Goal: Task Accomplishment & Management: Manage account settings

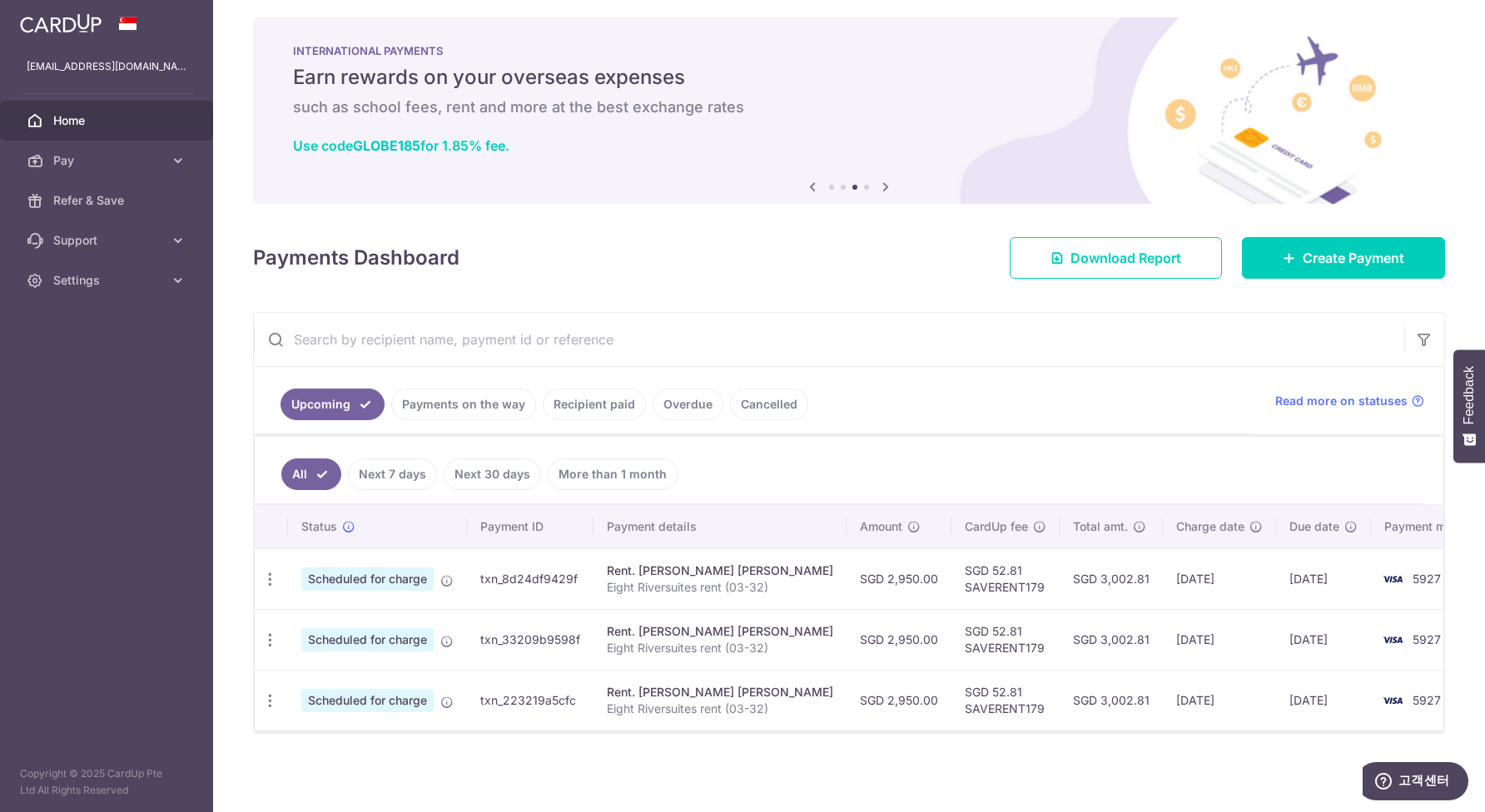
scroll to position [9, 0]
drag, startPoint x: 1005, startPoint y: 585, endPoint x: 922, endPoint y: 592, distance: 83.3
click at [951, 592] on td "SGD 52.81 SAVERENT179" at bounding box center [1005, 578] width 108 height 61
copy td "SAVERENT179"
click at [271, 584] on icon "button" at bounding box center [270, 579] width 18 height 18
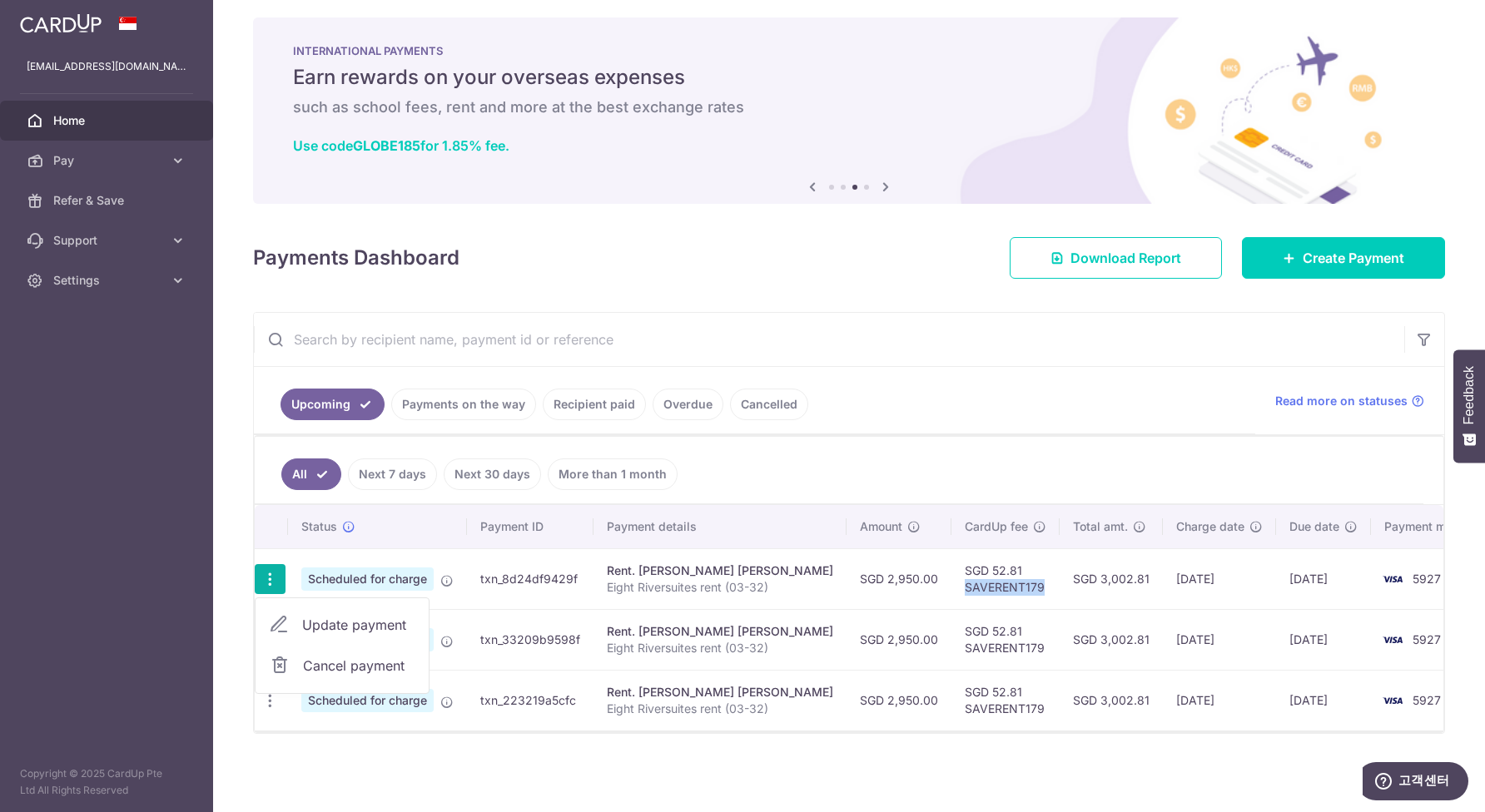
click at [338, 666] on span "Cancel payment" at bounding box center [358, 666] width 111 height 20
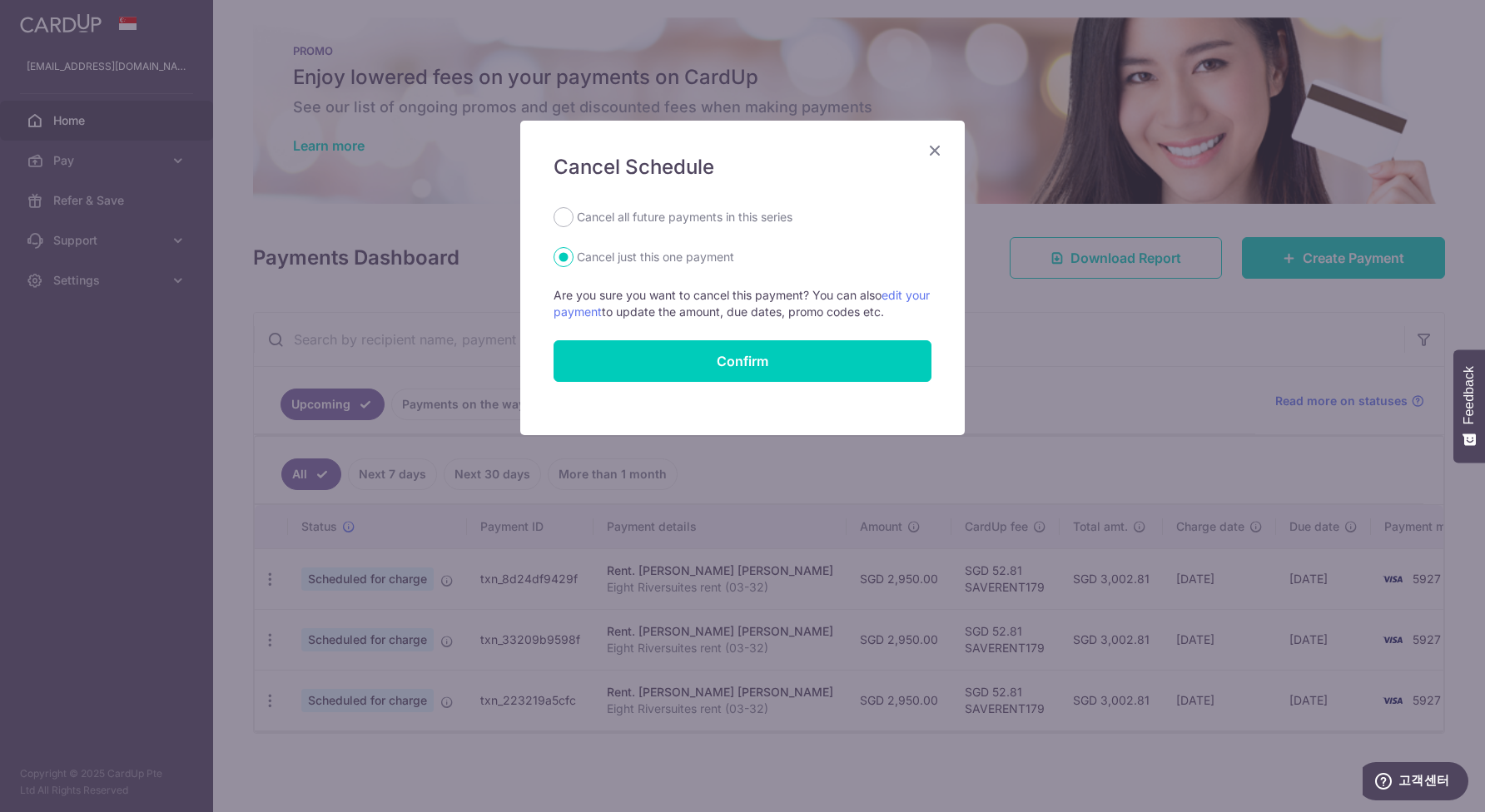
click at [709, 225] on label "Cancel all future payments in this series" at bounding box center [684, 218] width 215 height 20
click at [573, 225] on input "Cancel all future payments in this series" at bounding box center [563, 218] width 20 height 20
radio input "true"
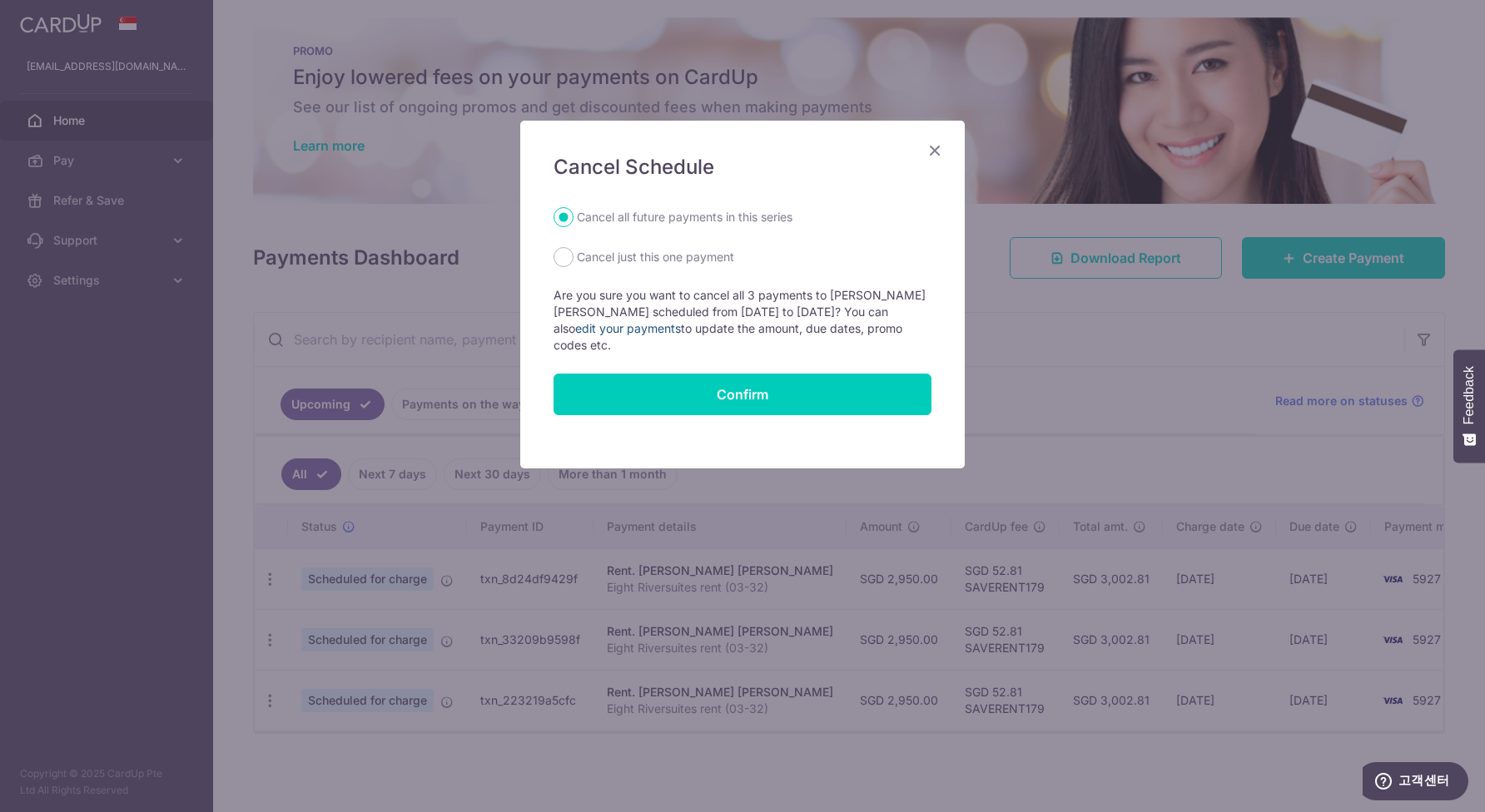
click at [667, 326] on link "edit your payments" at bounding box center [628, 328] width 105 height 14
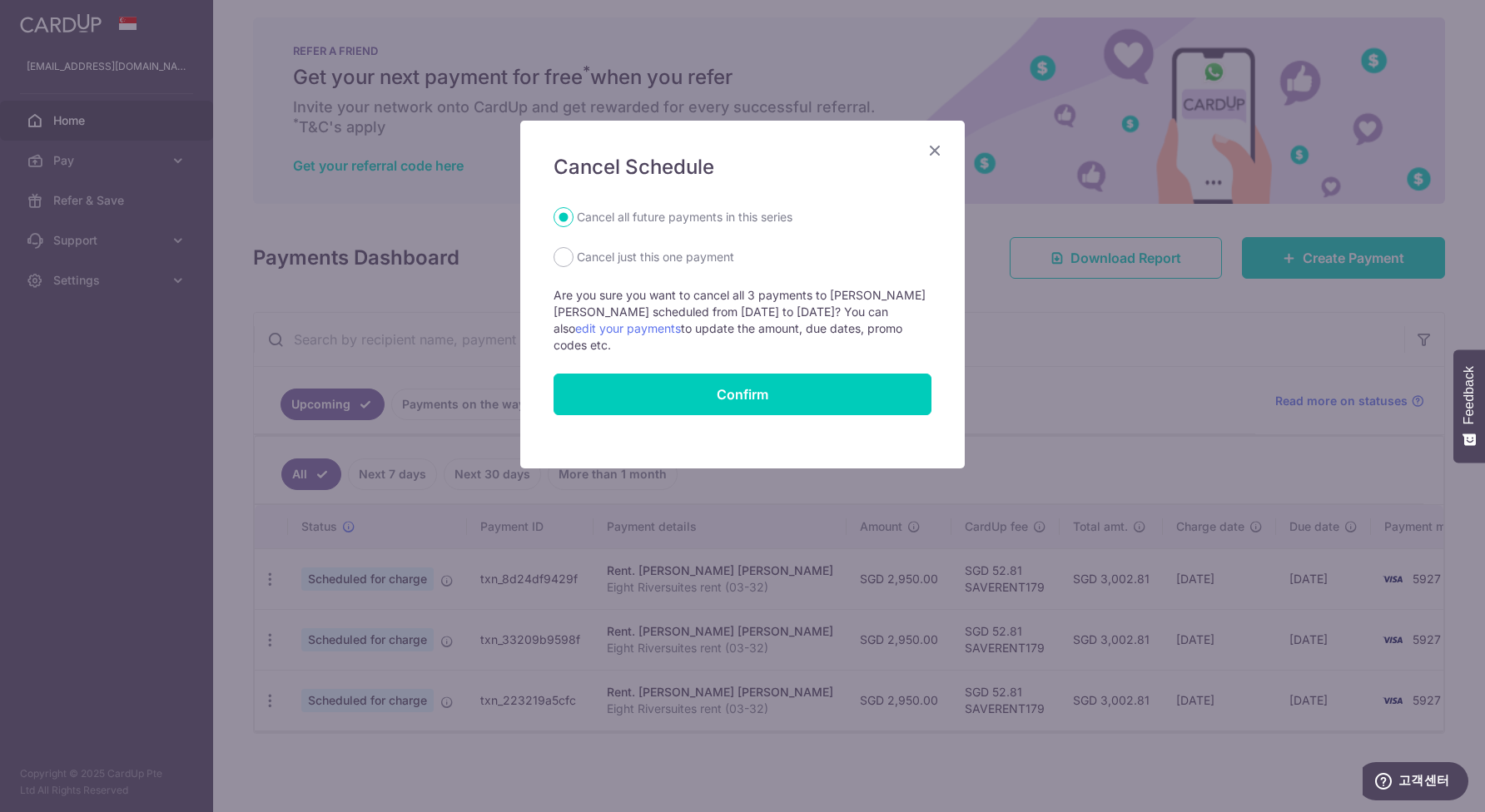
click at [939, 157] on icon "Close" at bounding box center [934, 150] width 20 height 21
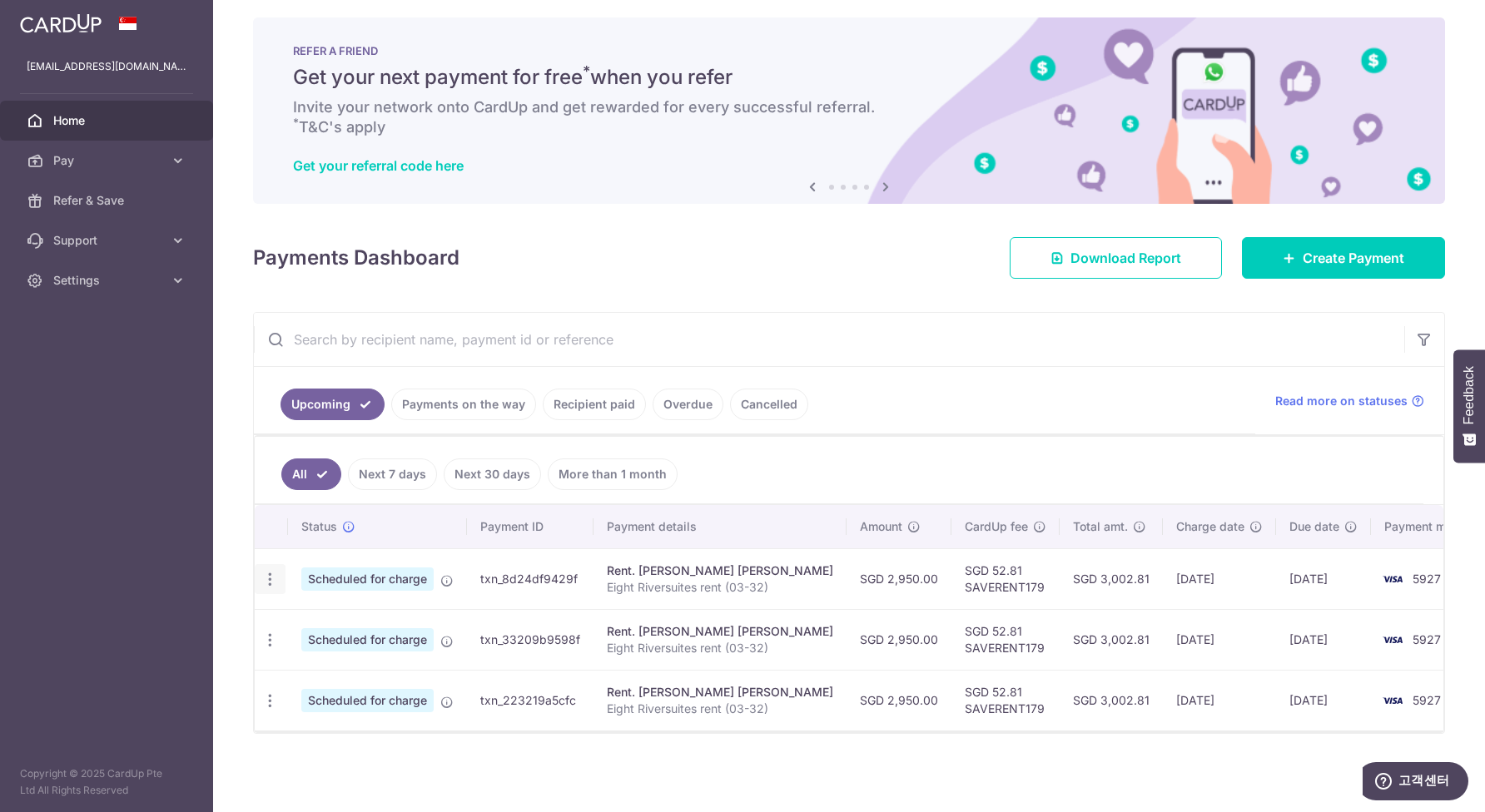
click at [267, 579] on icon "button" at bounding box center [270, 579] width 18 height 18
click at [308, 727] on td "Scheduled for charge" at bounding box center [378, 700] width 179 height 61
click at [276, 704] on icon "button" at bounding box center [270, 701] width 18 height 18
click at [270, 577] on icon "button" at bounding box center [270, 579] width 18 height 18
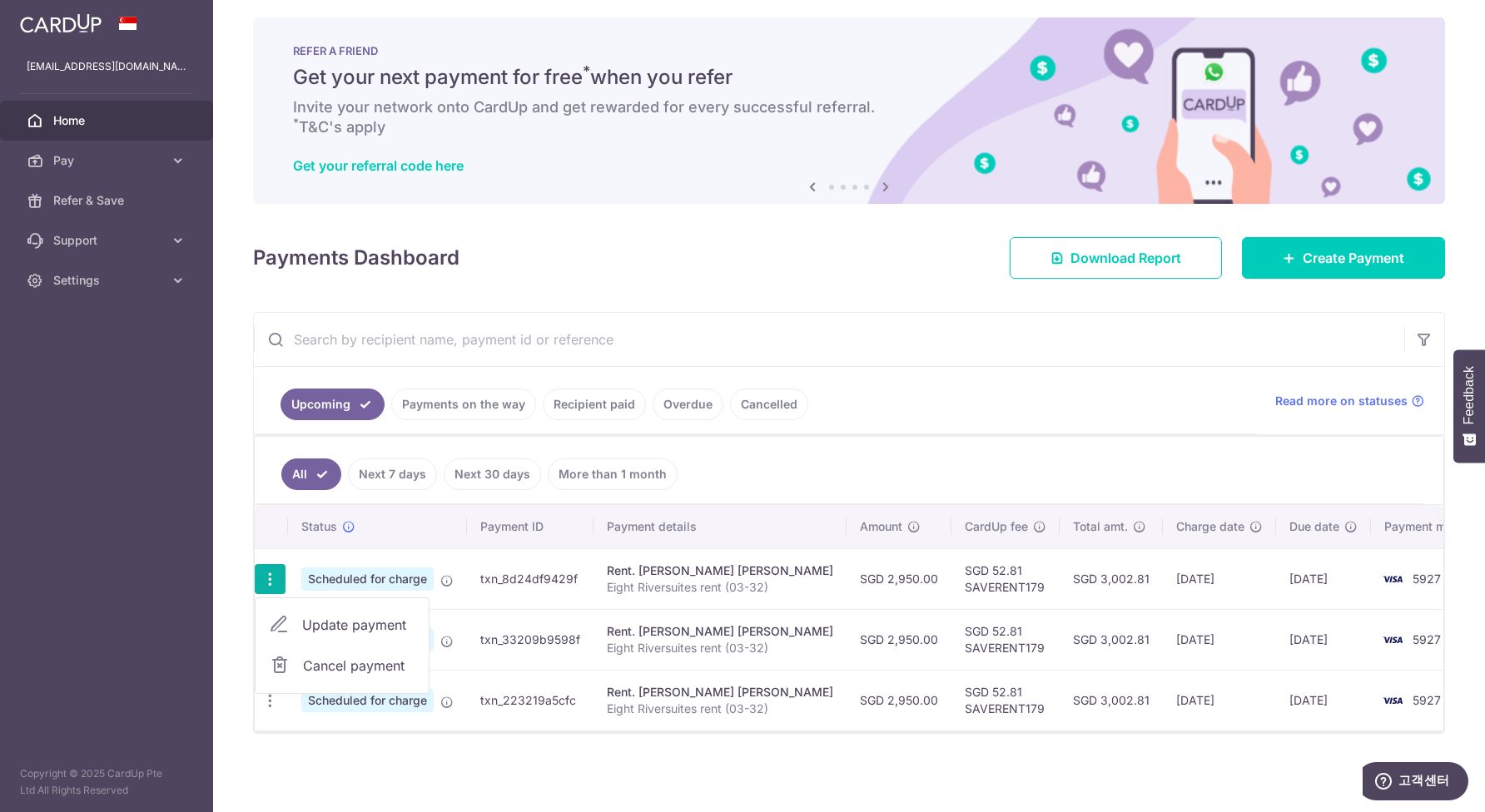
click at [331, 615] on span "Update payment" at bounding box center [358, 625] width 113 height 20
radio input "true"
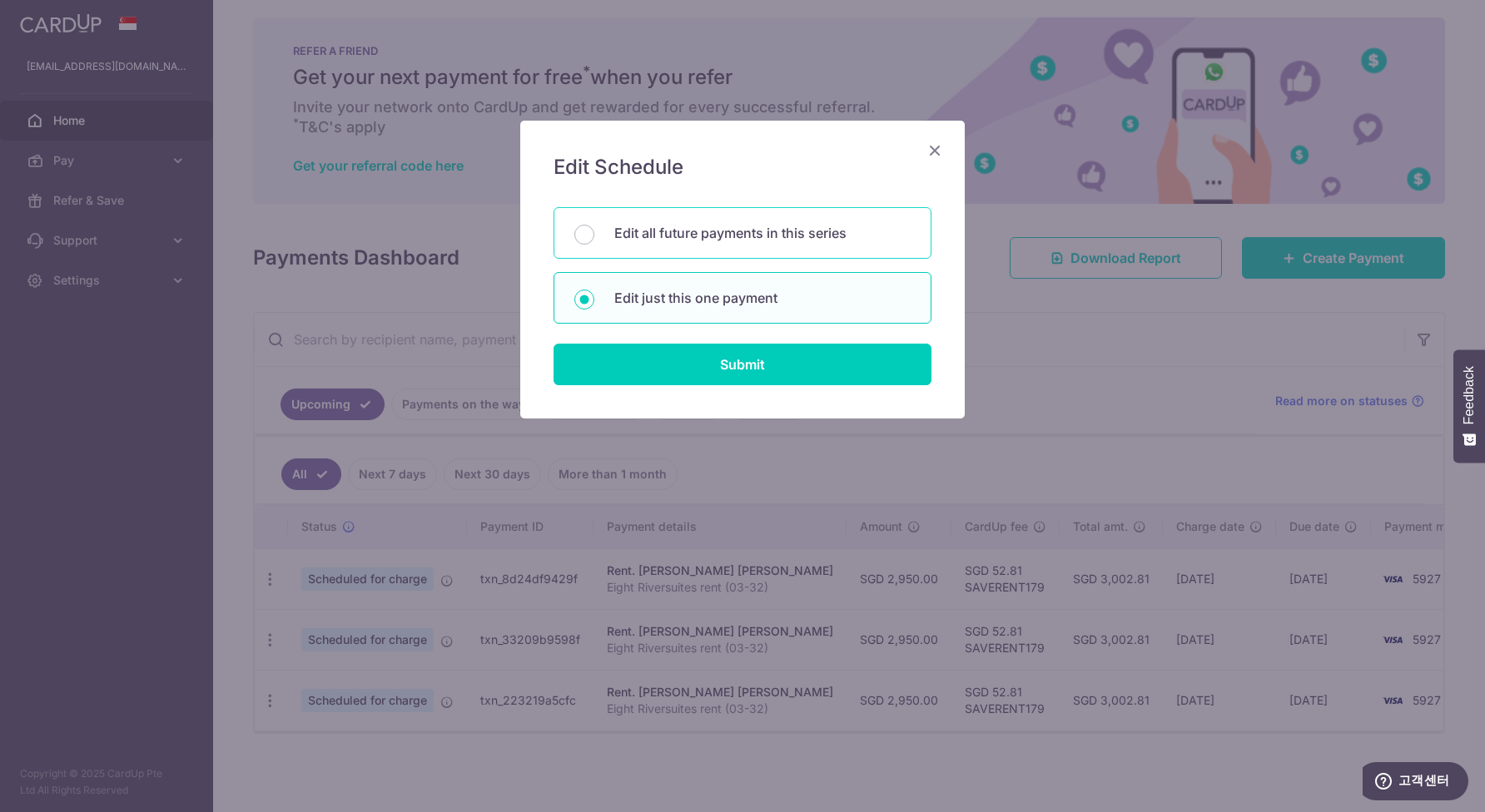
click at [740, 239] on p "Edit all future payments in this series" at bounding box center [763, 233] width 296 height 20
click at [594, 239] on input "Edit all future payments in this series" at bounding box center [584, 234] width 20 height 20
radio input "true"
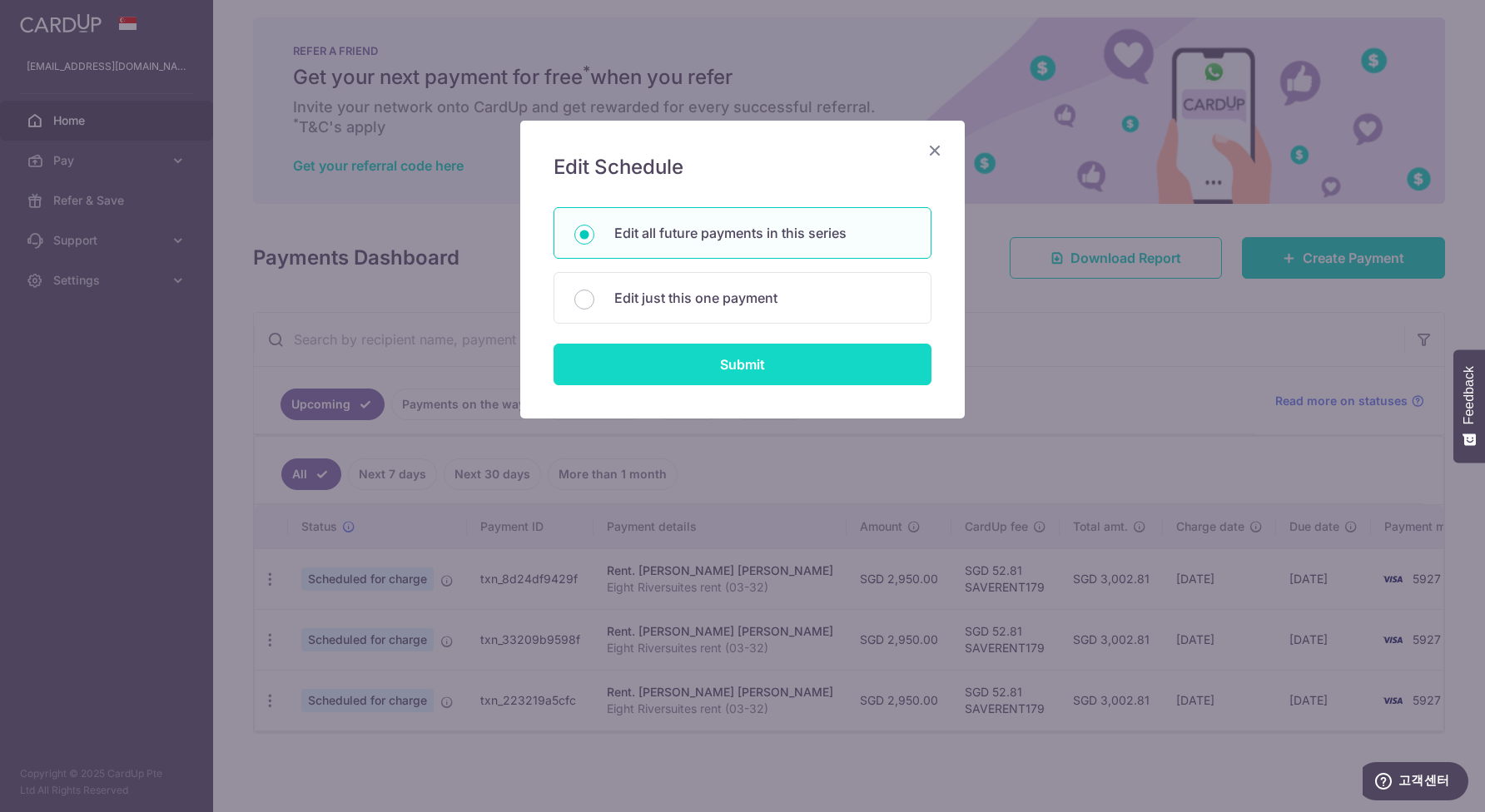
click at [732, 357] on input "Submit" at bounding box center [742, 365] width 378 height 42
radio input "true"
type input "2,950.00"
type input "Eight Riversuites rent (03-32)"
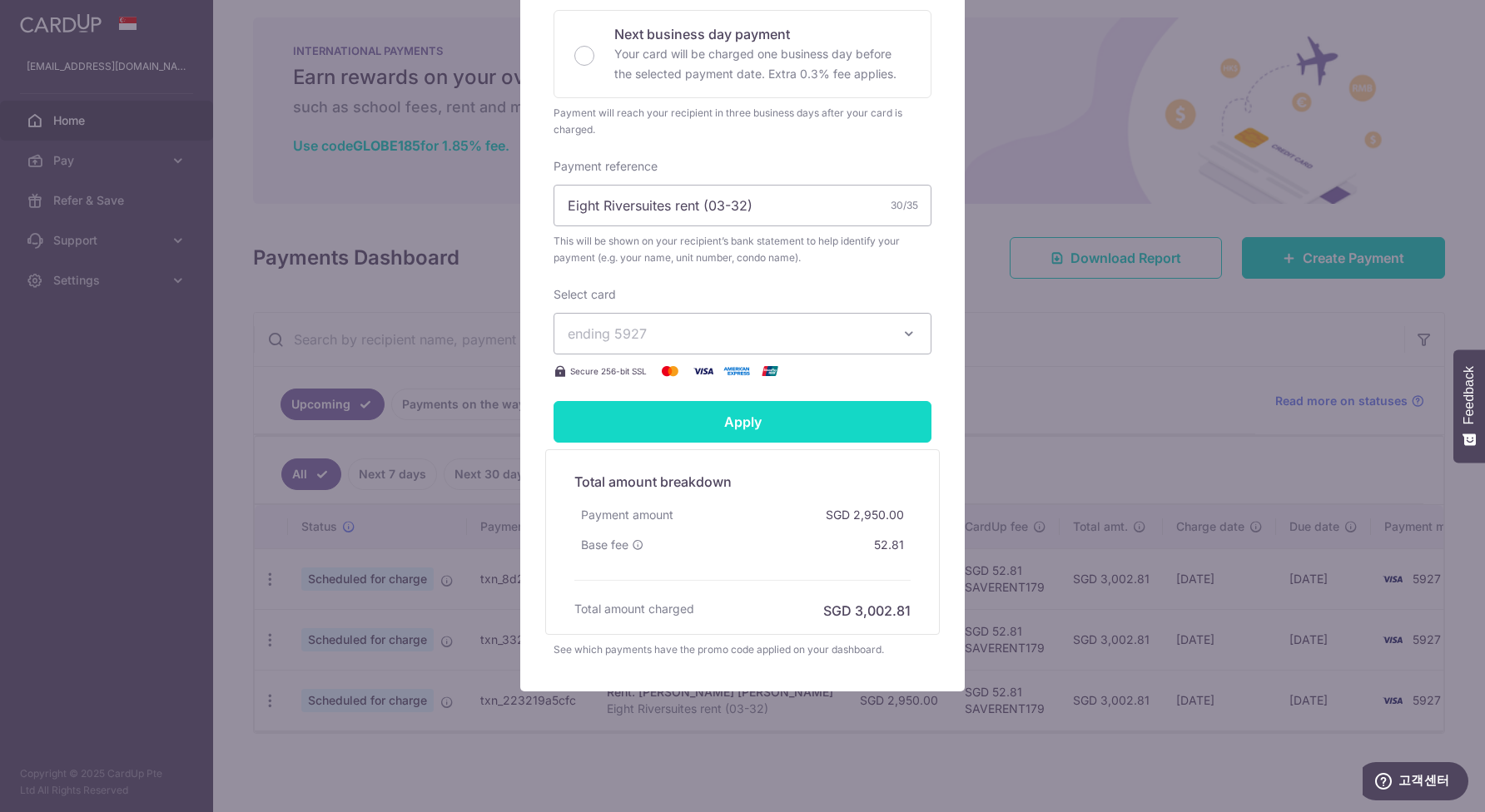
scroll to position [454, 0]
click at [818, 206] on input "Eight Riversuites rent (03-32)" at bounding box center [742, 206] width 378 height 42
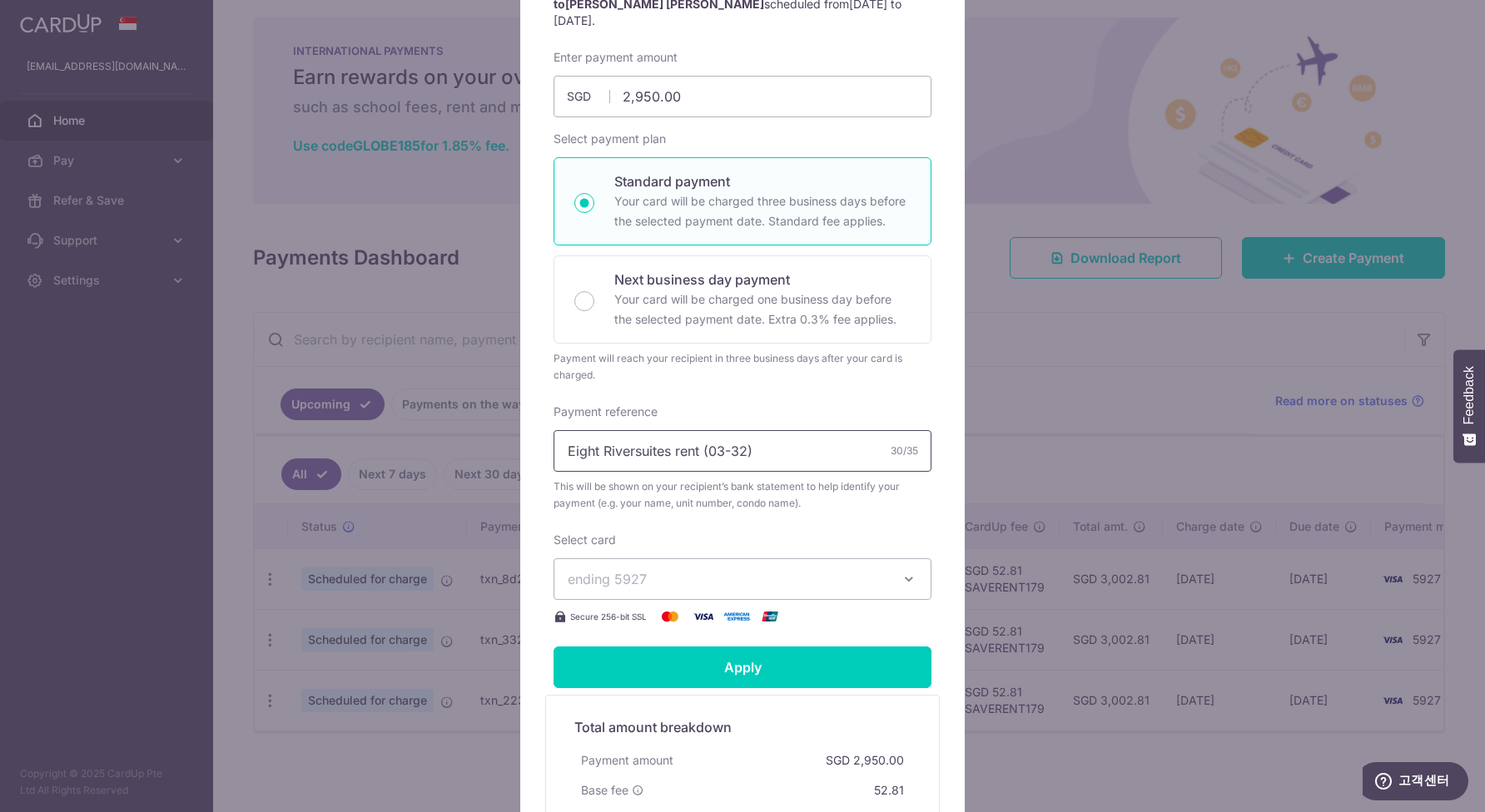
scroll to position [201, 0]
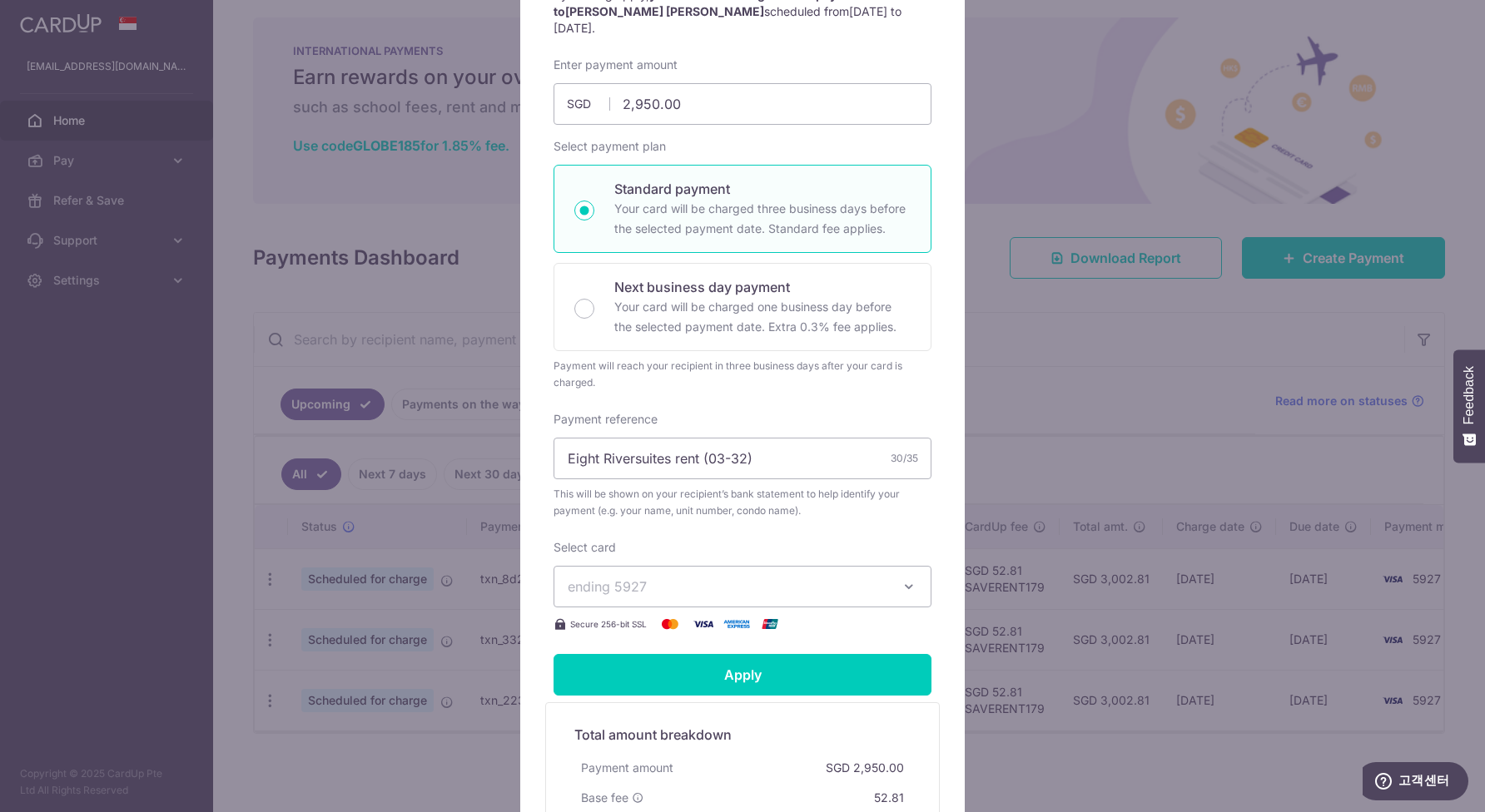
click at [954, 247] on div "Edit payment By clicking apply, you will make changes to all 3 payments to CELE…" at bounding box center [742, 433] width 444 height 1025
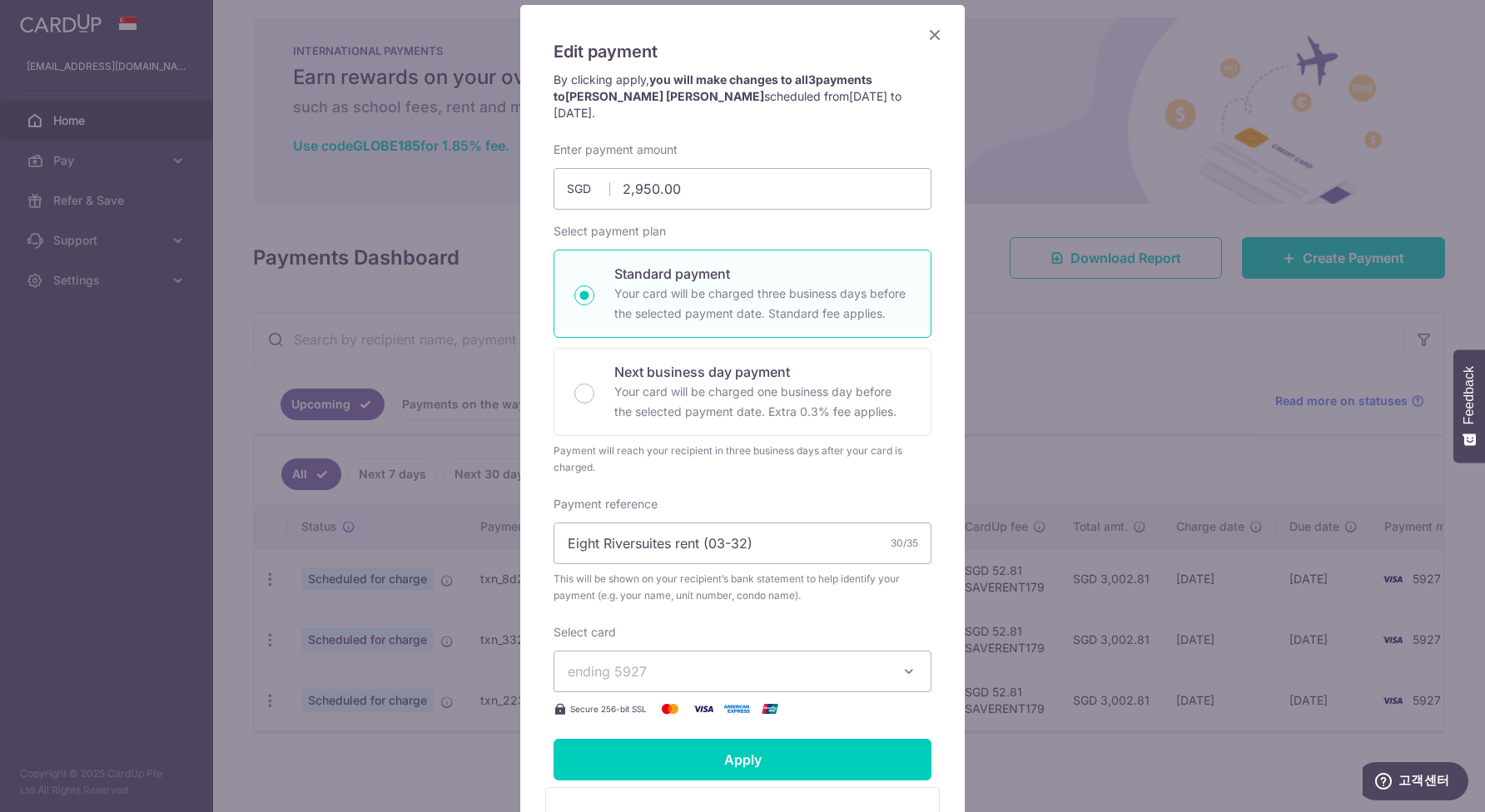
scroll to position [97, 0]
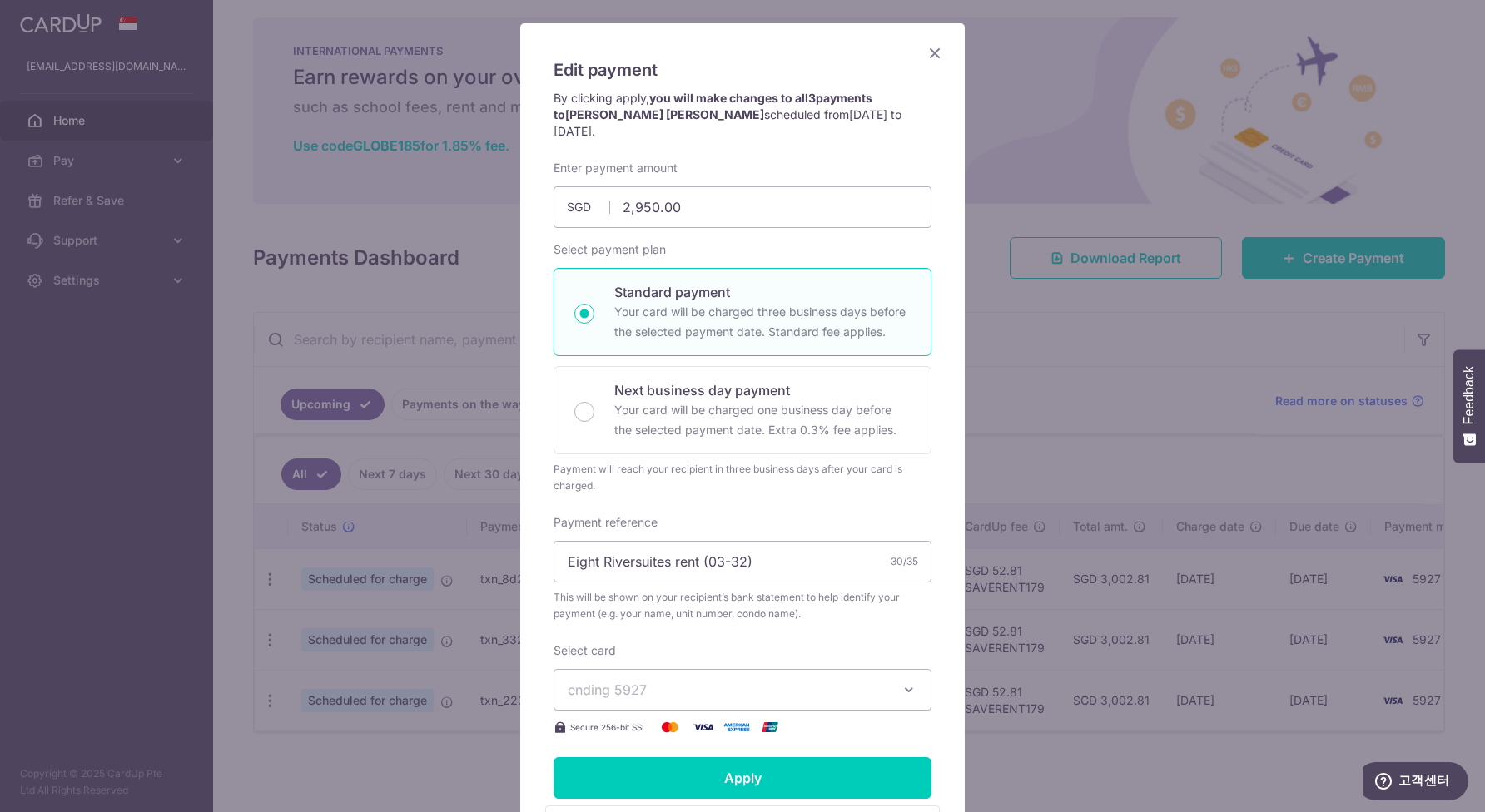
click at [946, 53] on div "Edit payment By clicking apply, you will make changes to all 3 payments to CELE…" at bounding box center [742, 536] width 444 height 1025
click at [933, 53] on icon "Close" at bounding box center [934, 53] width 20 height 21
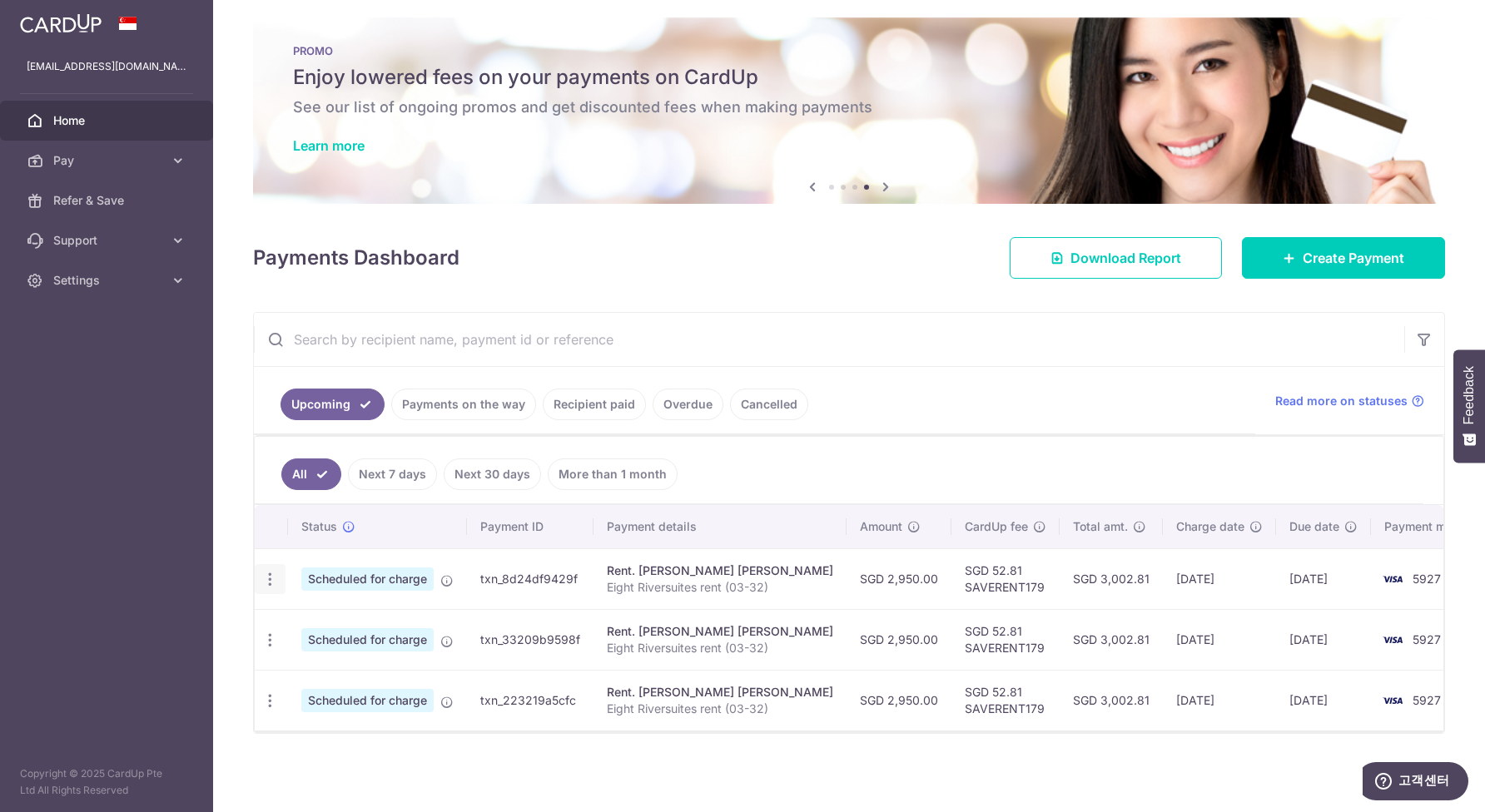
click at [276, 580] on icon "button" at bounding box center [270, 579] width 18 height 18
click at [346, 558] on td "Scheduled for charge" at bounding box center [378, 578] width 179 height 61
click at [274, 642] on icon "button" at bounding box center [270, 640] width 18 height 18
click at [270, 702] on icon "button" at bounding box center [270, 701] width 18 height 18
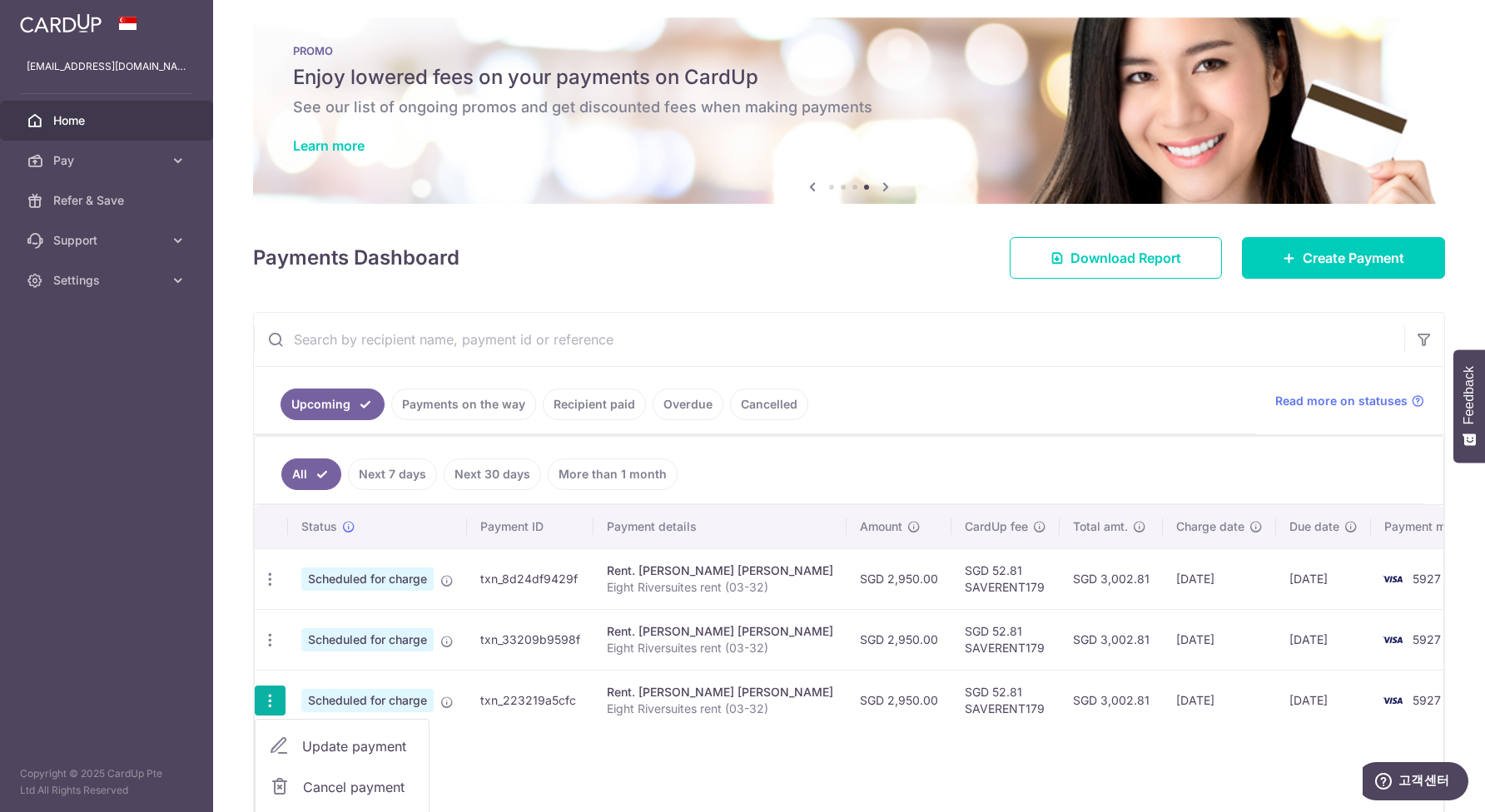
click at [270, 702] on icon "button" at bounding box center [270, 701] width 18 height 18
click at [274, 575] on icon "button" at bounding box center [270, 579] width 18 height 18
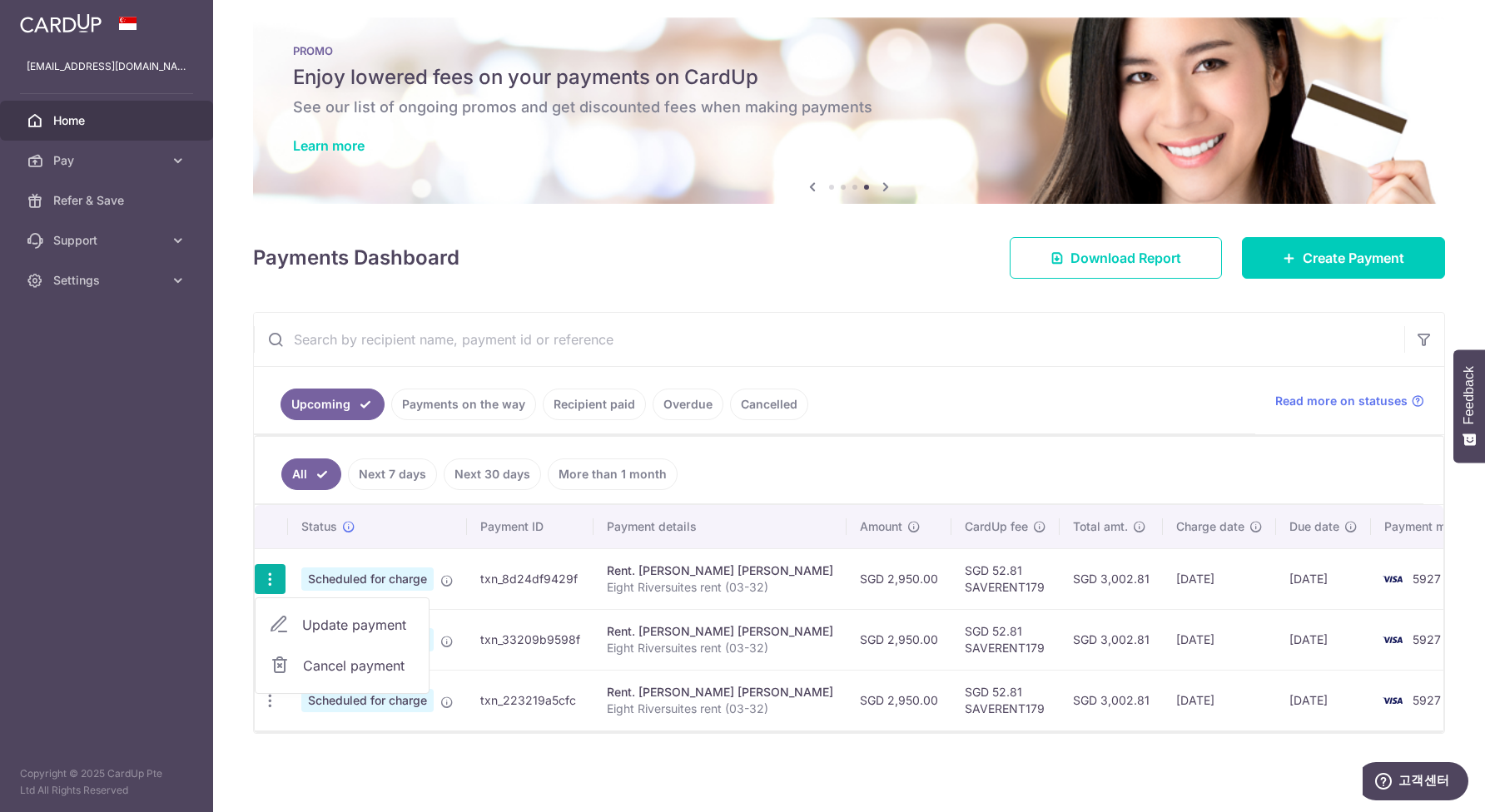
click at [337, 625] on span "Update payment" at bounding box center [358, 625] width 113 height 20
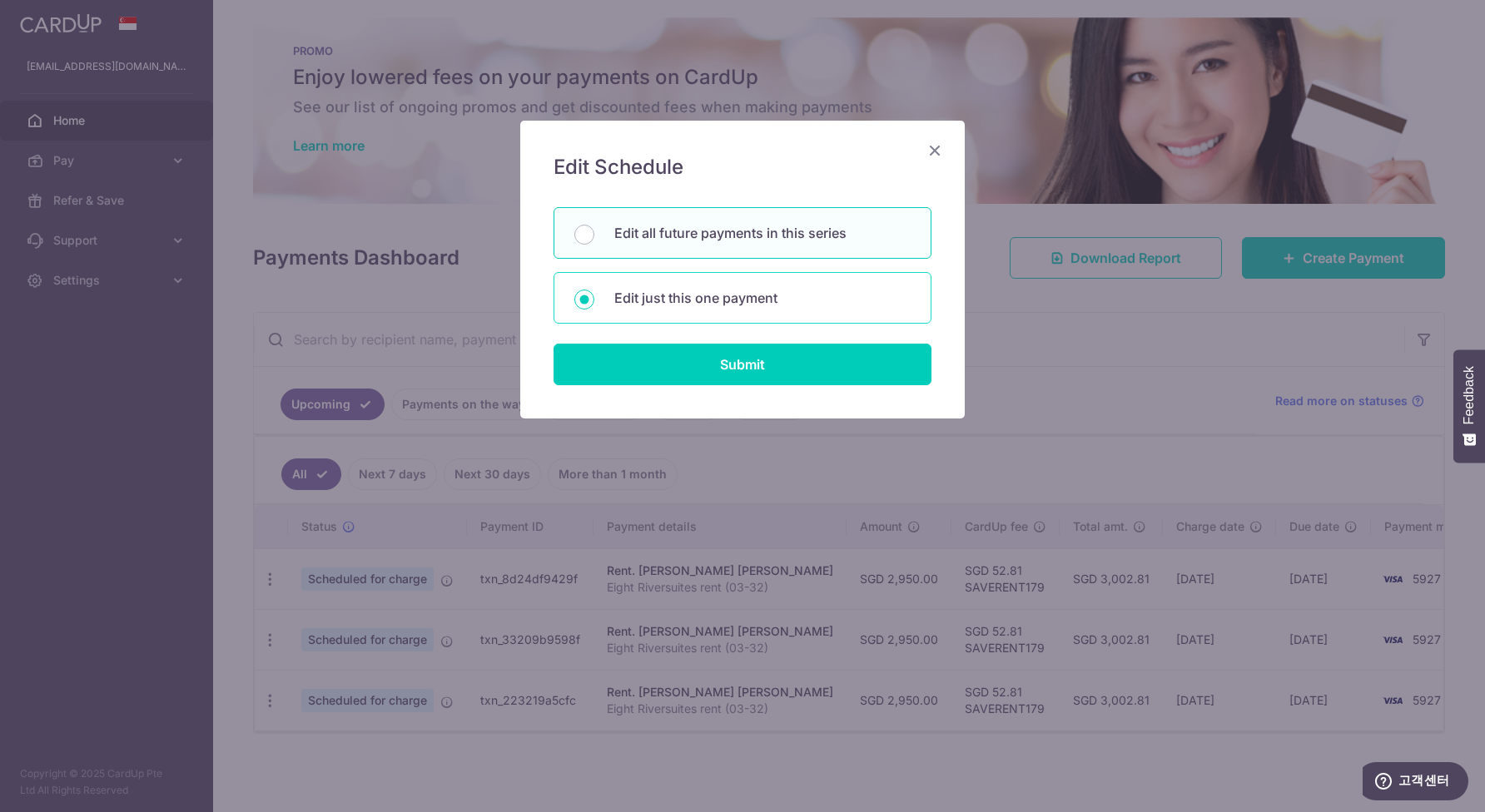
click at [728, 305] on p "Edit just this one payment" at bounding box center [763, 298] width 296 height 20
click at [594, 305] on input "Edit just this one payment" at bounding box center [584, 300] width 20 height 20
radio input "true"
click at [735, 232] on p "Edit all future payments in this series" at bounding box center [763, 233] width 296 height 20
click at [594, 232] on input "Edit all future payments in this series" at bounding box center [584, 234] width 20 height 20
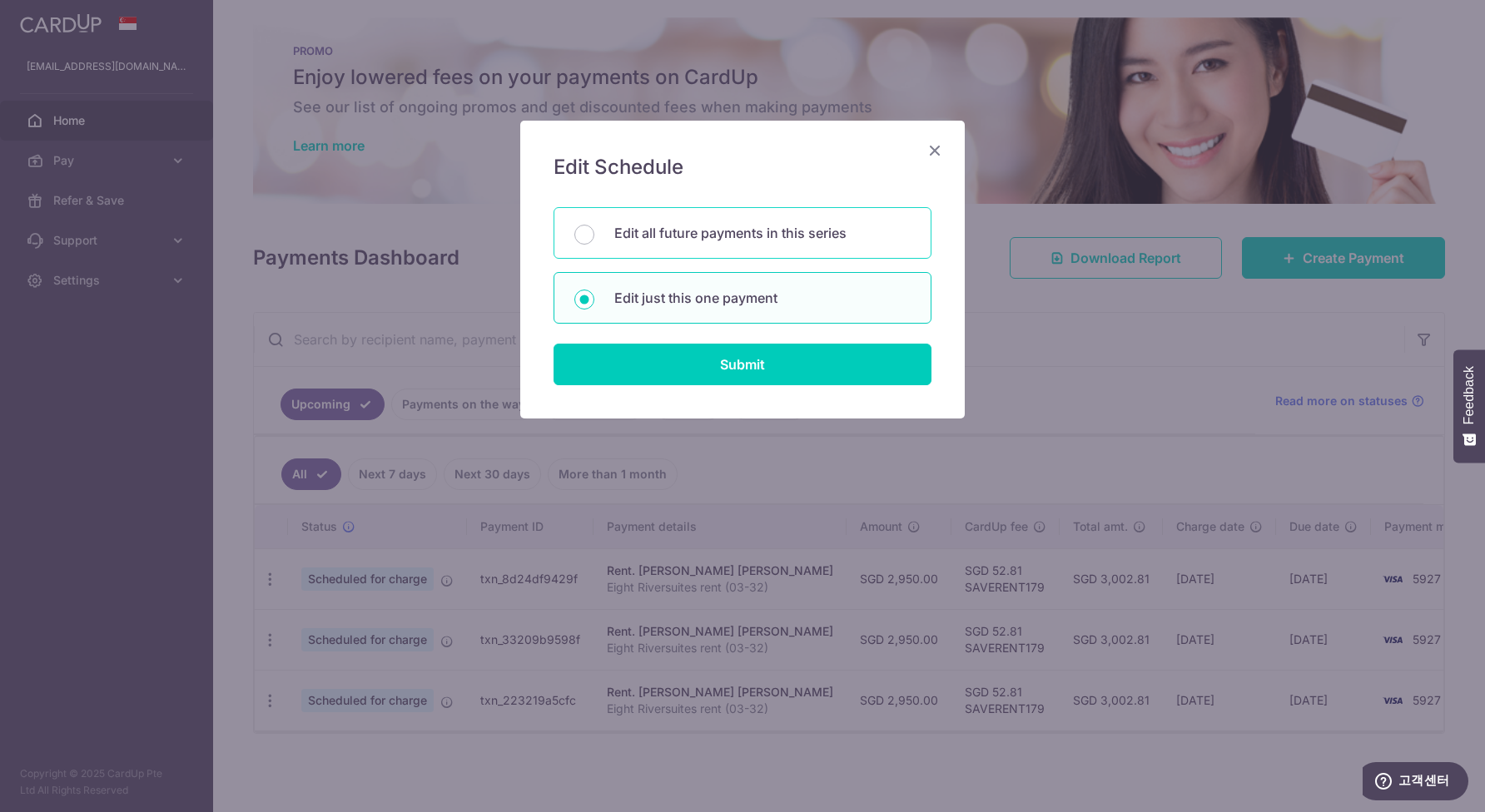
radio input "true"
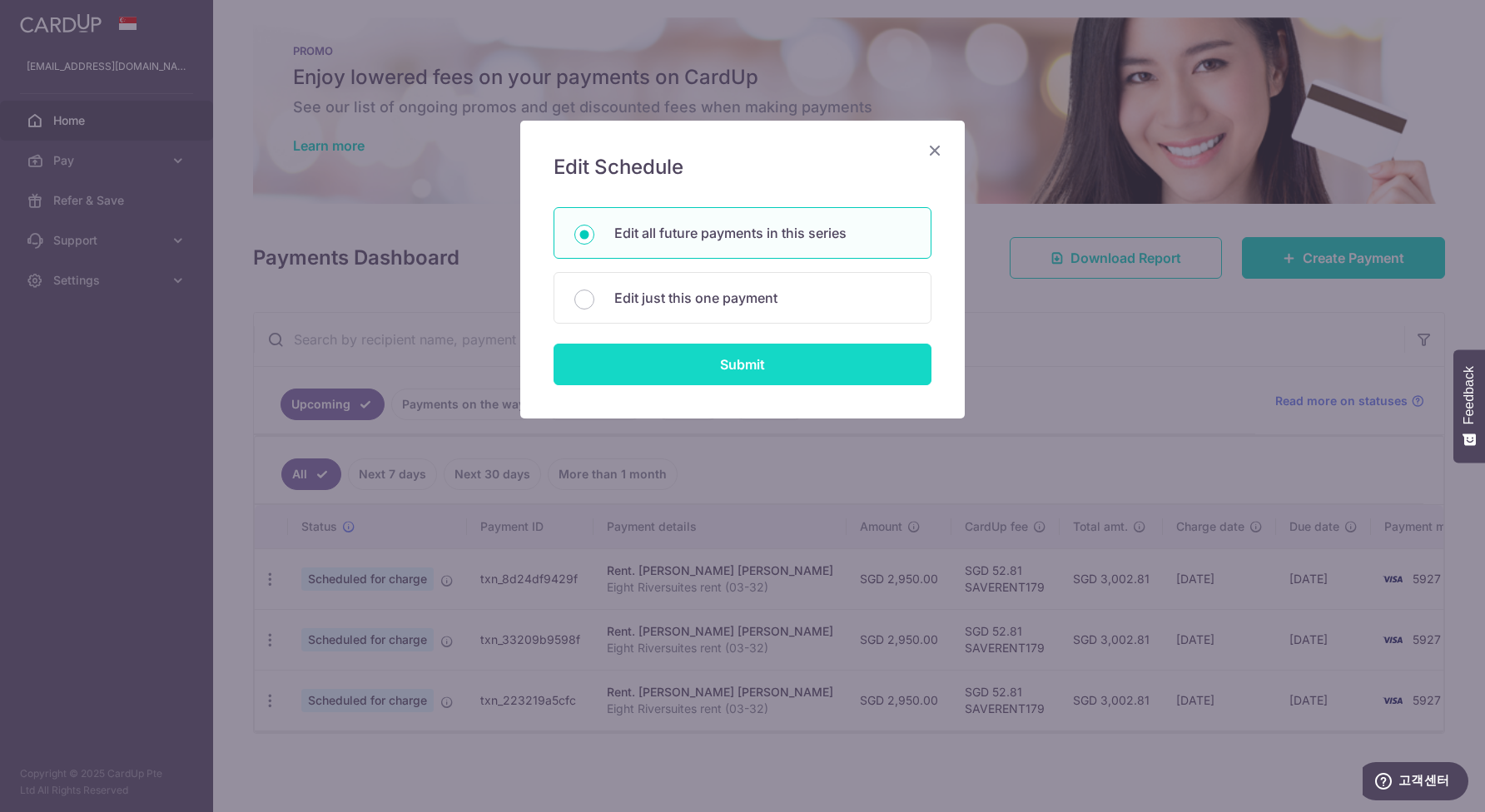
click at [733, 362] on input "Submit" at bounding box center [742, 365] width 378 height 42
radio input "true"
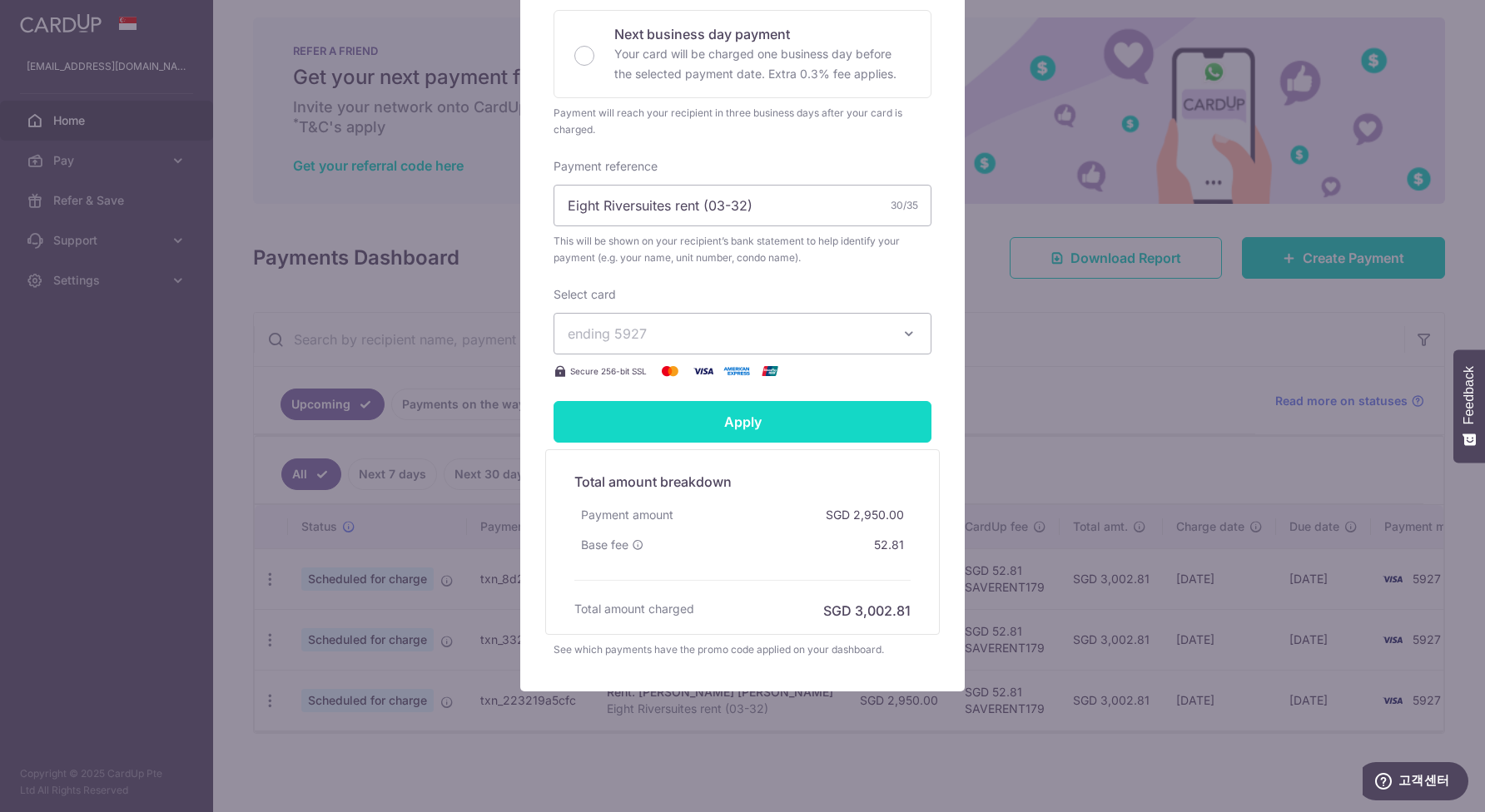
scroll to position [454, 0]
click at [789, 423] on input "Apply" at bounding box center [742, 422] width 378 height 42
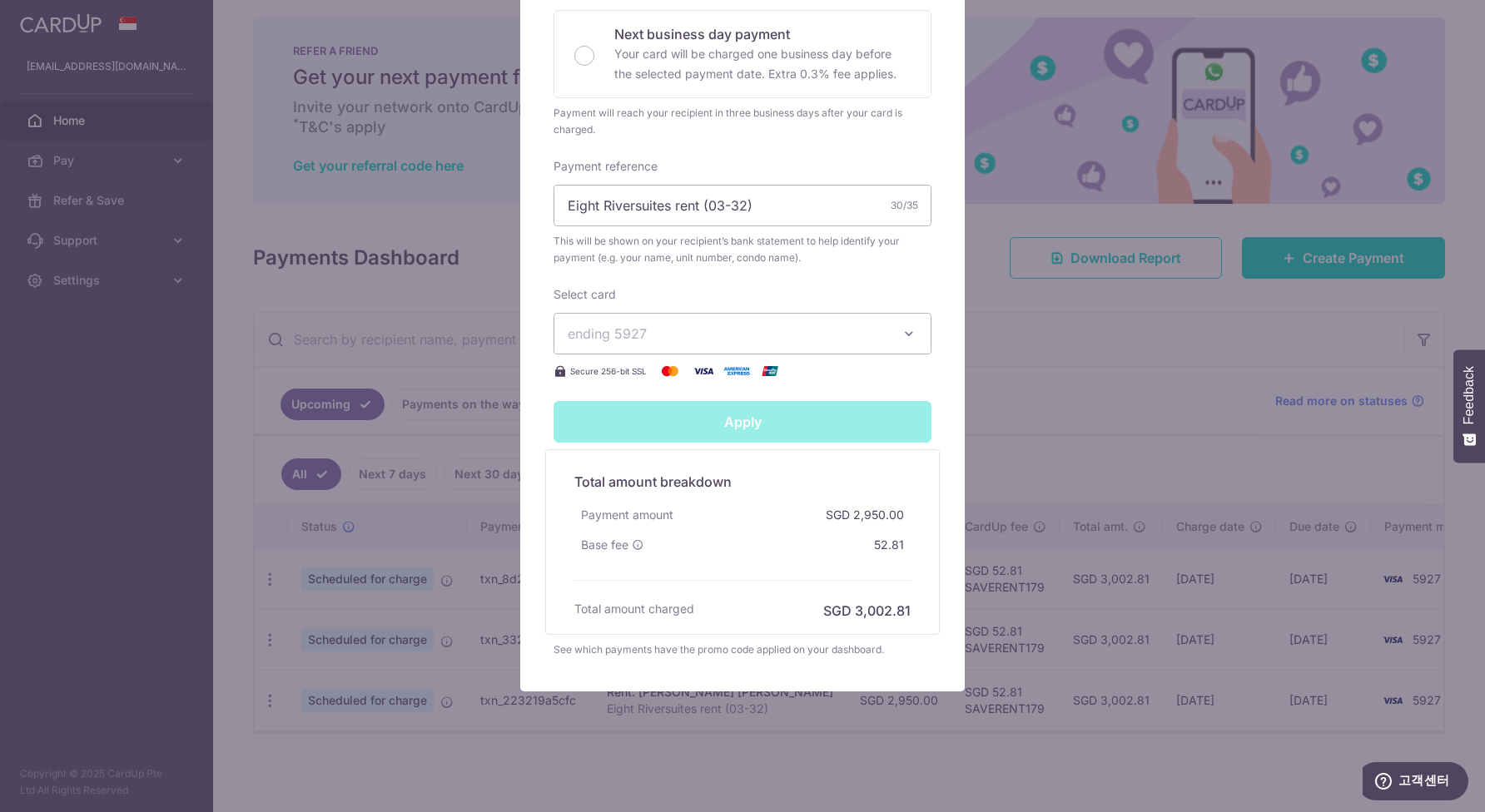
type input "Successfully Applied"
click at [696, 583] on div "Total amount breakdown Payment amount SGD 2,950.00 Base fee SGD 52.81 Processin…" at bounding box center [742, 542] width 353 height 157
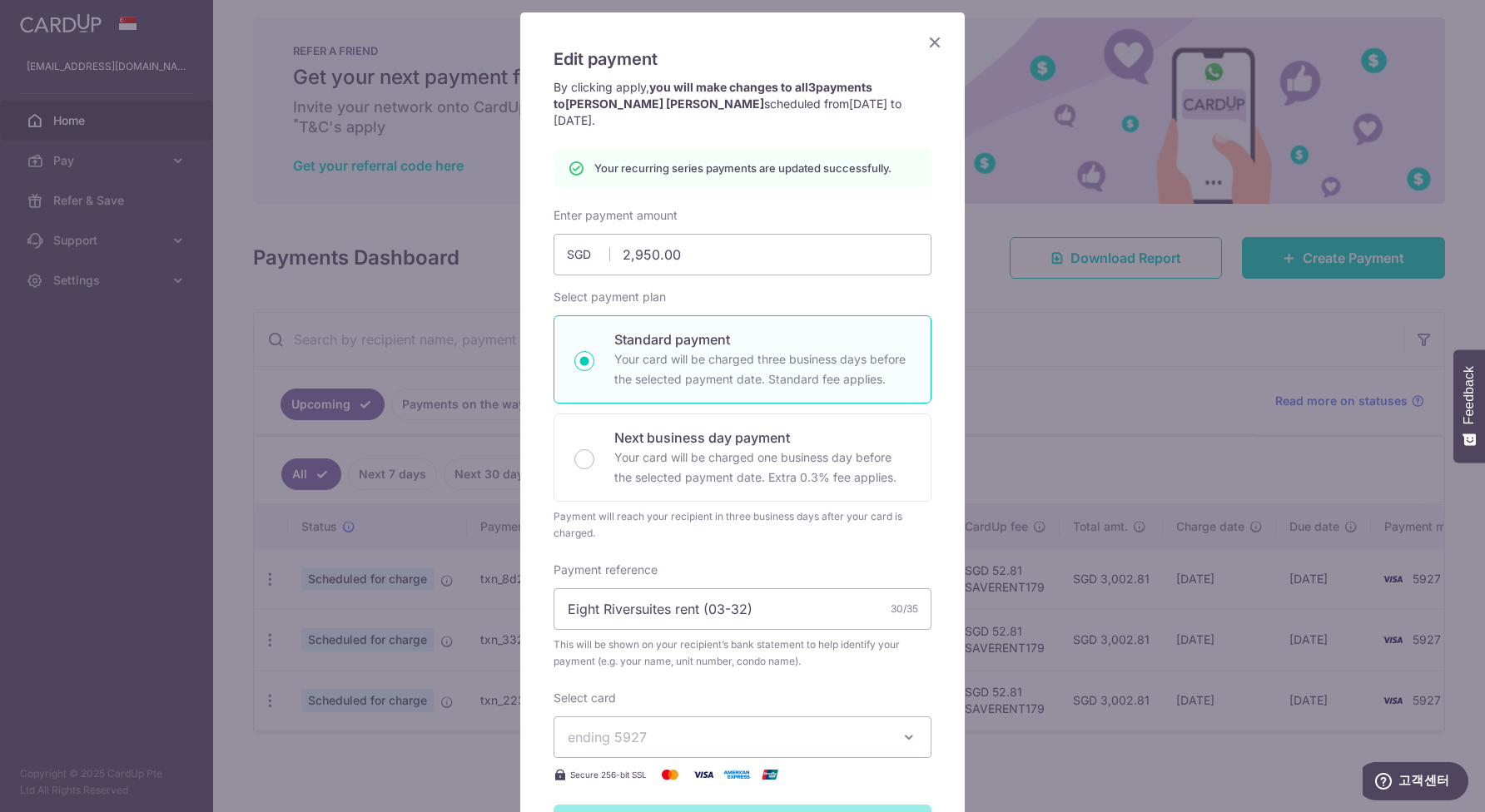
scroll to position [4, 0]
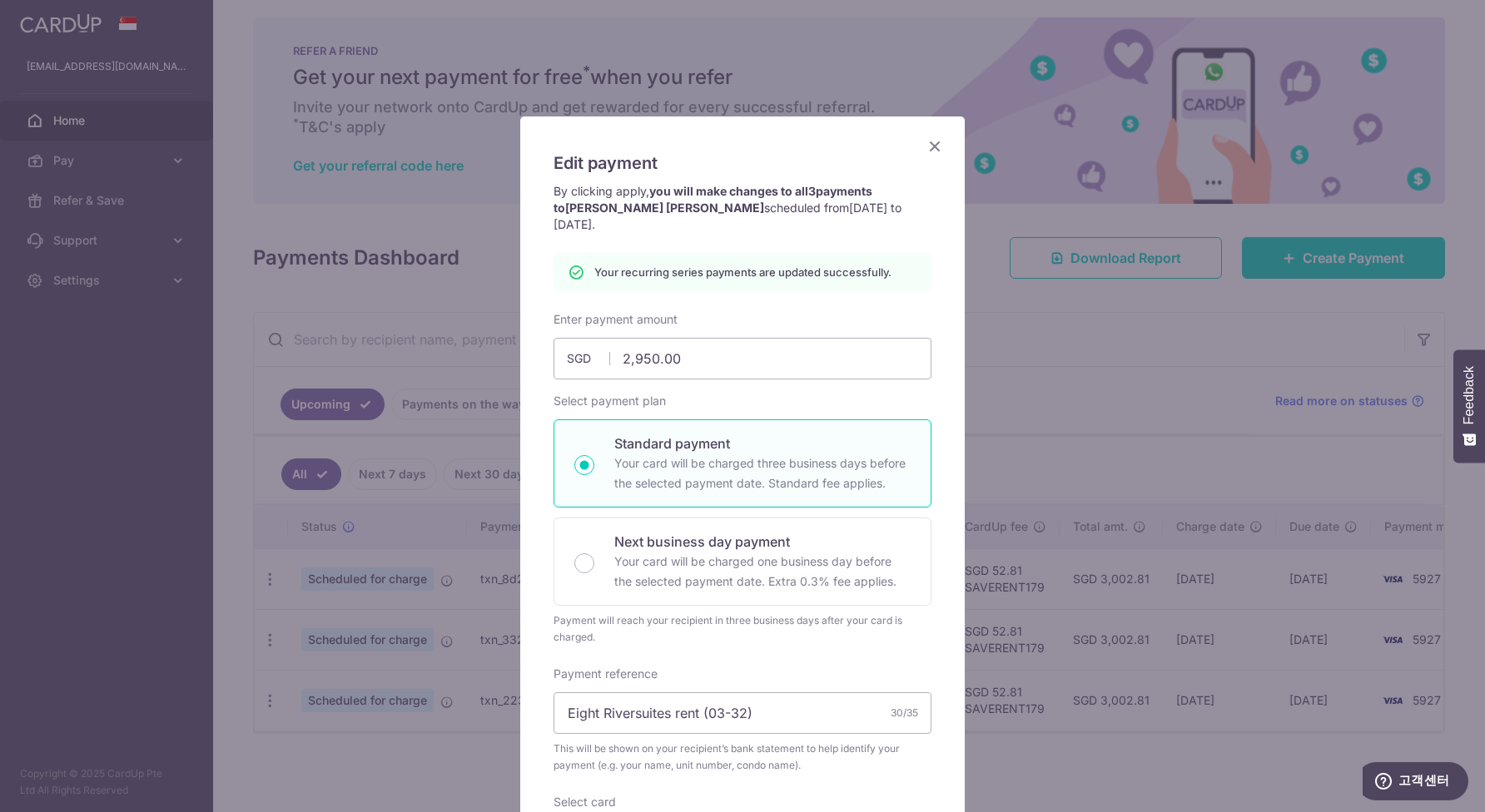
click at [936, 142] on icon "Close" at bounding box center [934, 146] width 20 height 21
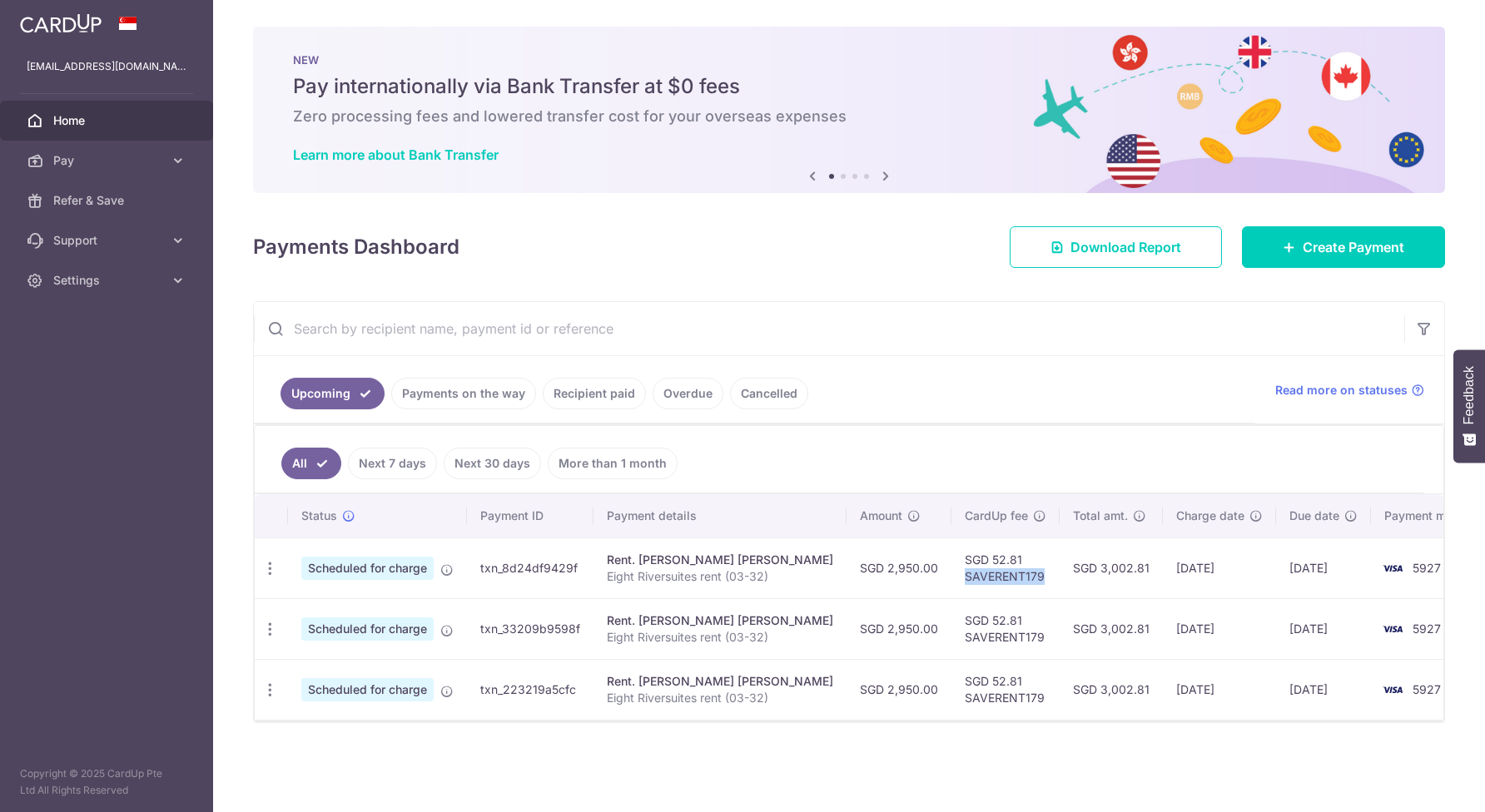
drag, startPoint x: 0, startPoint y: 0, endPoint x: 917, endPoint y: 581, distance: 1085.6
click at [951, 581] on td "SGD 52.81 SAVERENT179" at bounding box center [1005, 568] width 108 height 61
copy td "SAVERENT179"
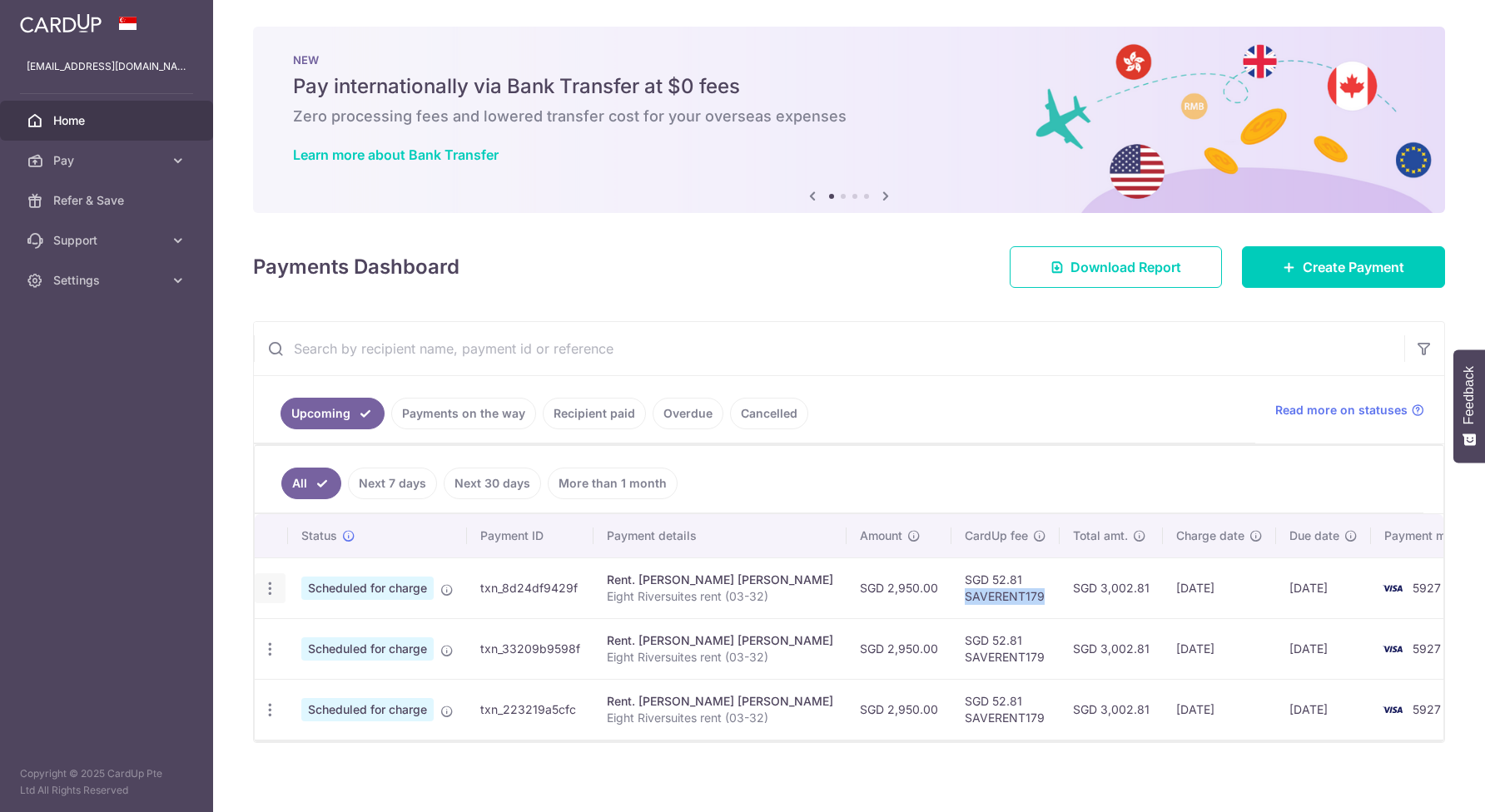
click at [268, 583] on icon "button" at bounding box center [270, 588] width 18 height 18
click at [324, 673] on span "Cancel payment" at bounding box center [358, 675] width 111 height 20
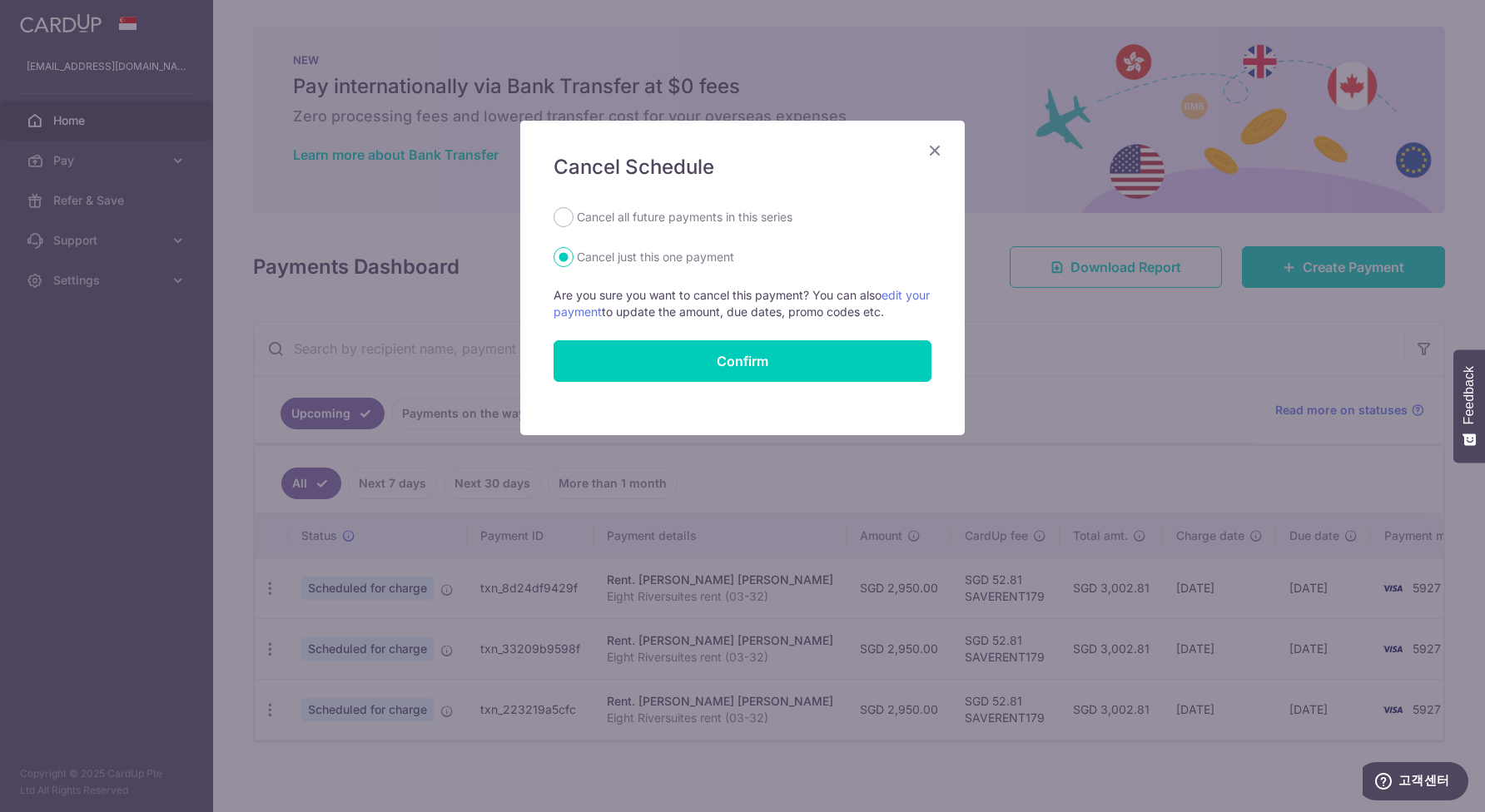
click at [704, 230] on form "Cancel all future payments in this series Cancel just this one payment Are you …" at bounding box center [742, 295] width 378 height 175
click at [717, 212] on label "Cancel all future payments in this series" at bounding box center [684, 218] width 215 height 20
click at [573, 212] on input "Cancel all future payments in this series" at bounding box center [563, 218] width 20 height 20
radio input "true"
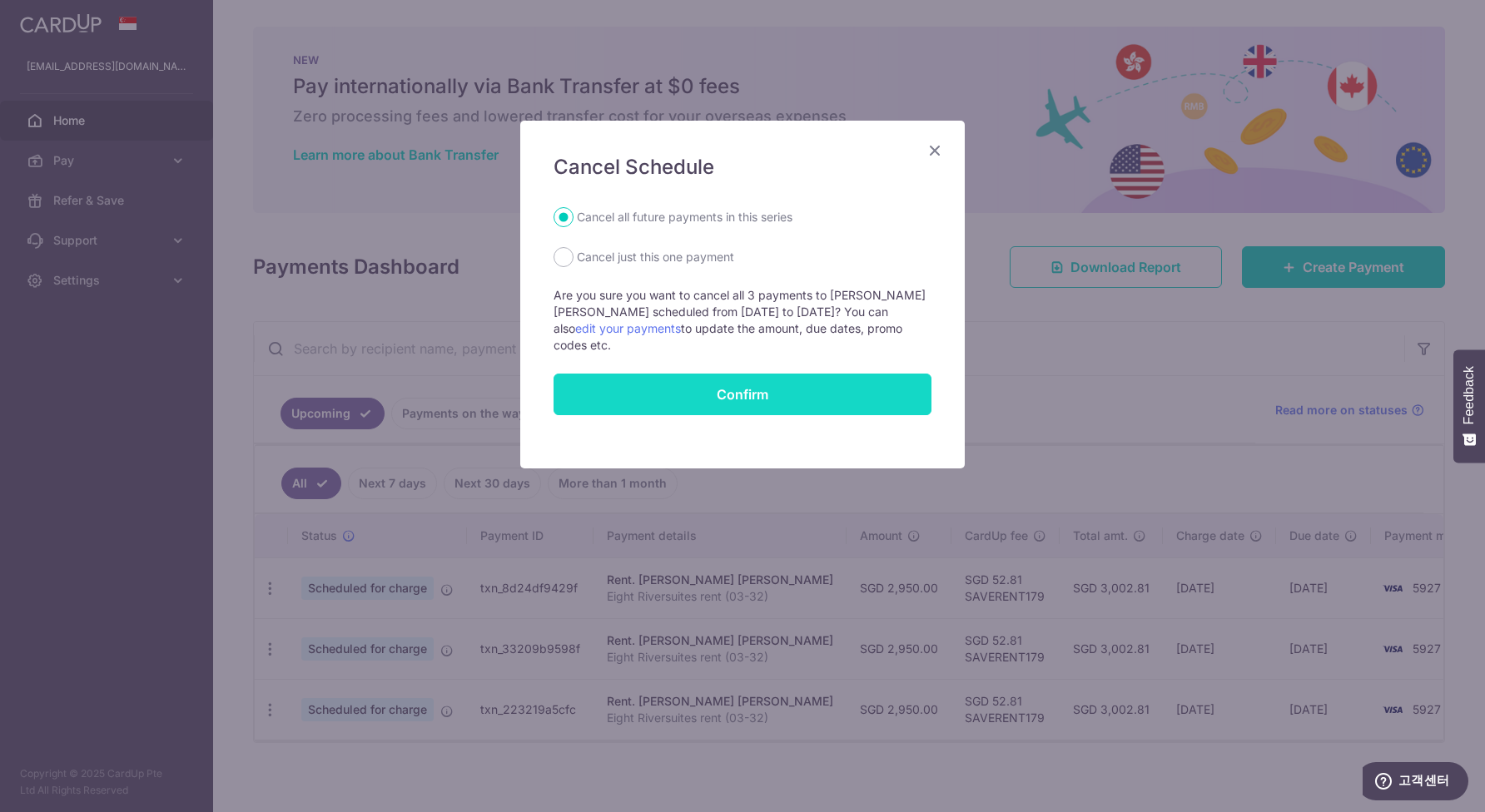
click at [714, 396] on button "Confirm" at bounding box center [742, 394] width 378 height 42
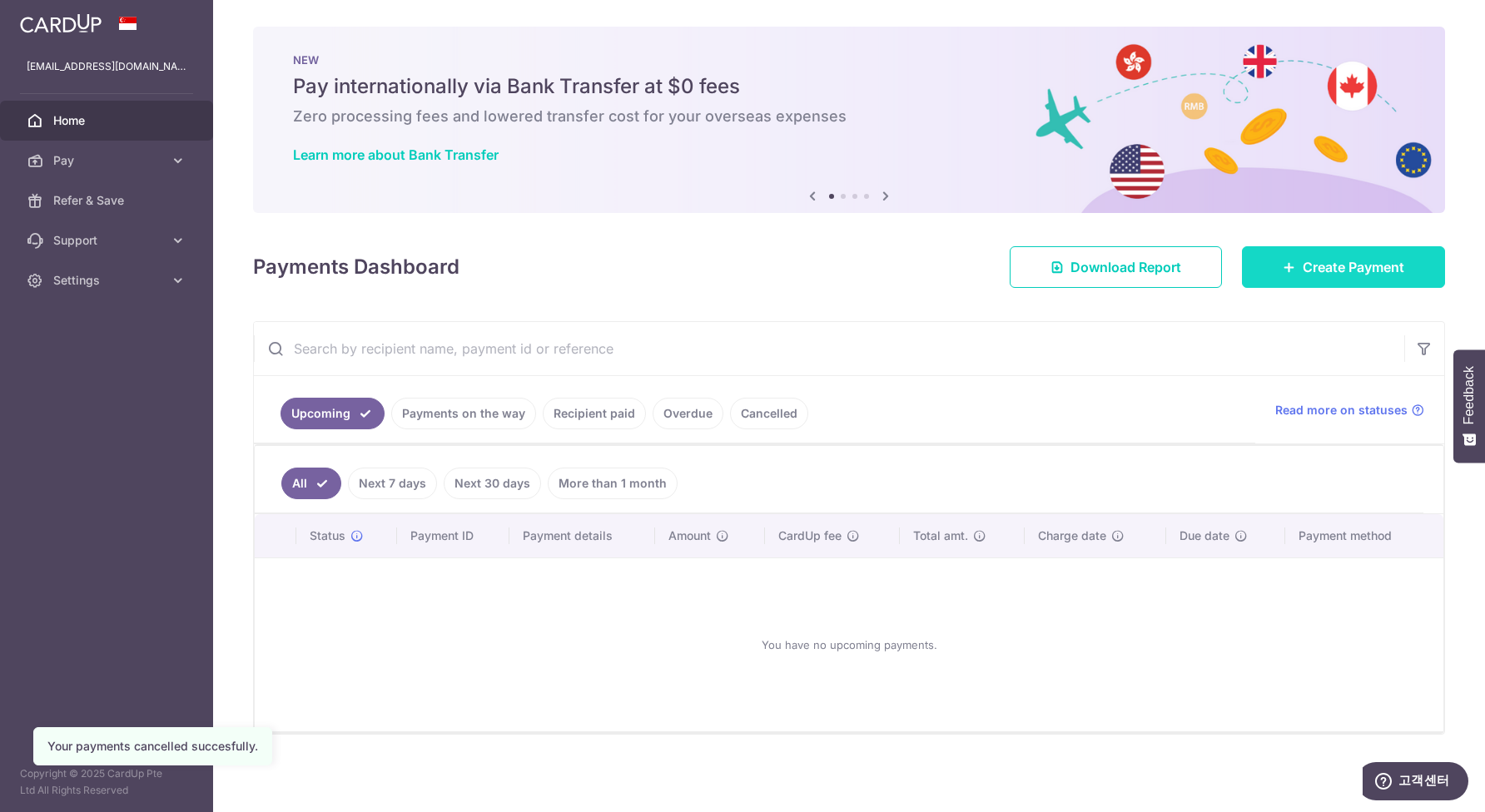
click at [1372, 269] on span "Create Payment" at bounding box center [1353, 267] width 101 height 20
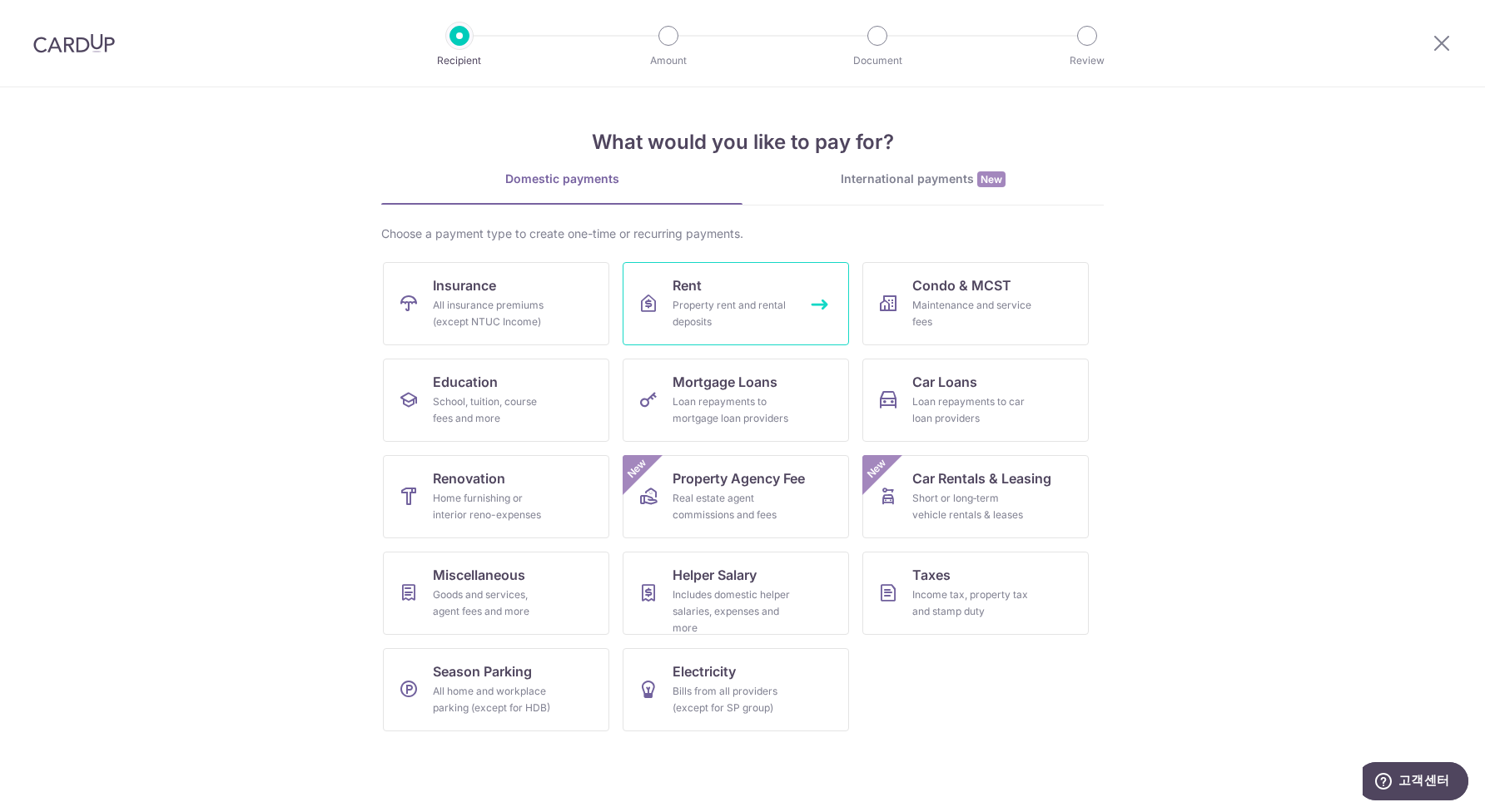
click at [749, 307] on div "Property rent and rental deposits" at bounding box center [732, 314] width 120 height 33
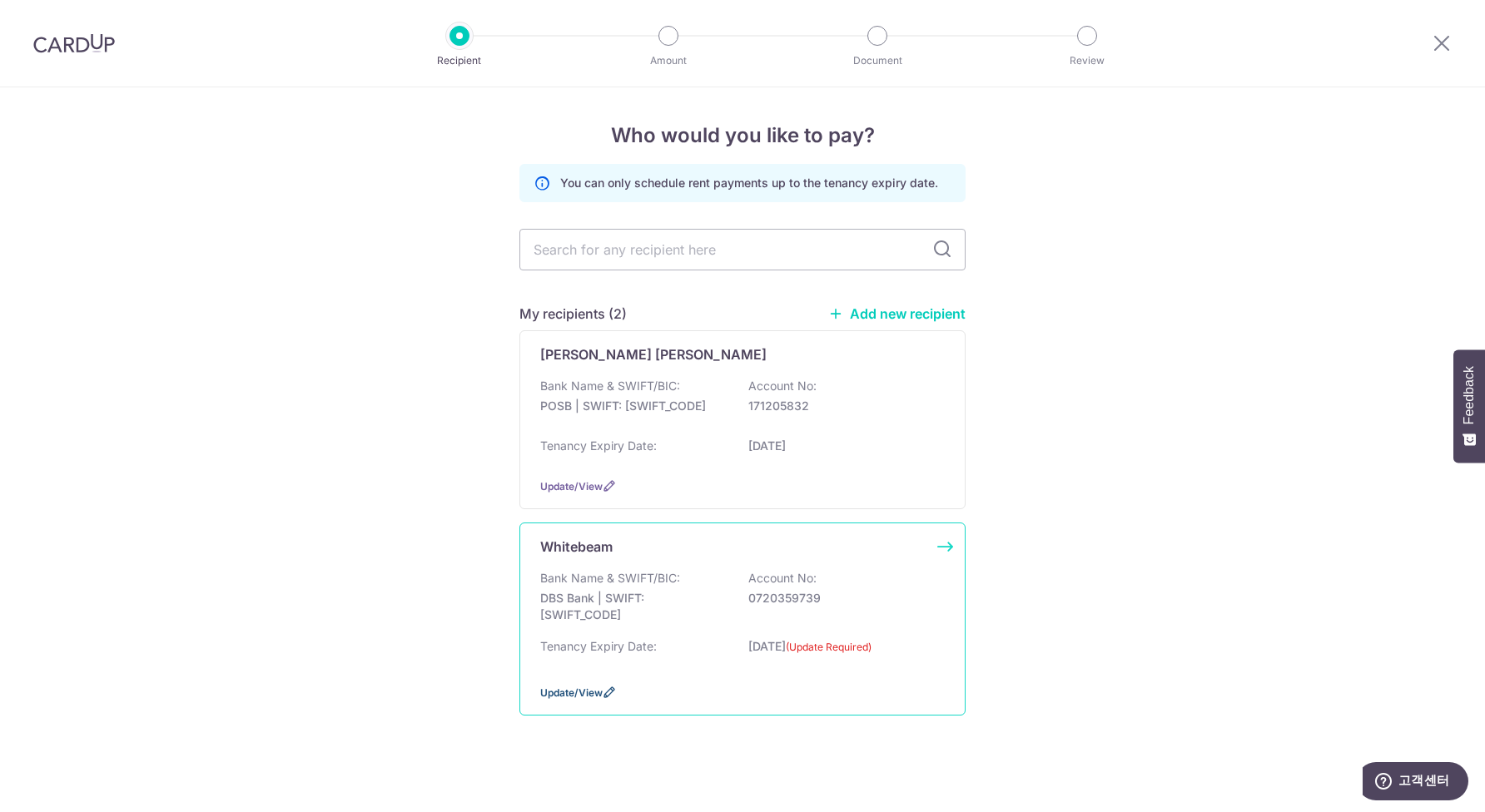
click at [590, 699] on span "Update/View" at bounding box center [571, 692] width 63 height 13
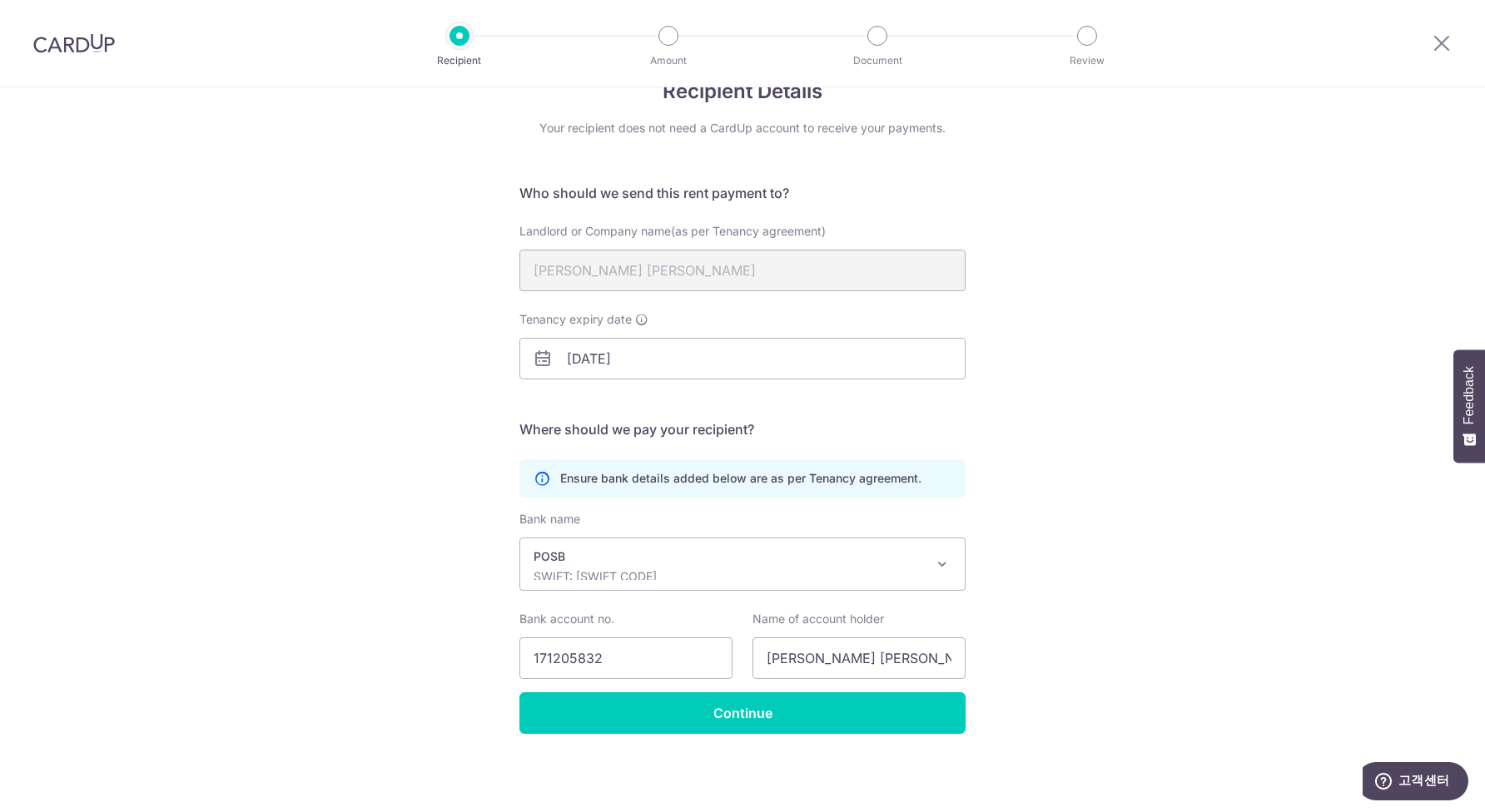
scroll to position [44, 0]
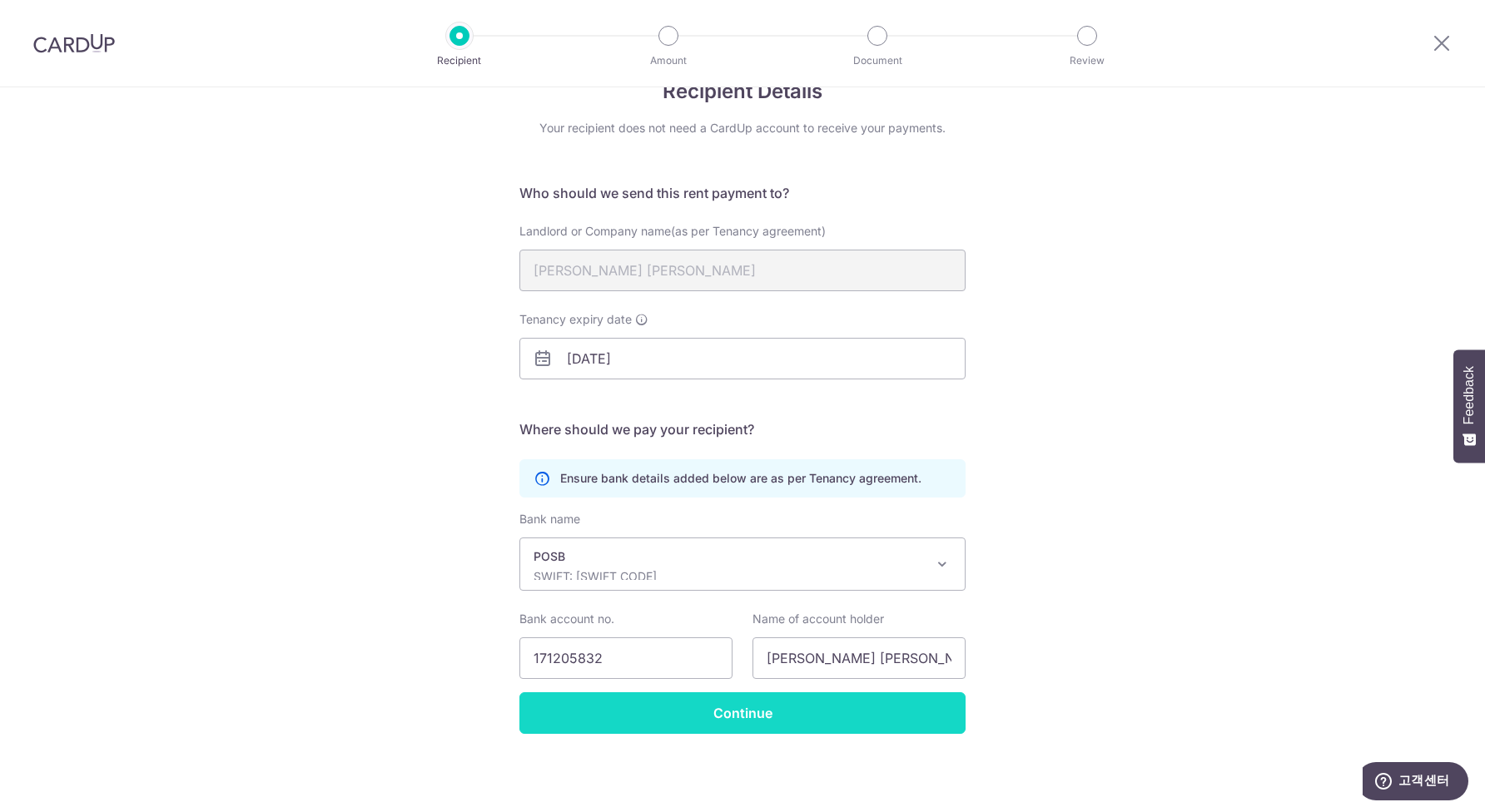
click at [737, 719] on input "Continue" at bounding box center [742, 713] width 446 height 42
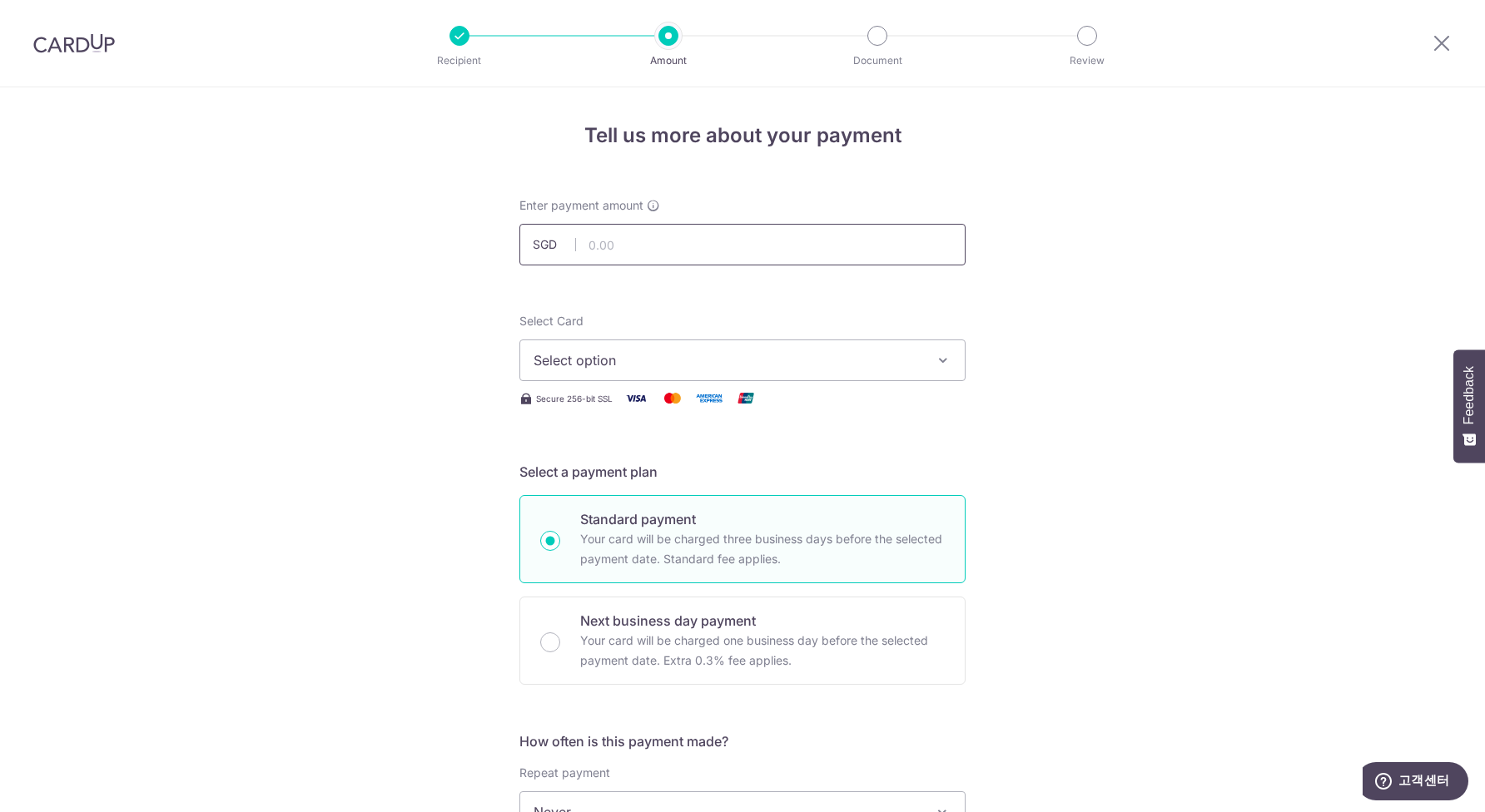
click at [674, 256] on input "text" at bounding box center [742, 244] width 446 height 42
type input "2,950.00"
click at [763, 367] on span "Select option" at bounding box center [727, 361] width 388 height 20
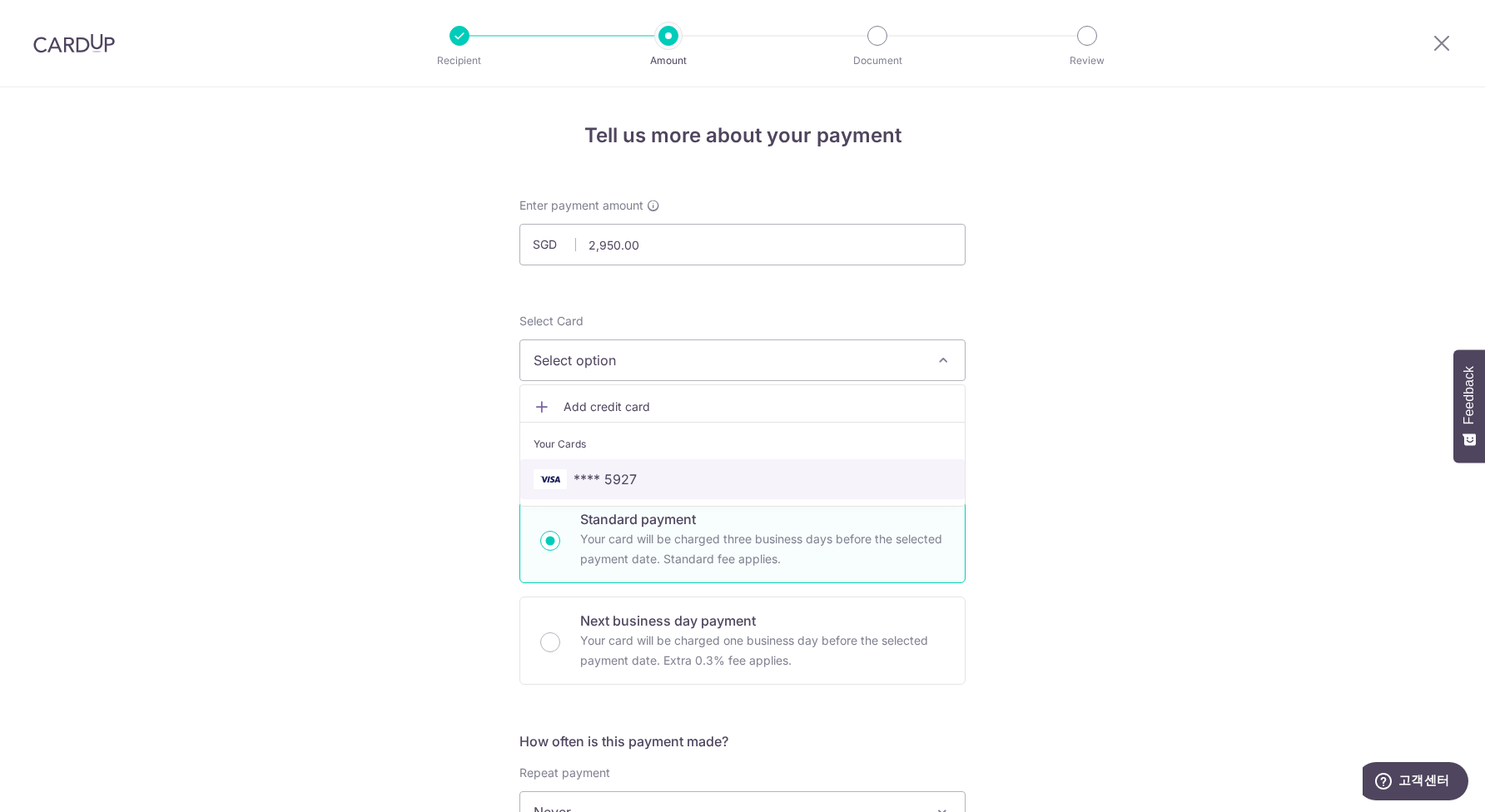
click at [712, 484] on span "**** 5927" at bounding box center [742, 480] width 418 height 20
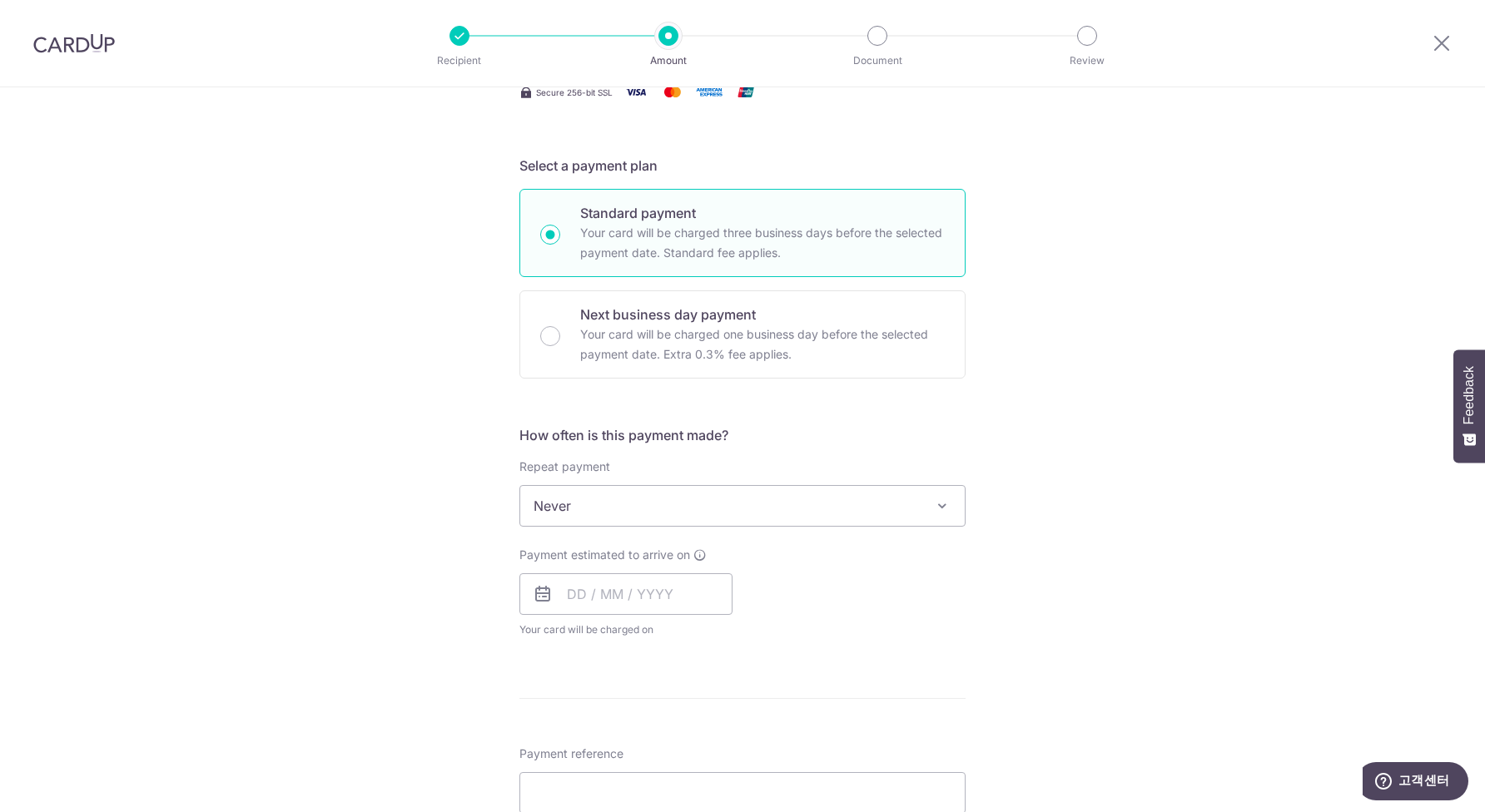
scroll to position [396, 0]
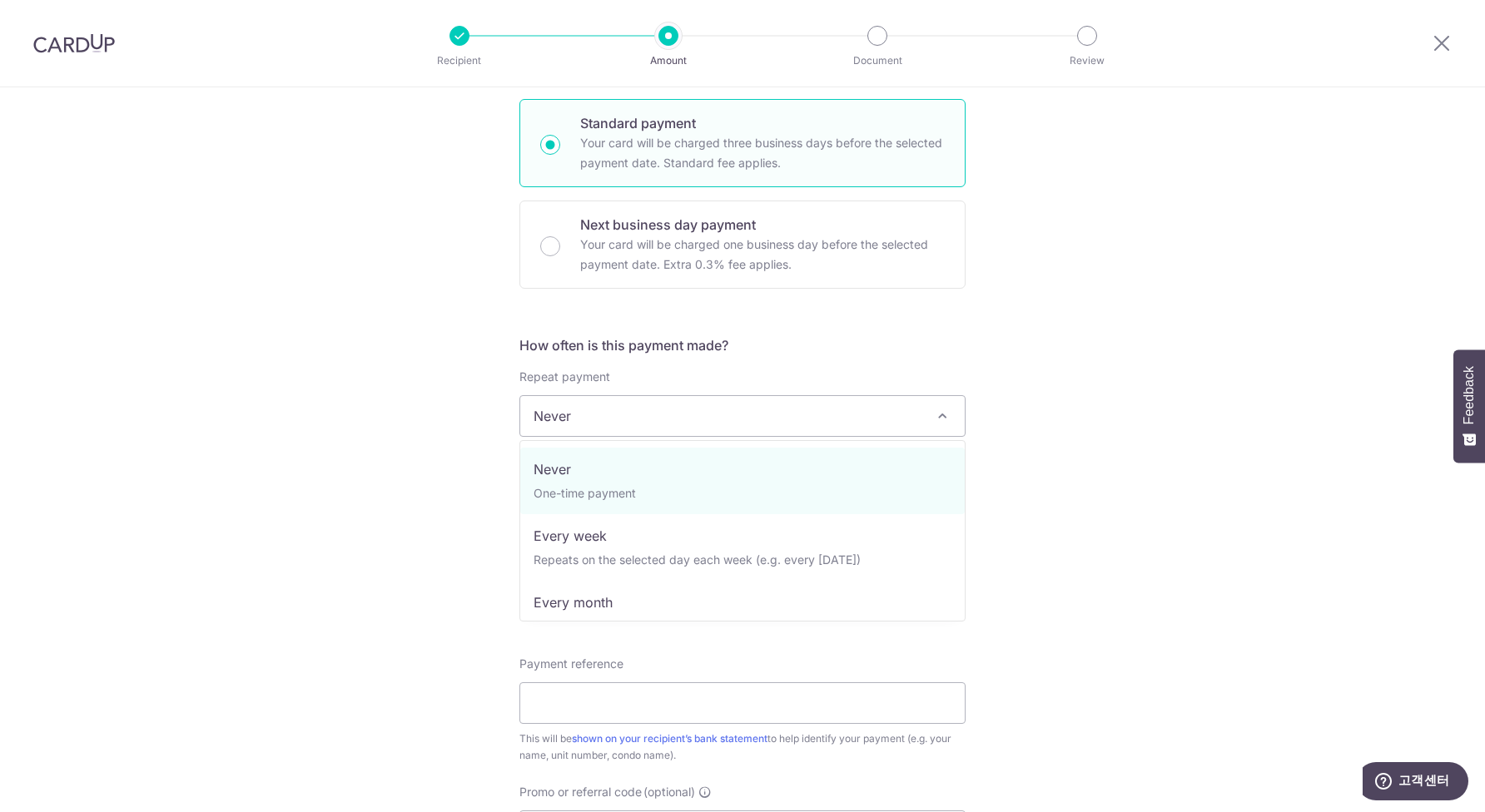
click at [695, 426] on span "Never" at bounding box center [742, 416] width 444 height 40
select select "3"
type input "[DATE]"
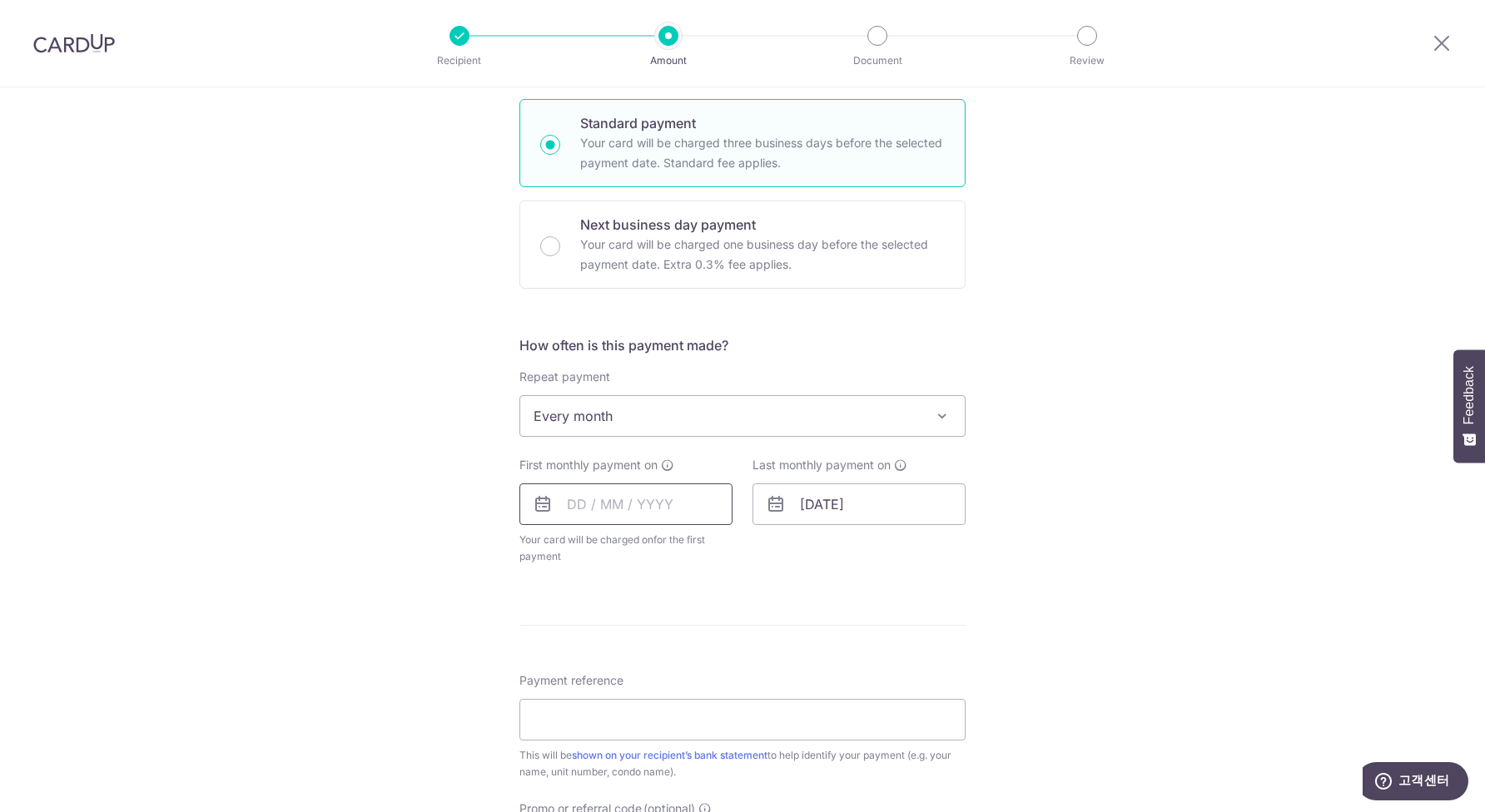
click at [691, 511] on input "text" at bounding box center [625, 505] width 213 height 42
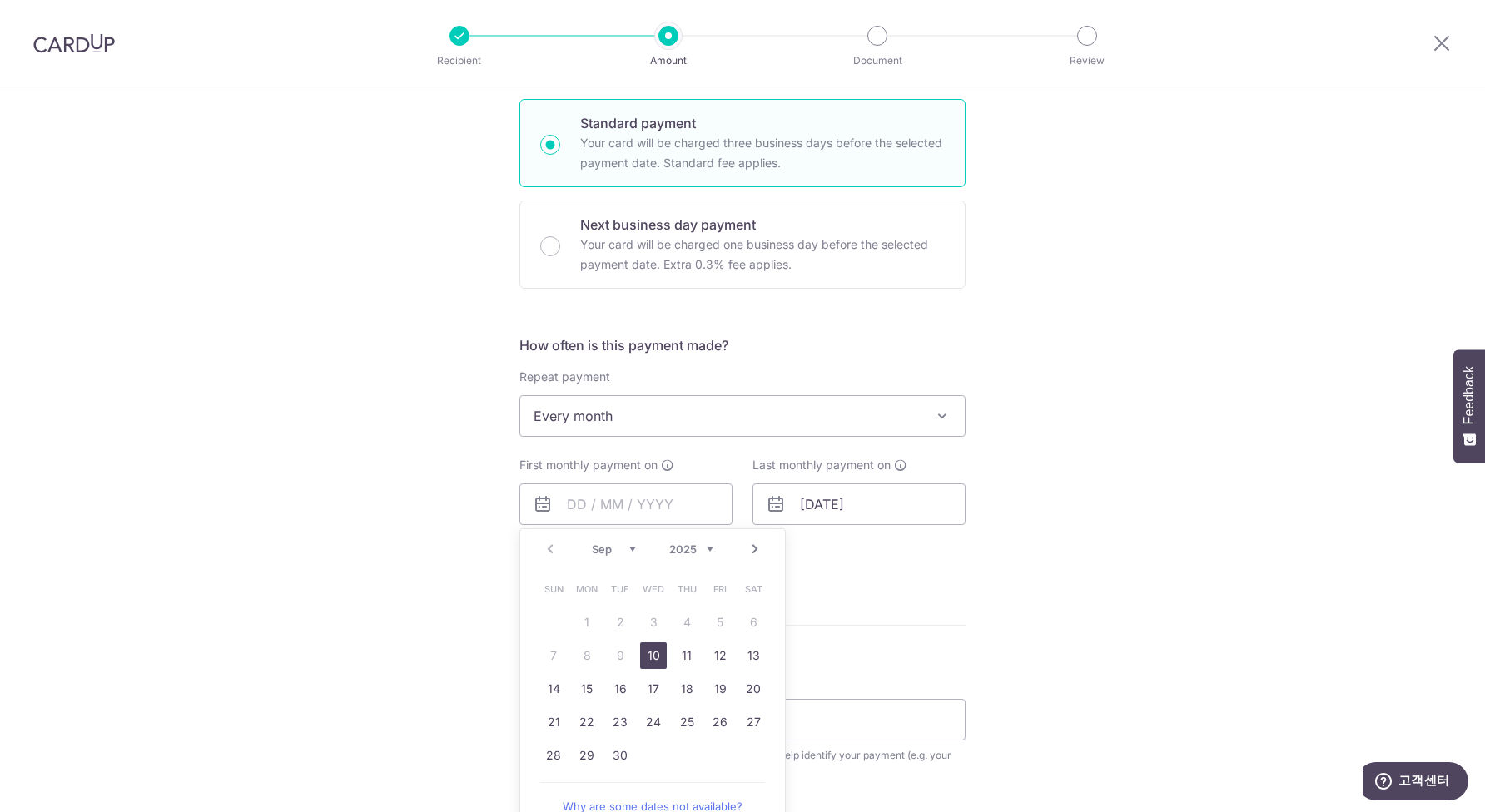
click at [751, 548] on link "Next" at bounding box center [755, 549] width 20 height 20
click at [751, 616] on link "4" at bounding box center [753, 623] width 27 height 27
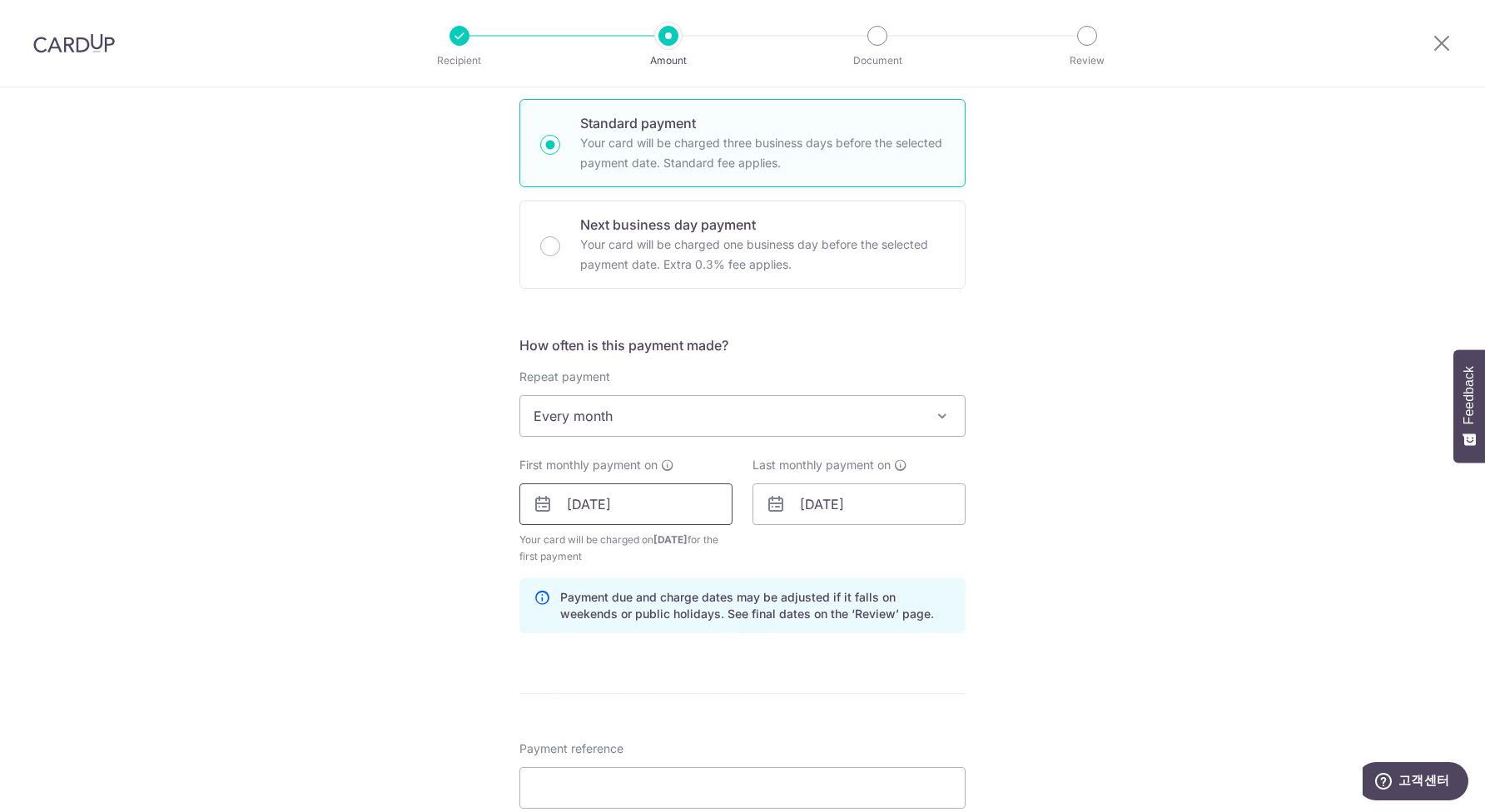
click at [683, 506] on input "04/10/2025" at bounding box center [625, 505] width 213 height 42
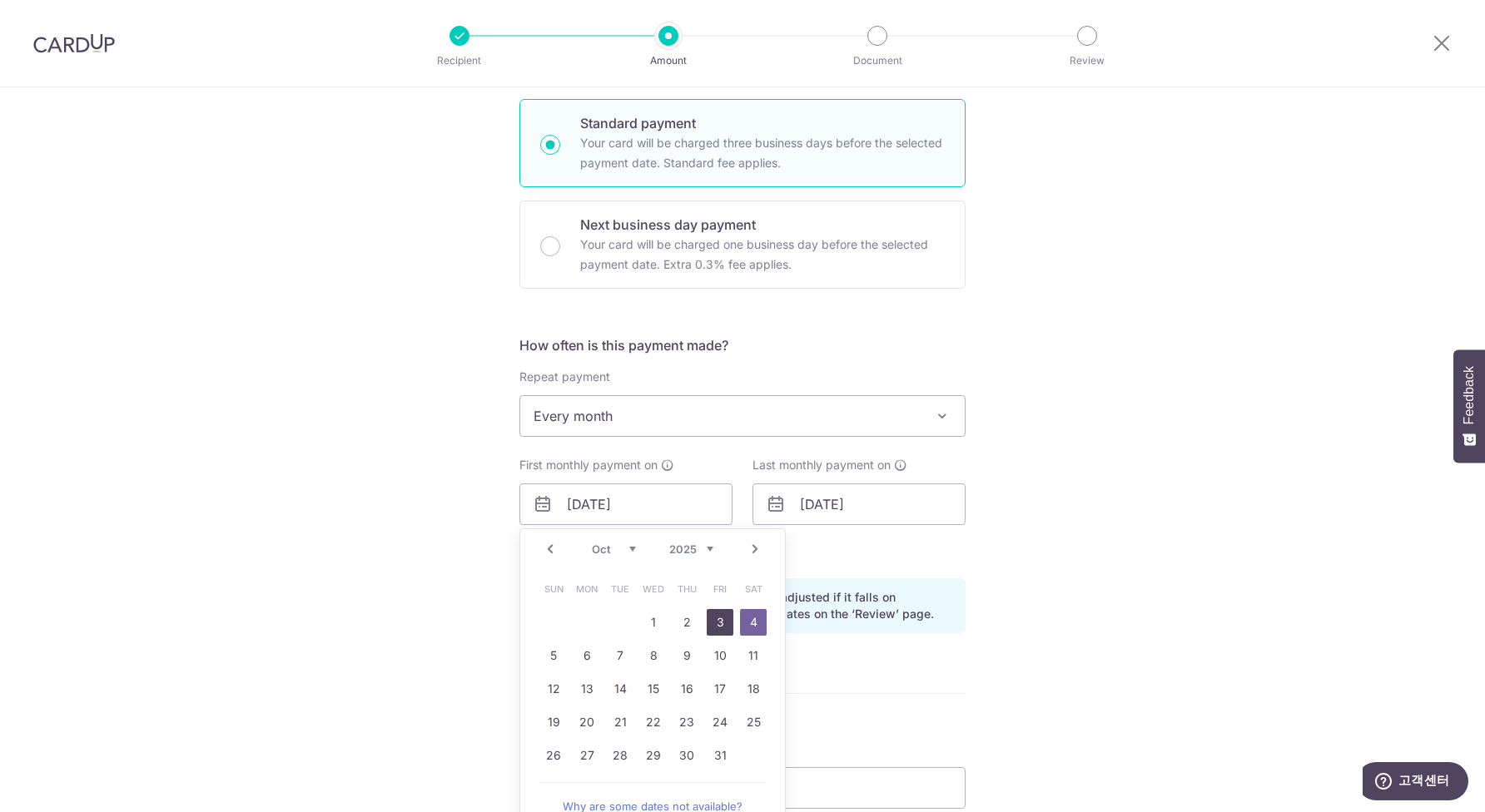
click at [718, 622] on link "3" at bounding box center [720, 623] width 27 height 27
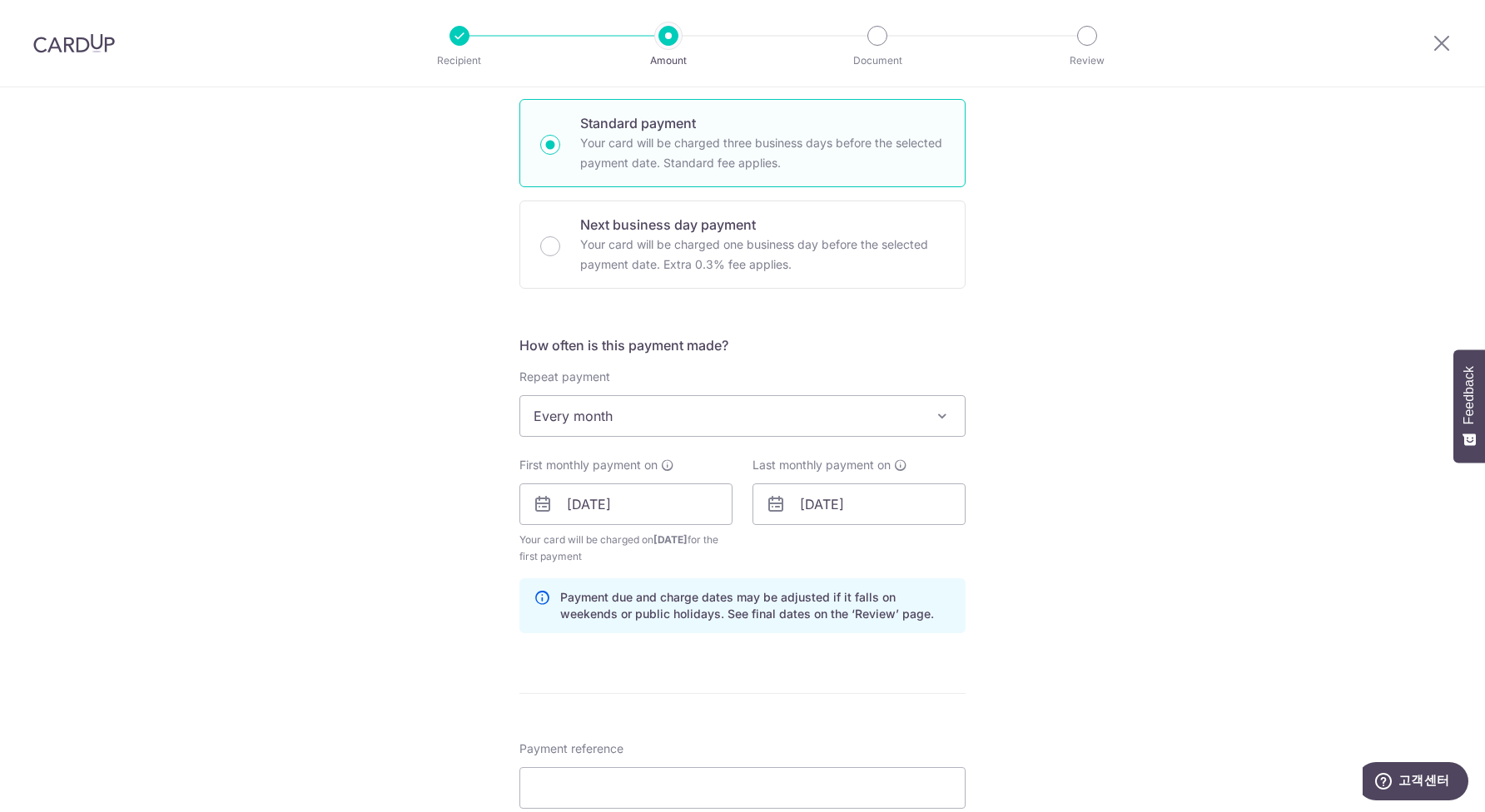
click at [1037, 547] on div "Tell us more about your payment Enter payment amount SGD 2,950.00 2950.00 Selec…" at bounding box center [742, 486] width 1485 height 1591
click at [640, 505] on input "[DATE]" at bounding box center [625, 505] width 213 height 42
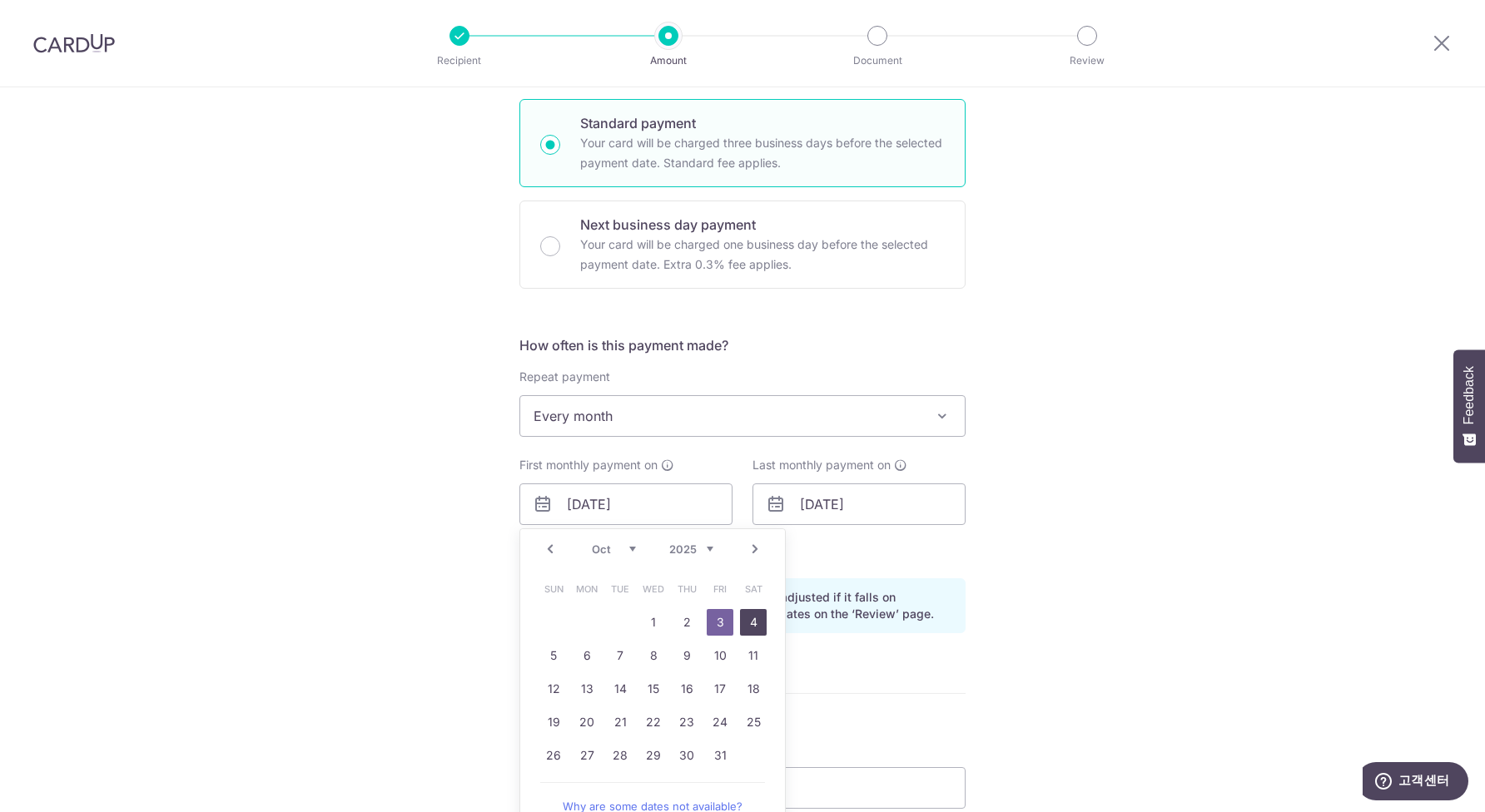
click at [751, 623] on link "4" at bounding box center [753, 623] width 27 height 27
click at [750, 615] on p "Payment due and charge dates may be adjusted if it falls on weekends or public …" at bounding box center [755, 606] width 391 height 33
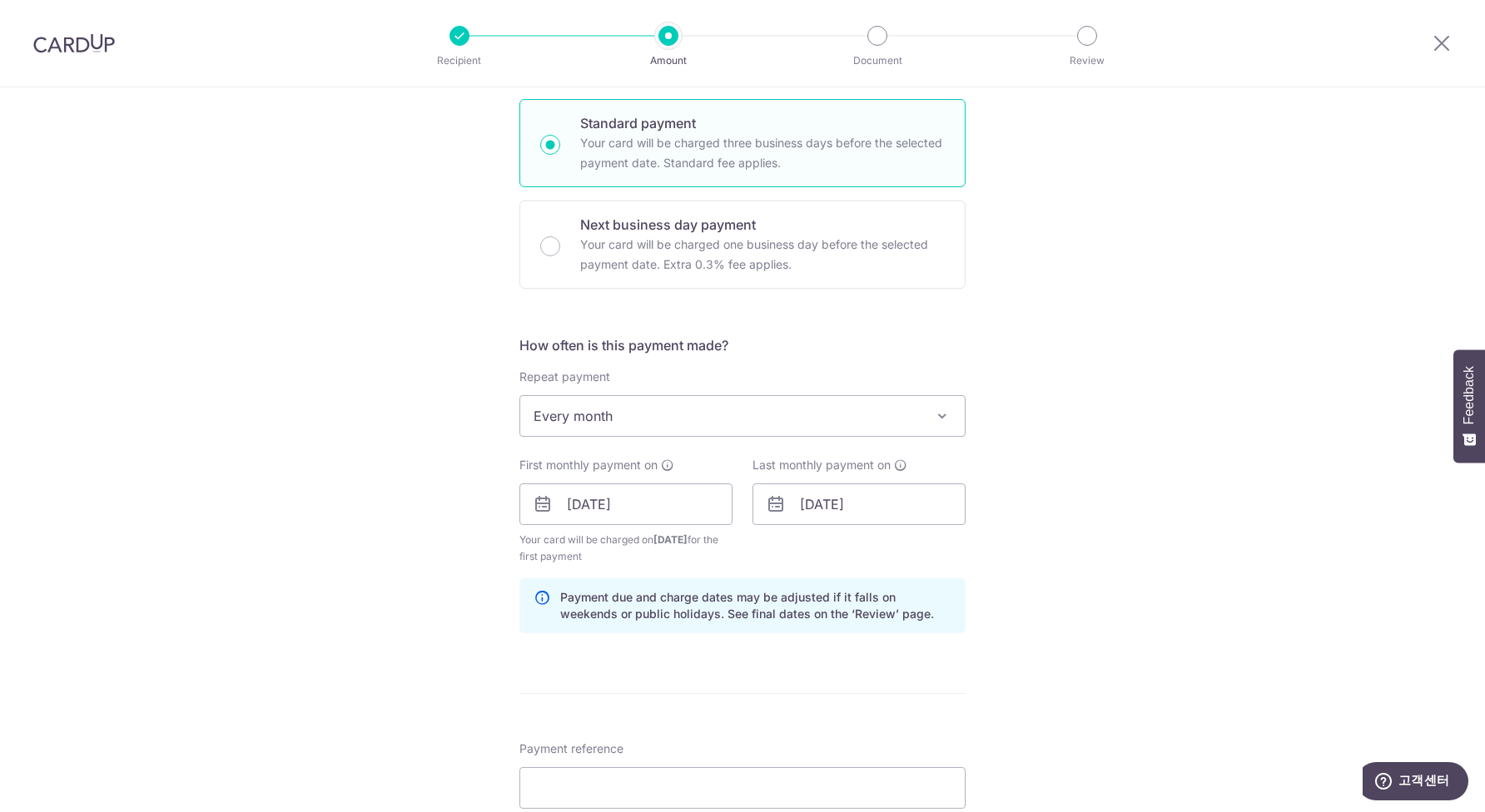
click at [762, 609] on p "Payment due and charge dates may be adjusted if it falls on weekends or public …" at bounding box center [755, 606] width 391 height 33
click at [741, 537] on div "First monthly payment on 04/10/2025 Prev Next Jan Feb Mar Apr May Jun Jul Aug S…" at bounding box center [625, 511] width 233 height 108
click at [699, 511] on input "04/10/2025" at bounding box center [625, 505] width 213 height 42
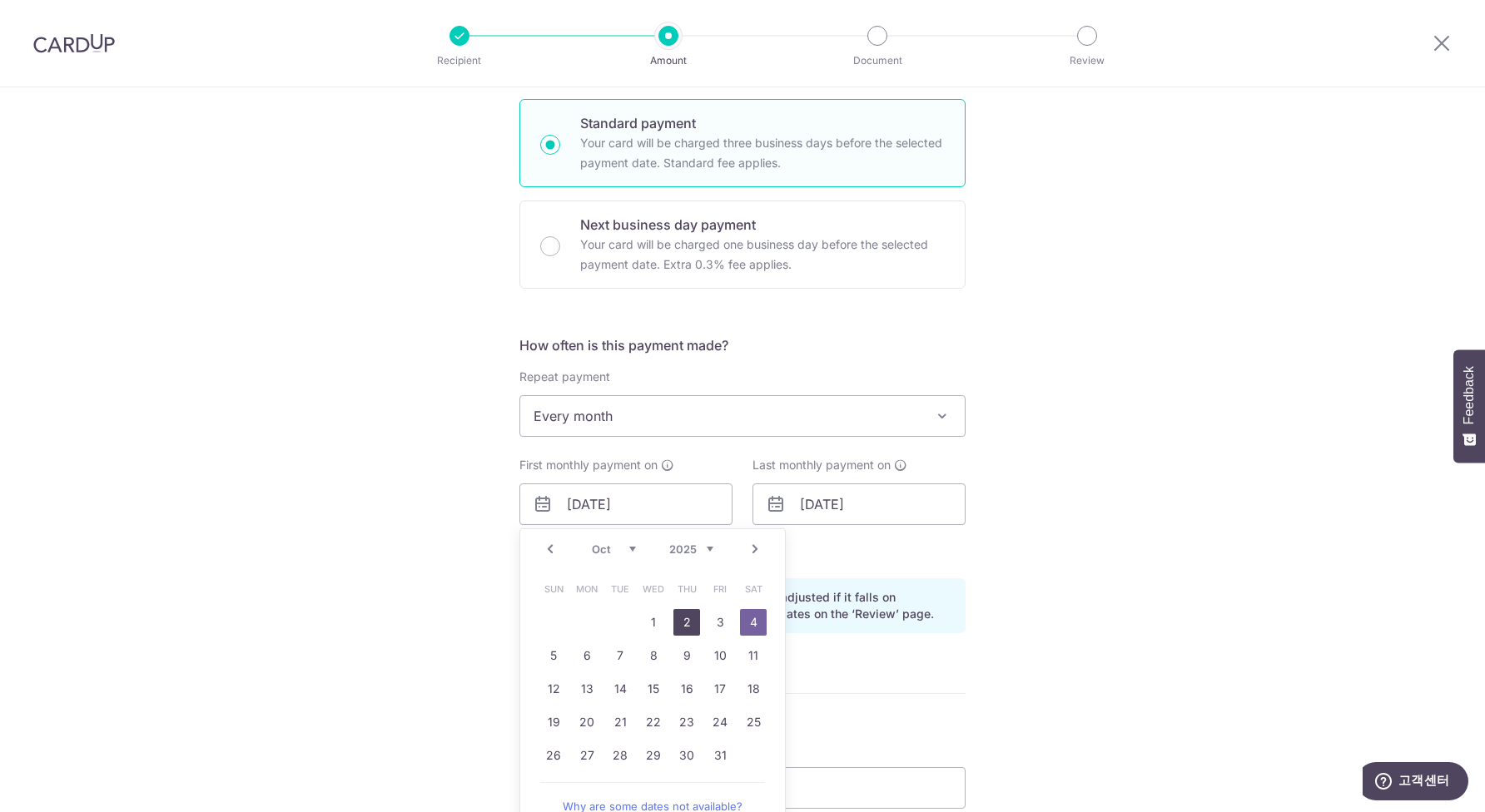
click at [727, 622] on link "3" at bounding box center [720, 623] width 27 height 27
type input "[DATE]"
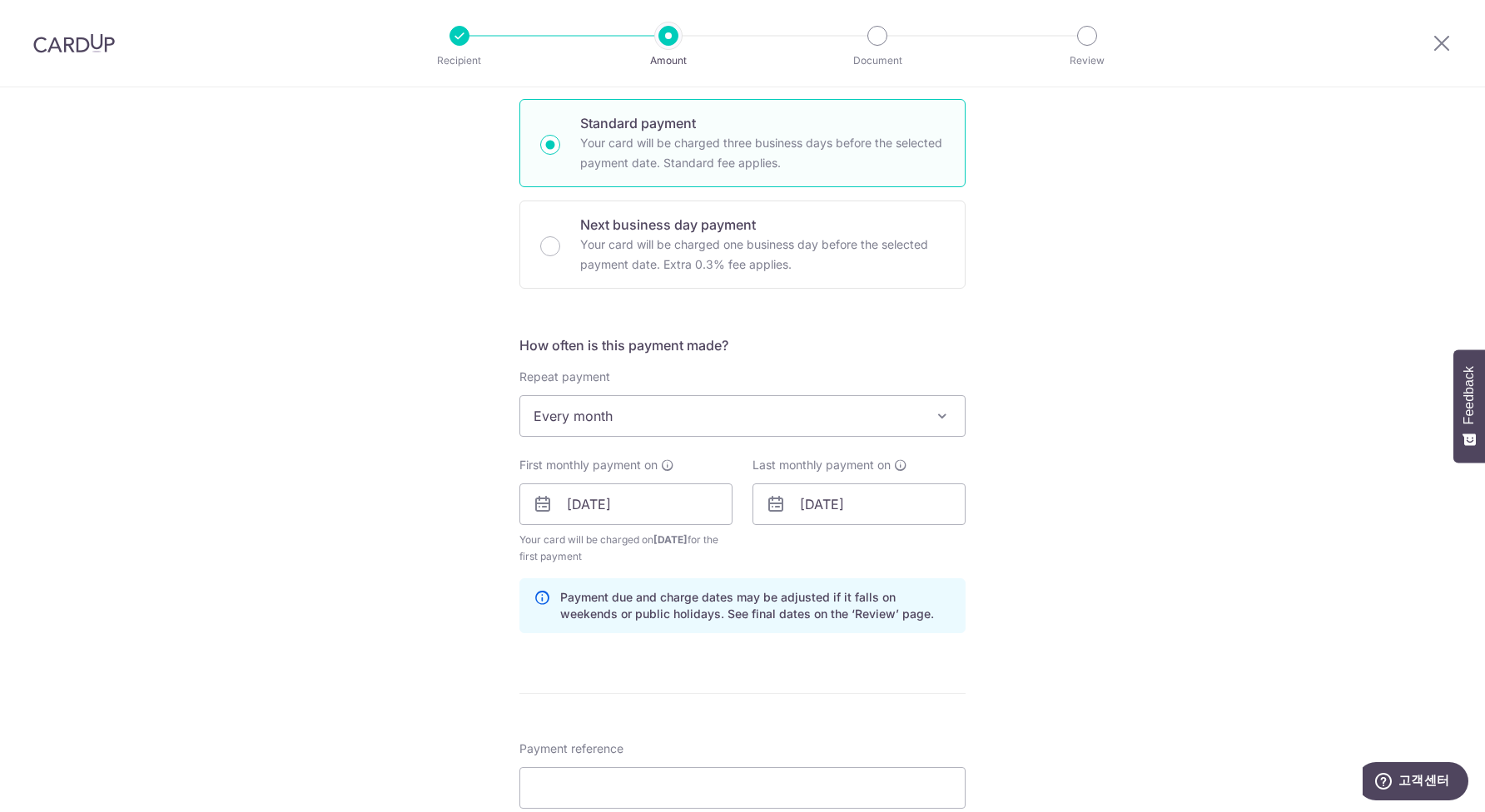
click at [1060, 601] on div "Tell us more about your payment Enter payment amount SGD 2,950.00 2950.00 Selec…" at bounding box center [742, 486] width 1485 height 1591
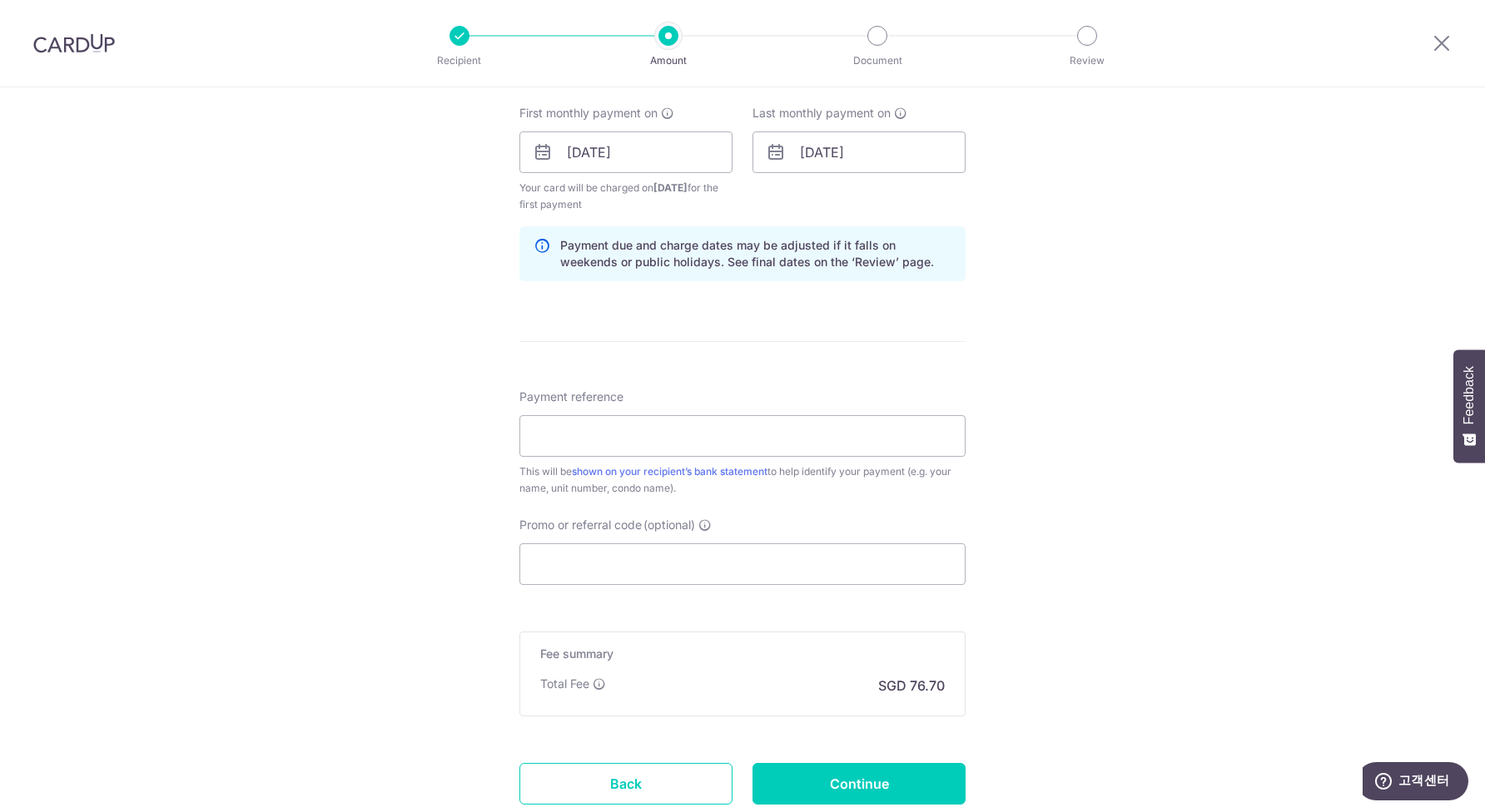
scroll to position [785, 0]
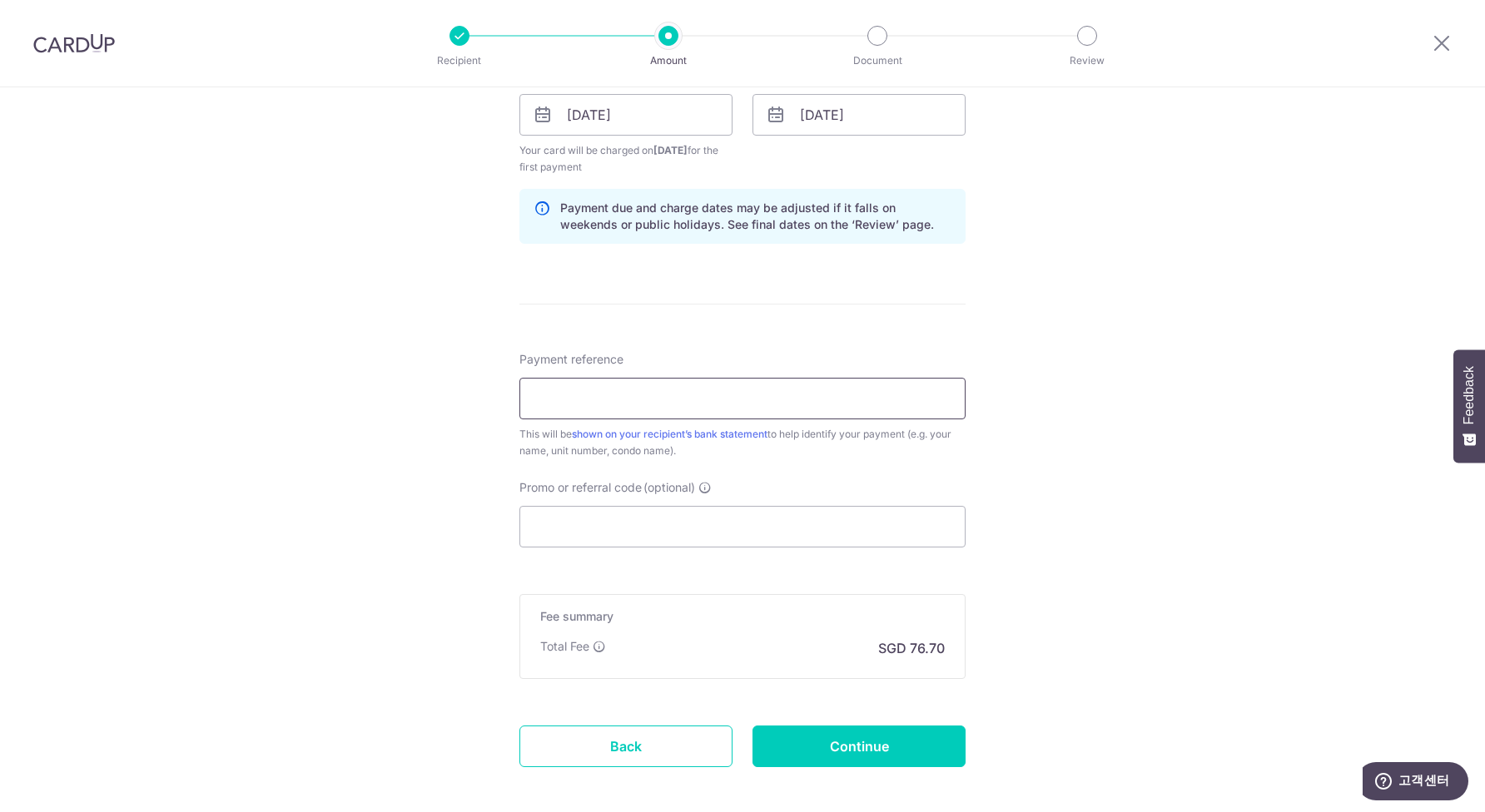
click at [790, 410] on input "Payment reference" at bounding box center [742, 398] width 446 height 42
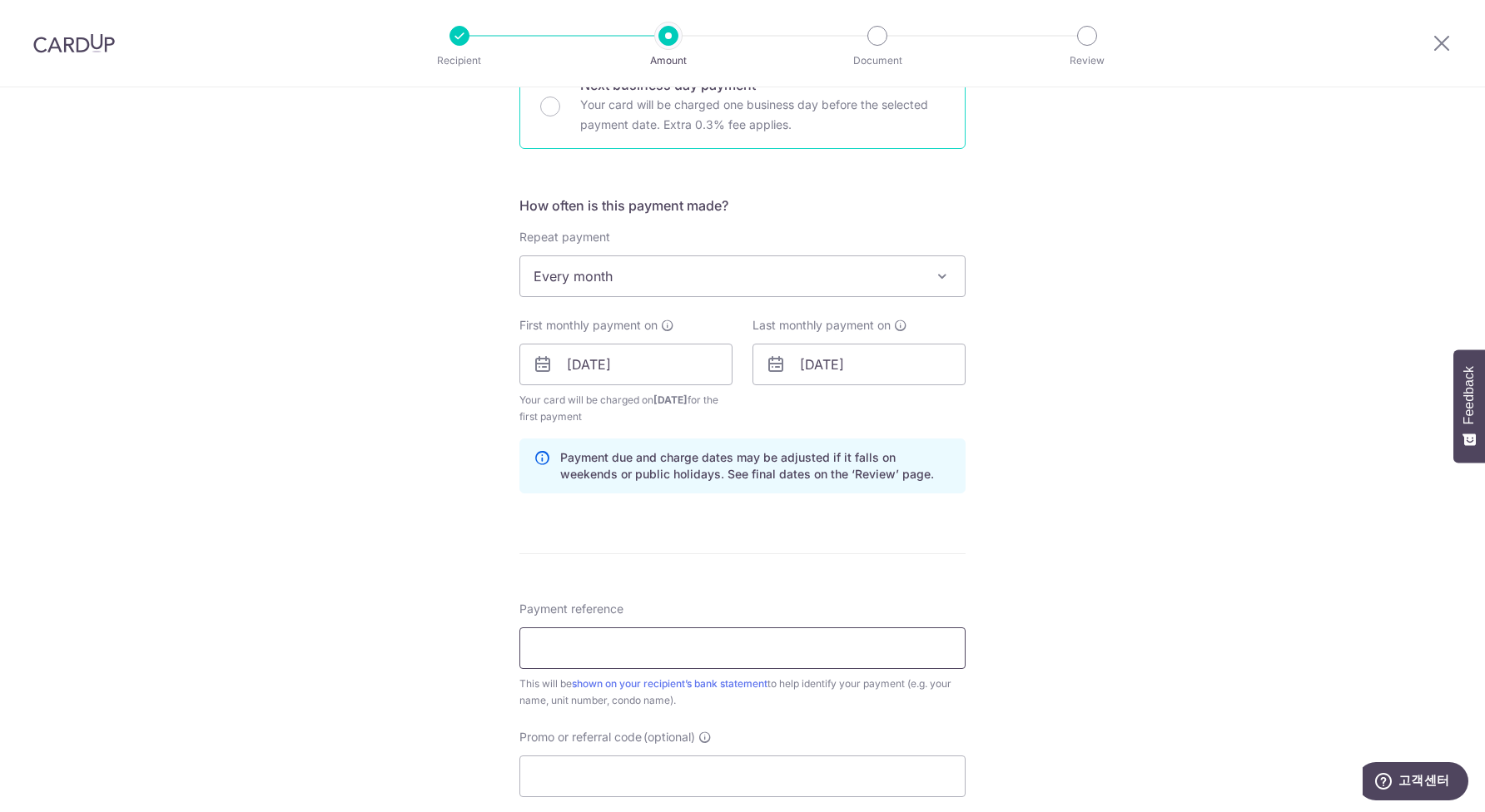
scroll to position [768, 0]
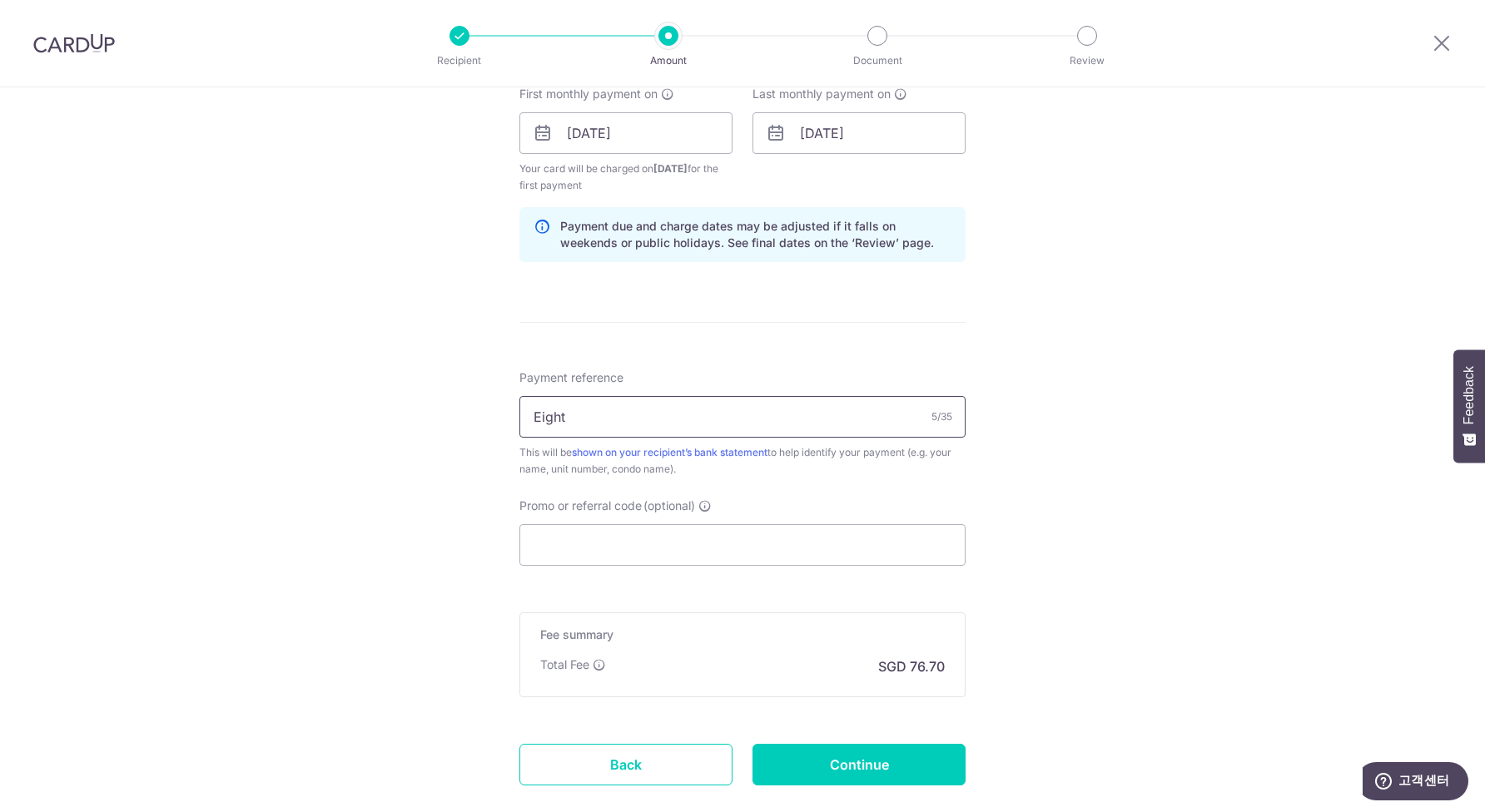
type input "Eight Riversuites rent (03-32)"
click at [1015, 484] on div "Tell us more about your payment Enter payment amount SGD 2,950.00 2950.00 Selec…" at bounding box center [742, 116] width 1485 height 1591
click at [689, 556] on input "Promo or referral code (optional)" at bounding box center [742, 545] width 446 height 42
paste input "SAVERENT179"
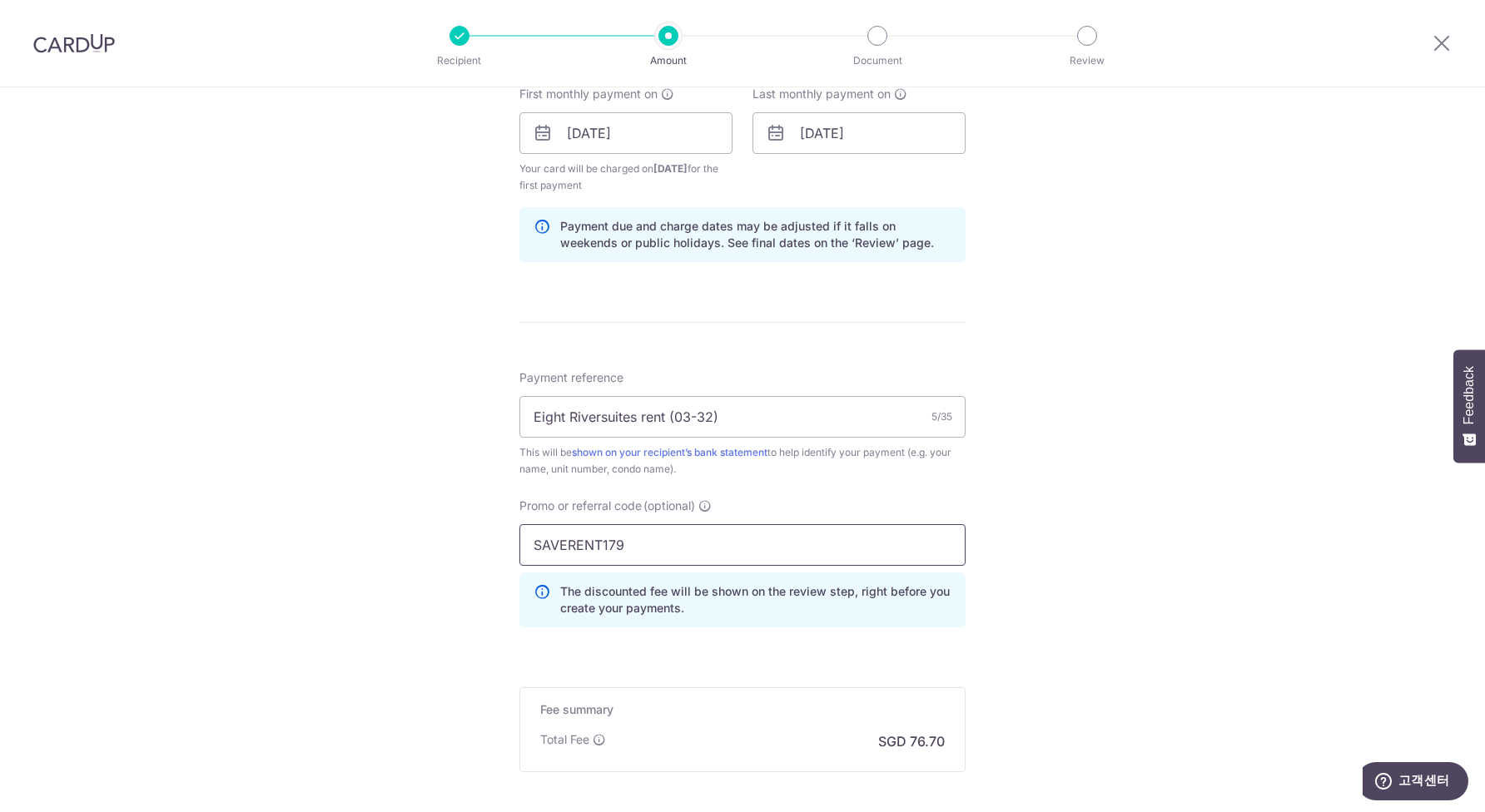
type input "SAVERENT179"
click at [1060, 583] on div "Tell us more about your payment Enter payment amount SGD 2,950.00 2950.00 Selec…" at bounding box center [742, 152] width 1485 height 1665
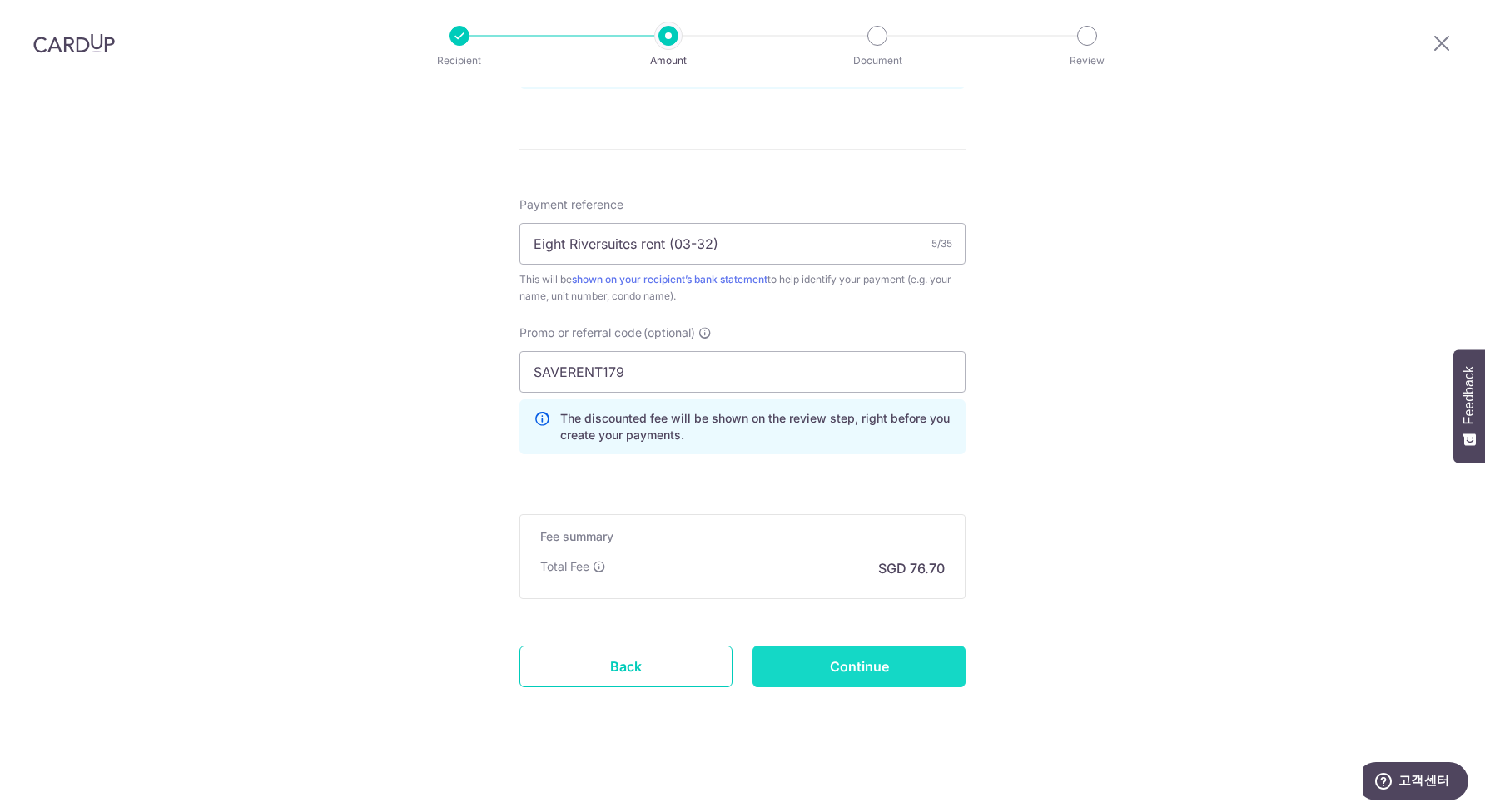
scroll to position [940, 0]
click at [834, 661] on input "Continue" at bounding box center [859, 666] width 213 height 42
type input "Create Schedule"
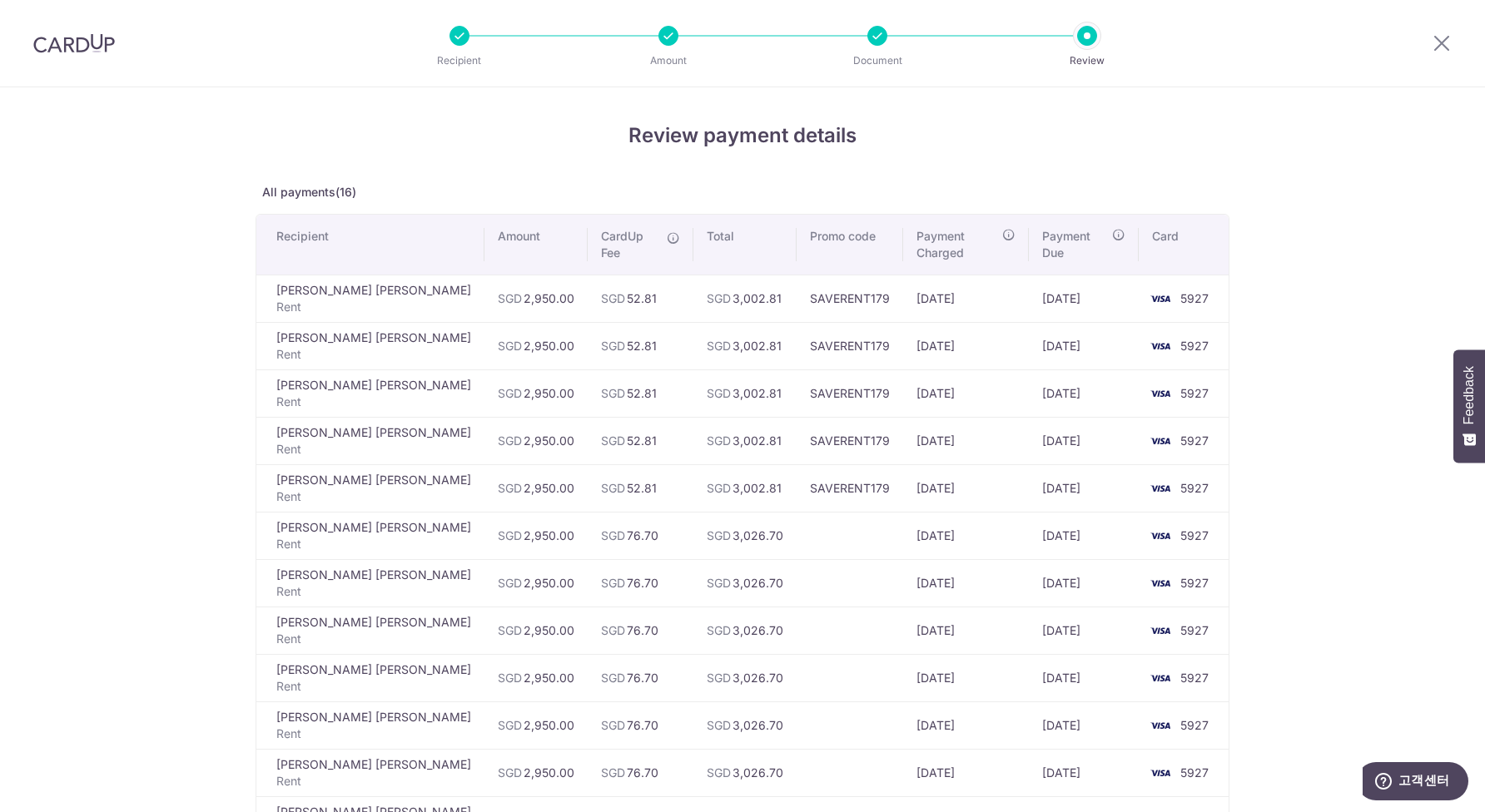
click at [796, 515] on td at bounding box center [849, 535] width 106 height 48
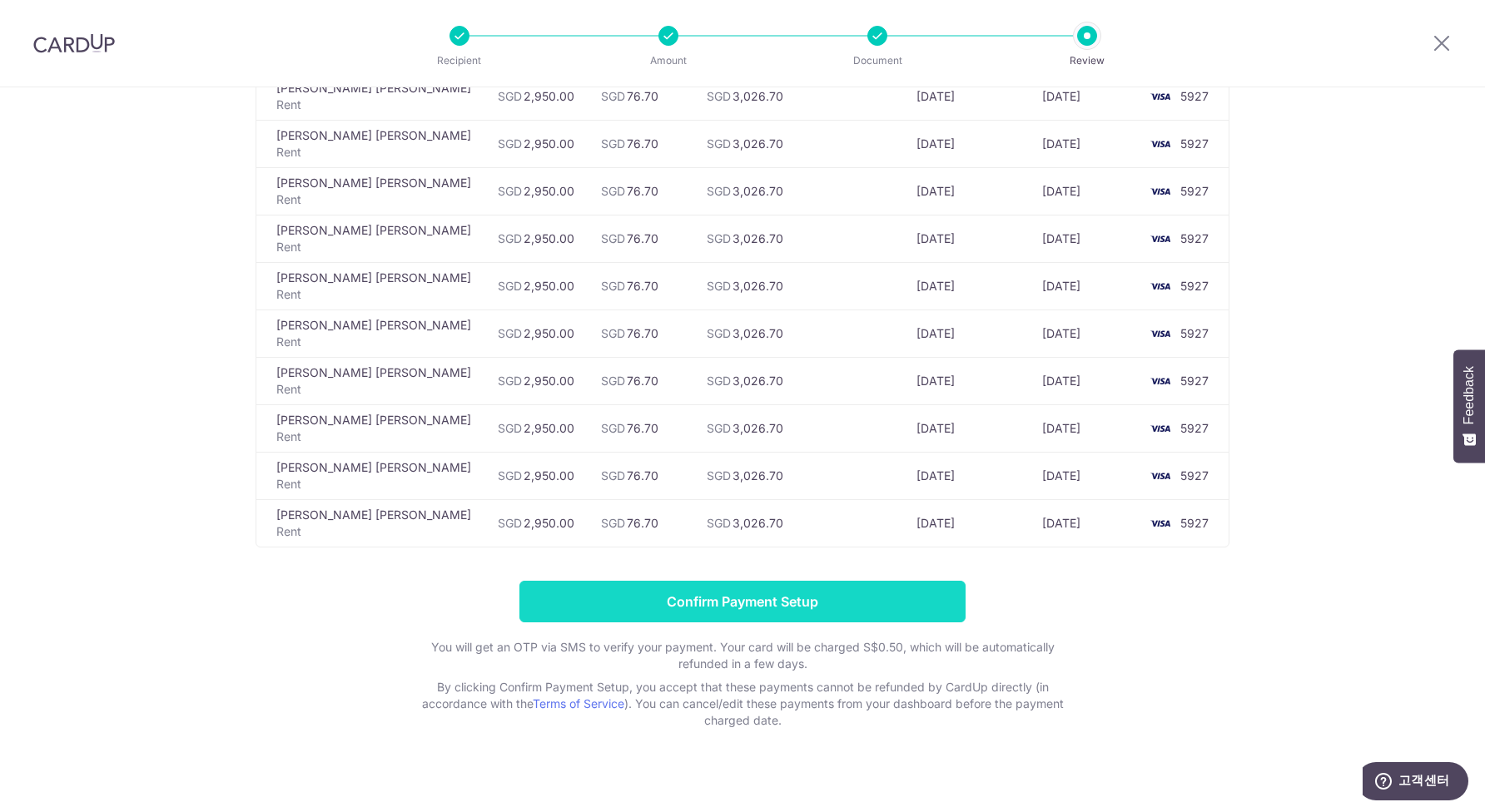
scroll to position [486, 0]
click at [686, 586] on input "Confirm Payment Setup" at bounding box center [742, 604] width 446 height 42
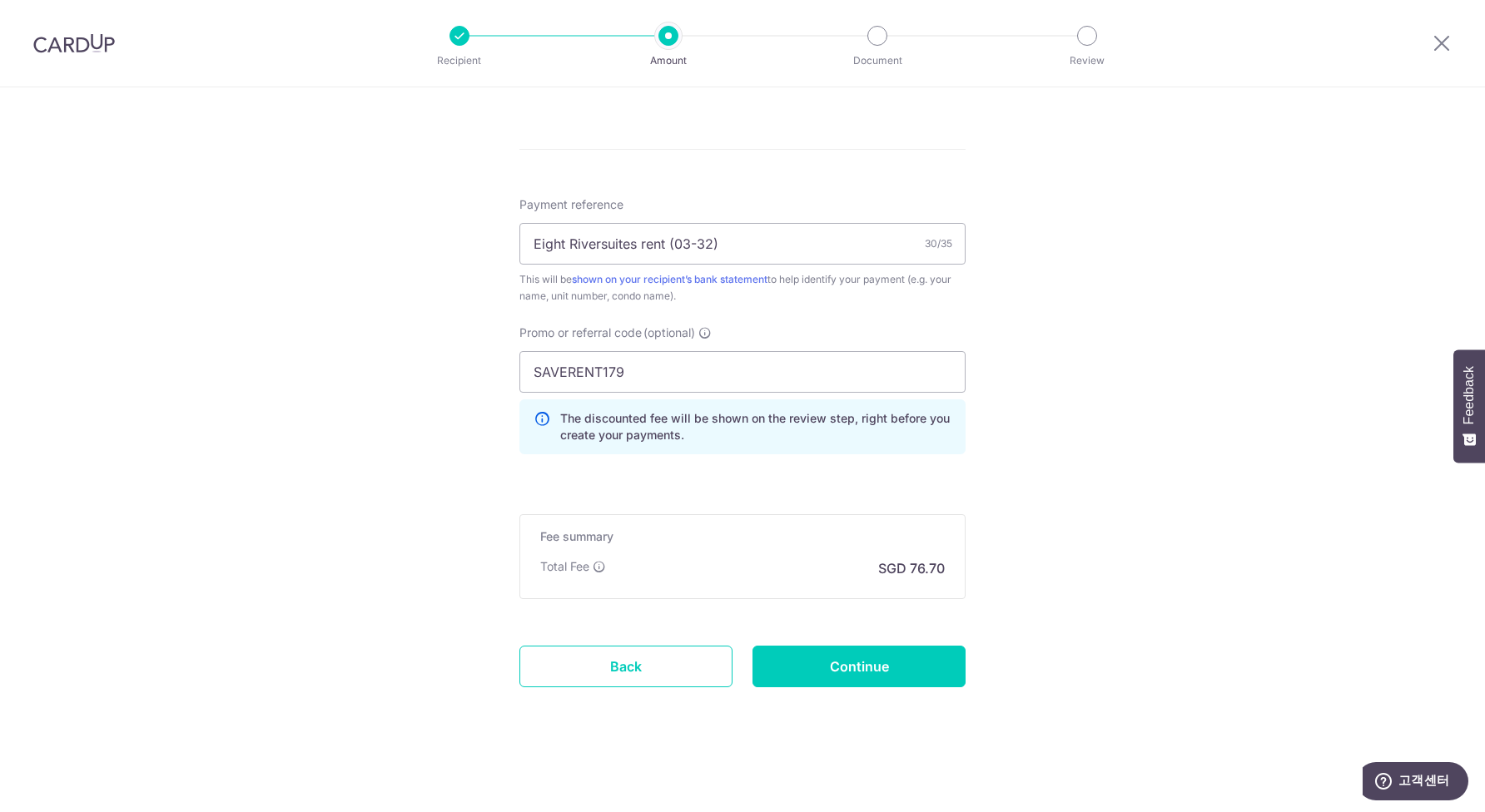
scroll to position [924, 0]
click at [825, 659] on input "Continue" at bounding box center [859, 666] width 213 height 42
type input "Update Schedule"
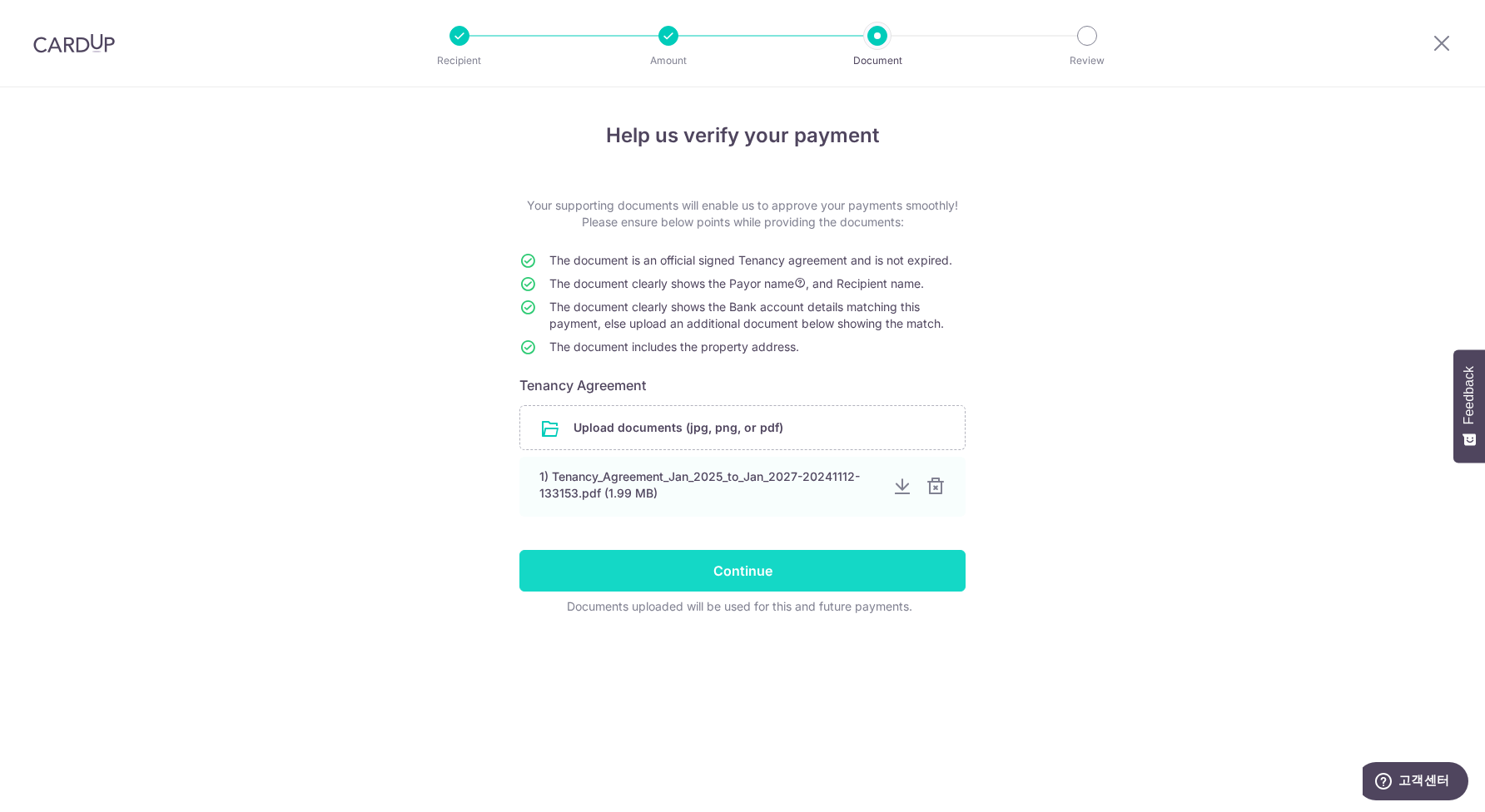
click at [701, 563] on input "Continue" at bounding box center [742, 571] width 446 height 42
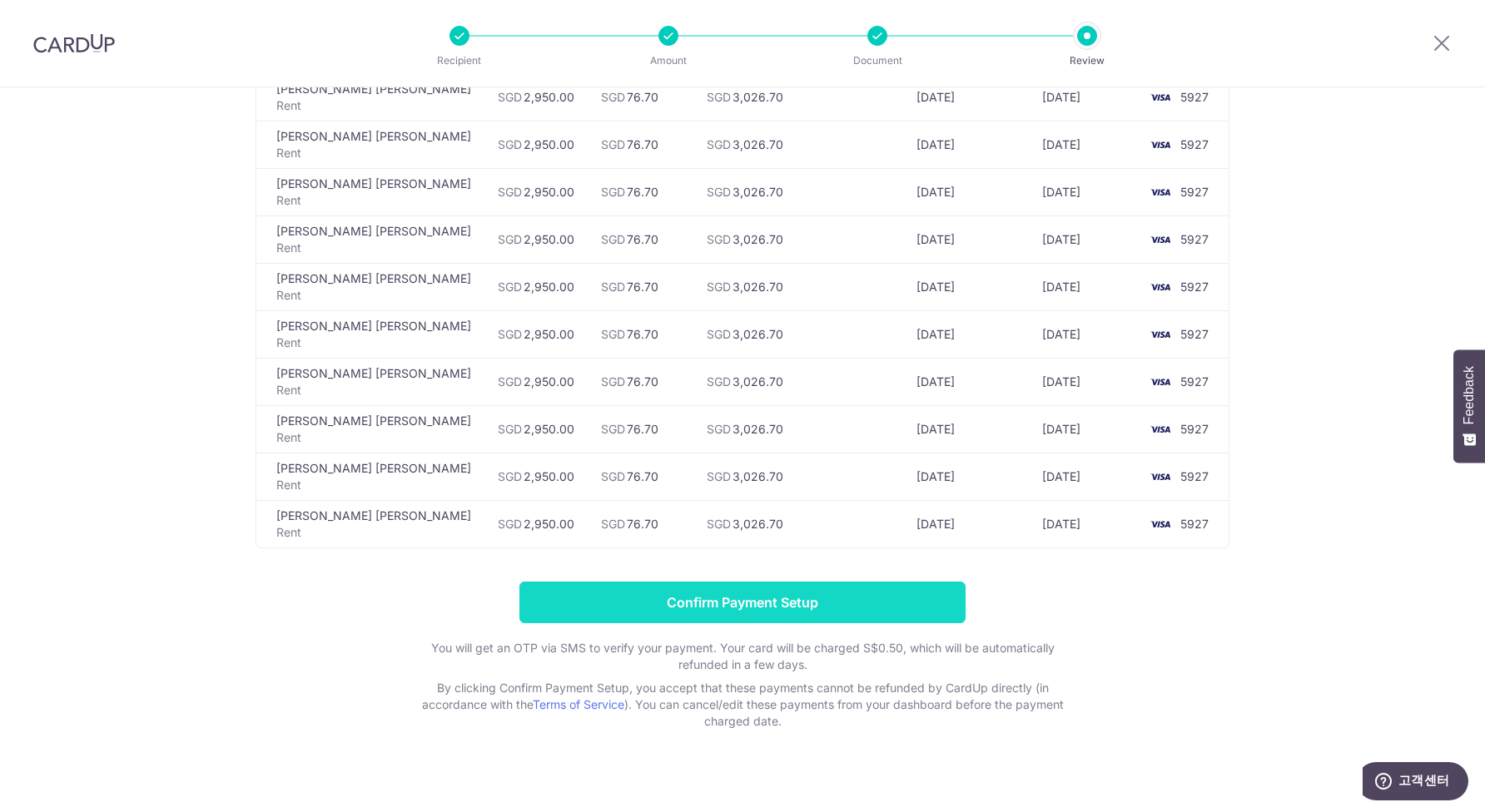
scroll to position [486, 0]
click at [755, 583] on input "Confirm Payment Setup" at bounding box center [742, 604] width 446 height 42
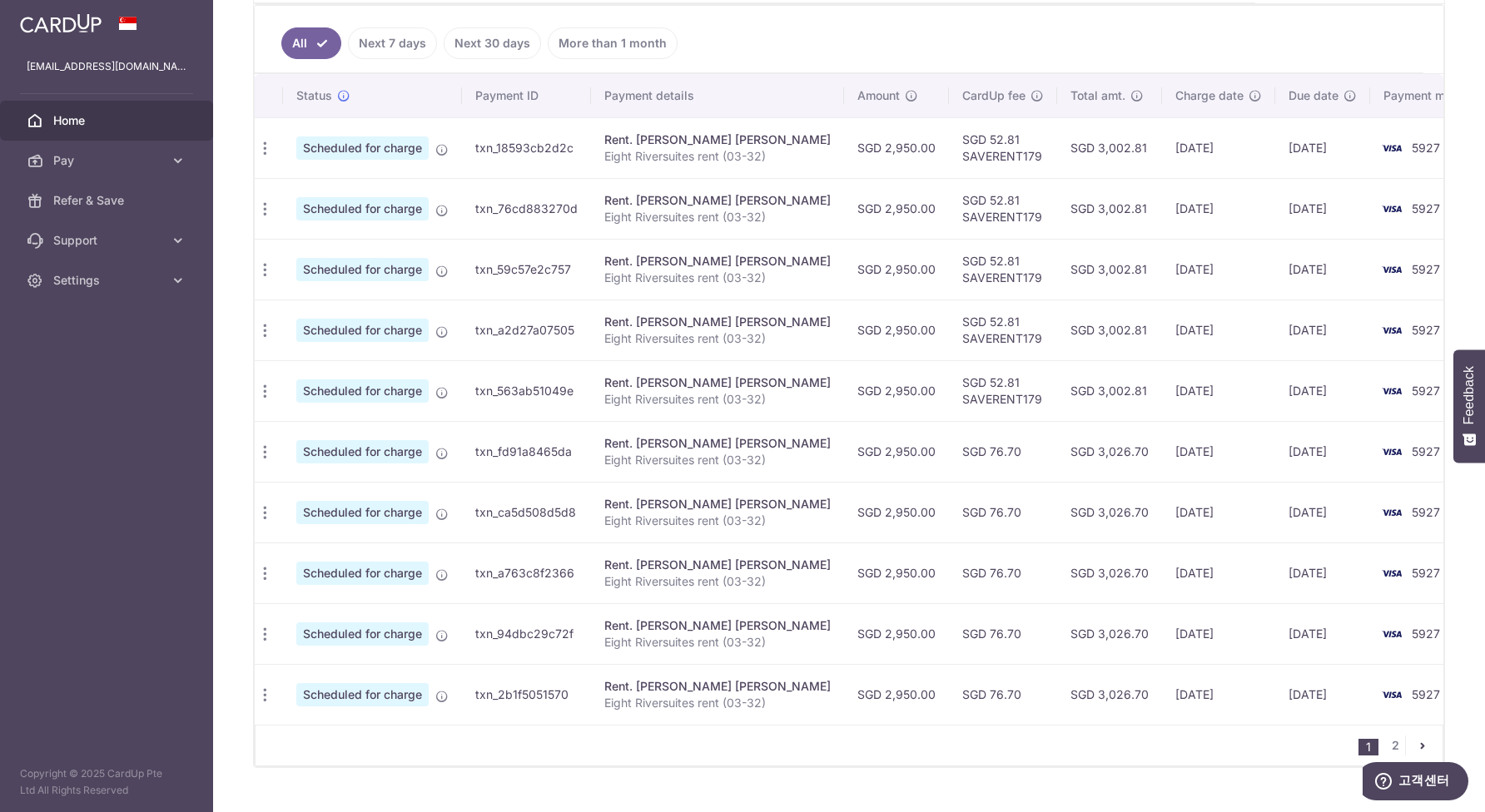
scroll to position [0, 4]
click at [951, 381] on td "SGD 52.81 SAVERENT179" at bounding box center [1003, 390] width 108 height 61
click at [949, 401] on td "SGD 52.81 SAVERENT179" at bounding box center [1003, 390] width 108 height 61
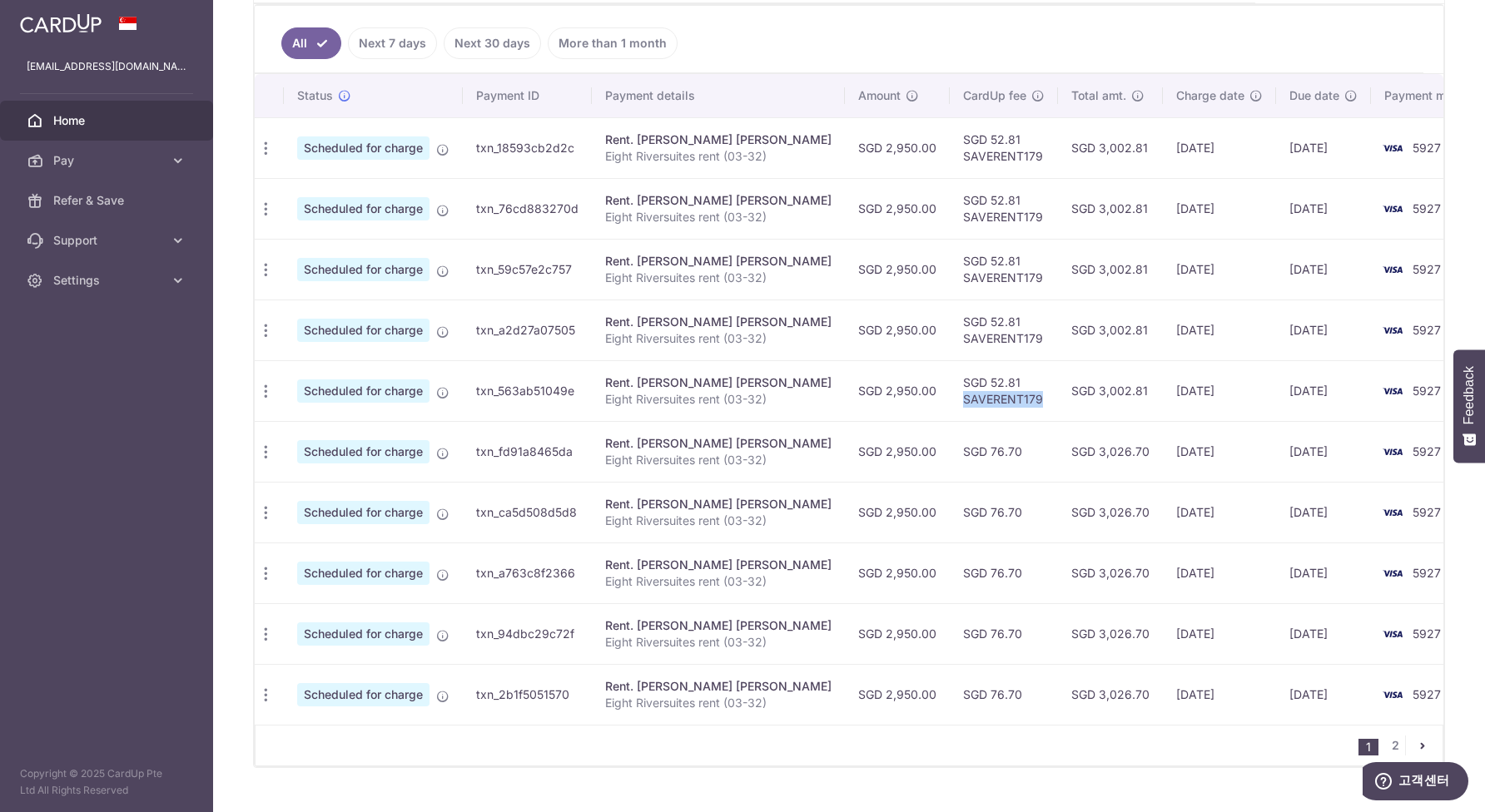
click at [949, 401] on td "SGD 52.81 SAVERENT179" at bounding box center [1003, 390] width 108 height 61
click at [845, 408] on td "SGD 2,950.00" at bounding box center [897, 390] width 105 height 61
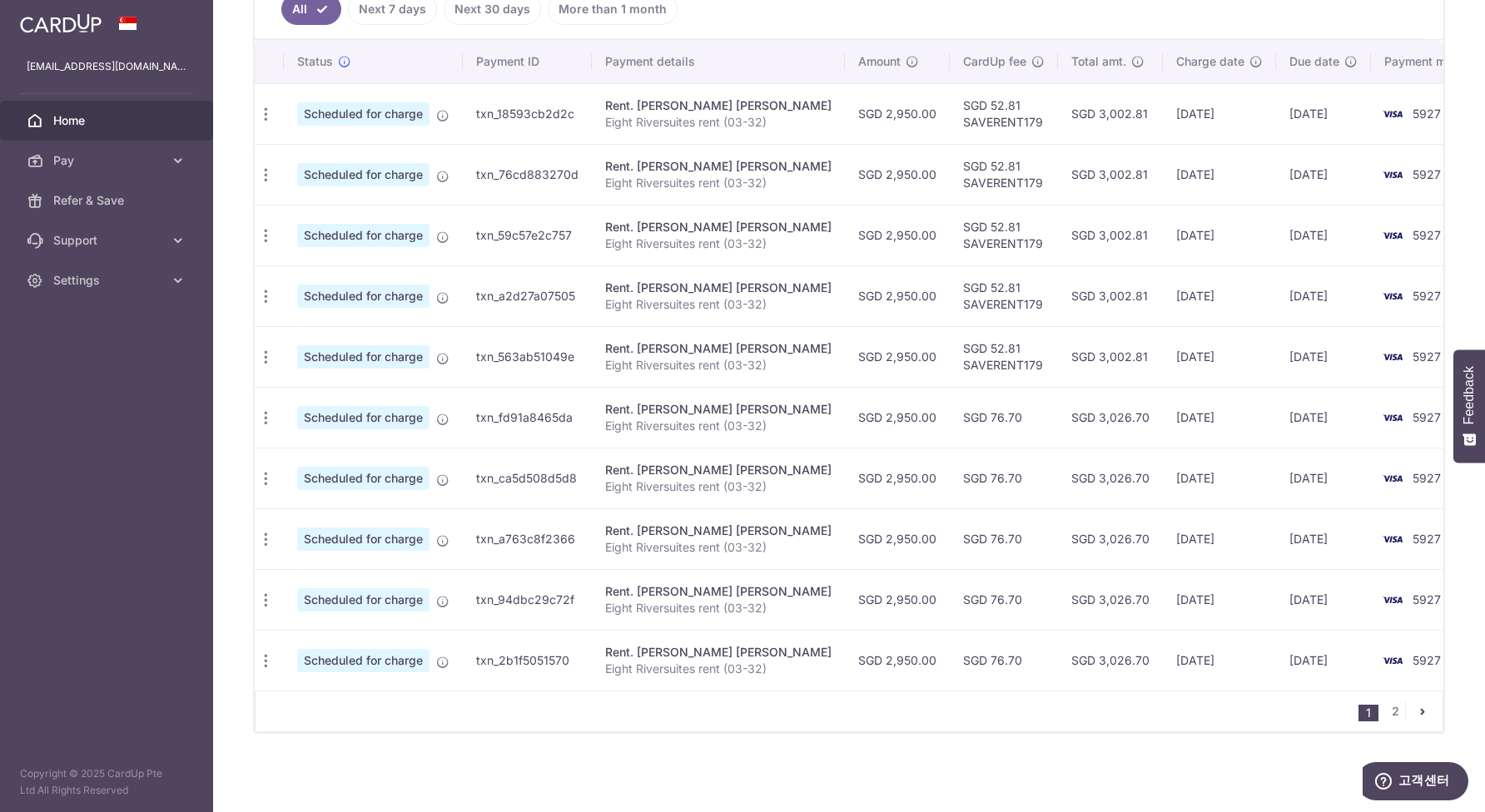
scroll to position [475, 0]
click at [1394, 708] on link "2" at bounding box center [1395, 712] width 20 height 20
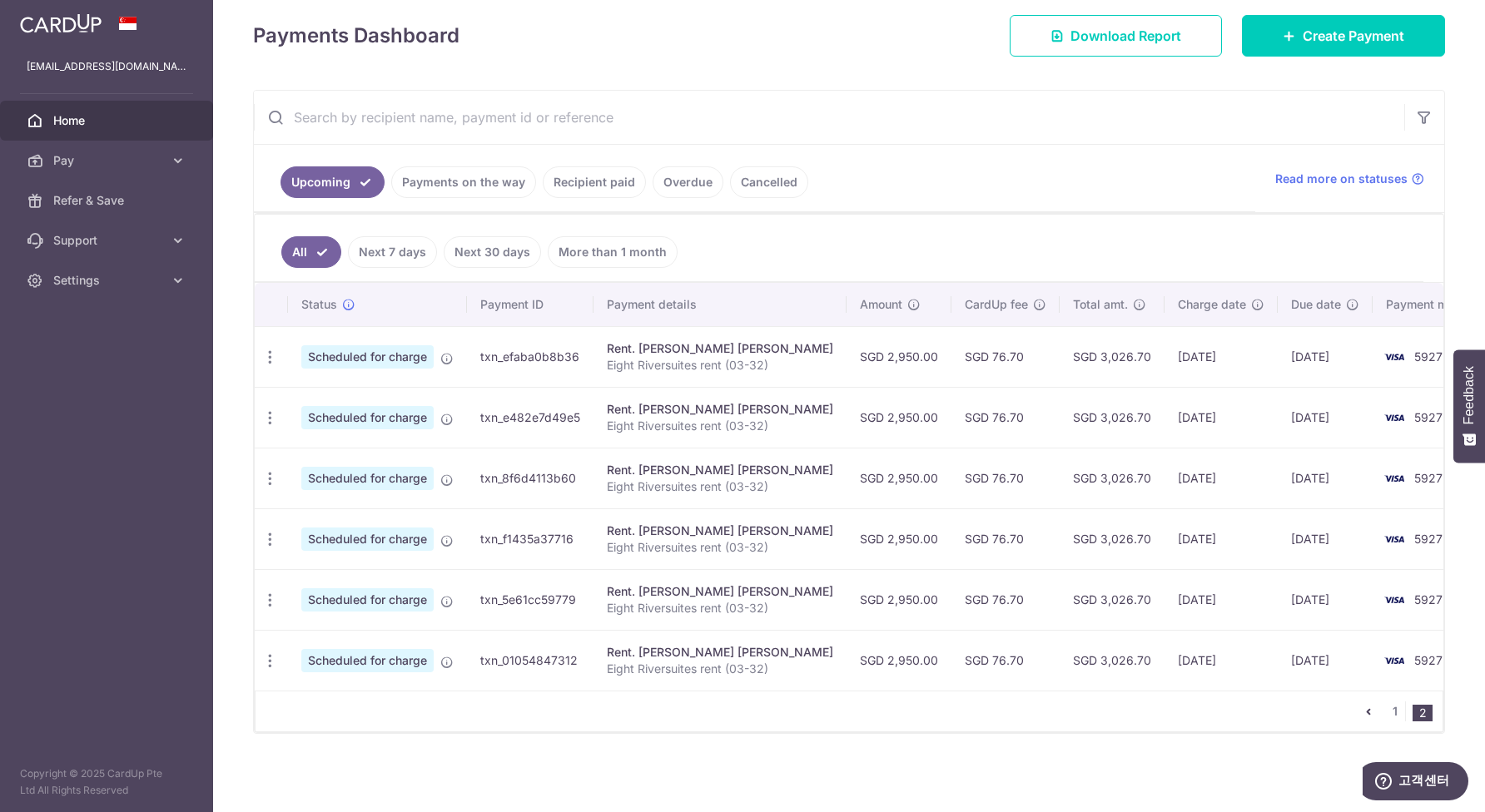
scroll to position [231, 0]
click at [1392, 719] on link "1" at bounding box center [1395, 712] width 20 height 20
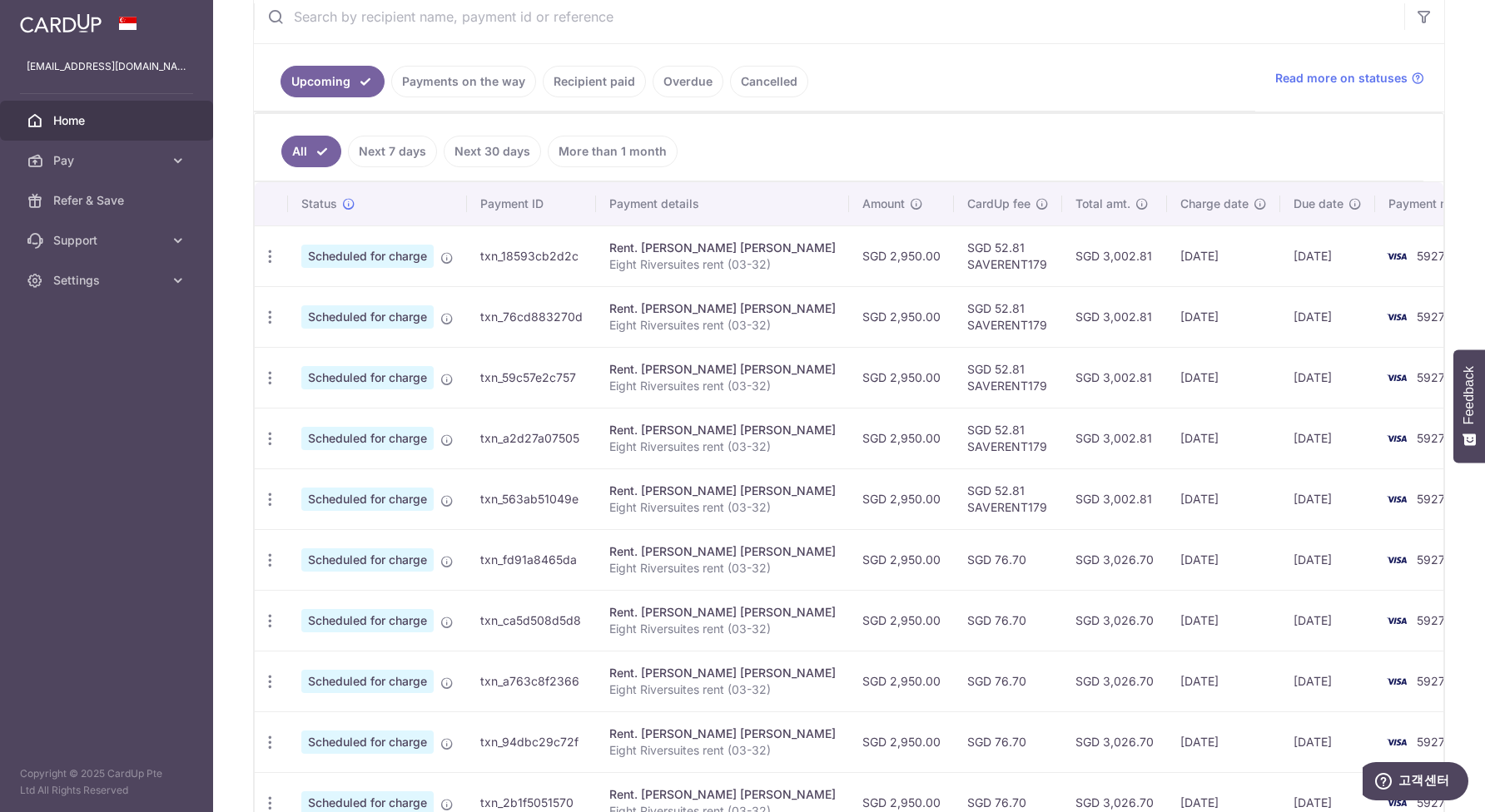
scroll to position [334, 0]
click at [849, 496] on td "SGD 2,950.00" at bounding box center [901, 497] width 105 height 61
click at [793, 512] on td "Rent. [PERSON_NAME] [PERSON_NAME] Eight Riversuites rent (03-32)" at bounding box center [722, 497] width 253 height 61
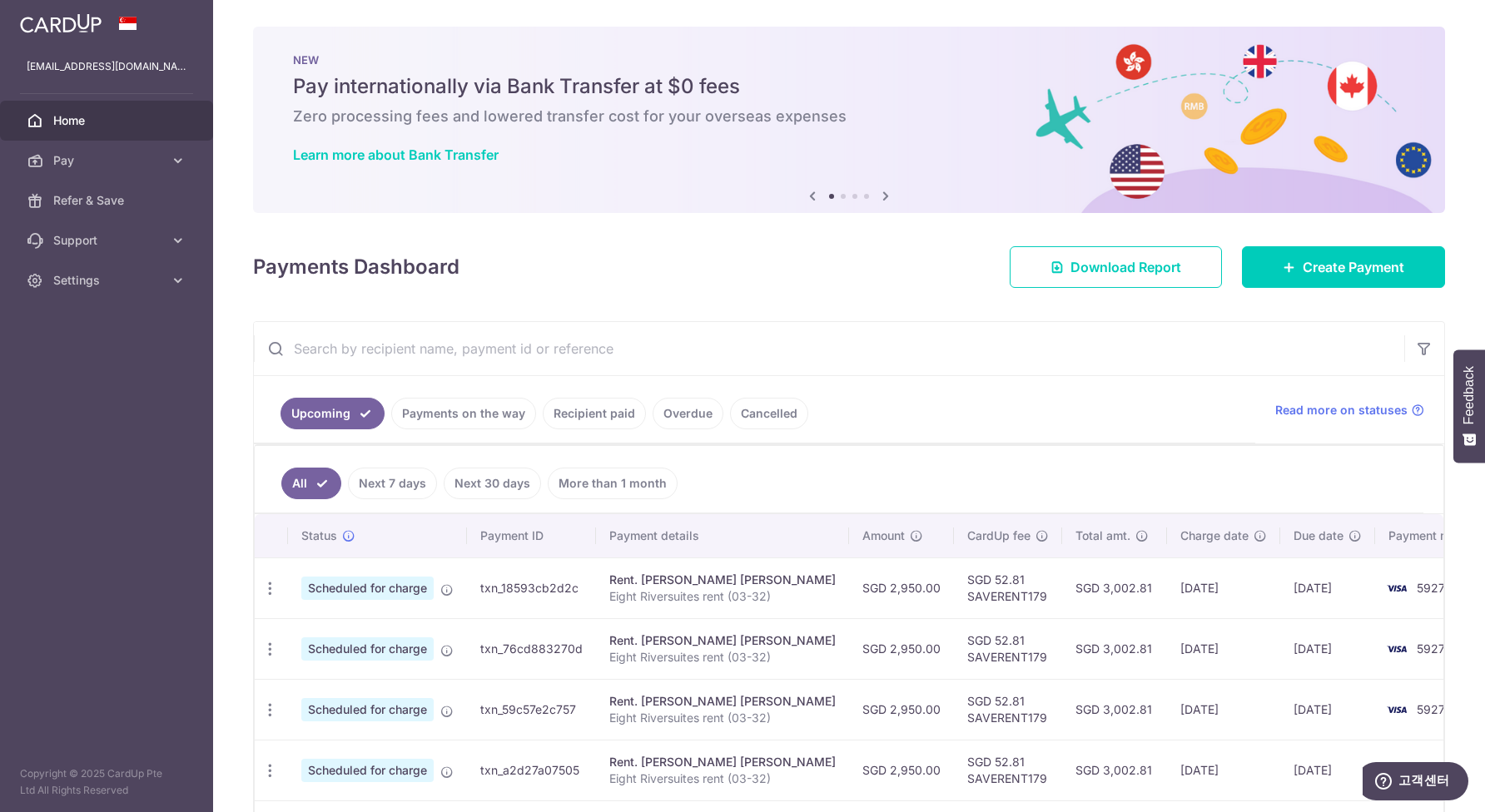
scroll to position [0, 0]
